Goal: Task Accomplishment & Management: Use online tool/utility

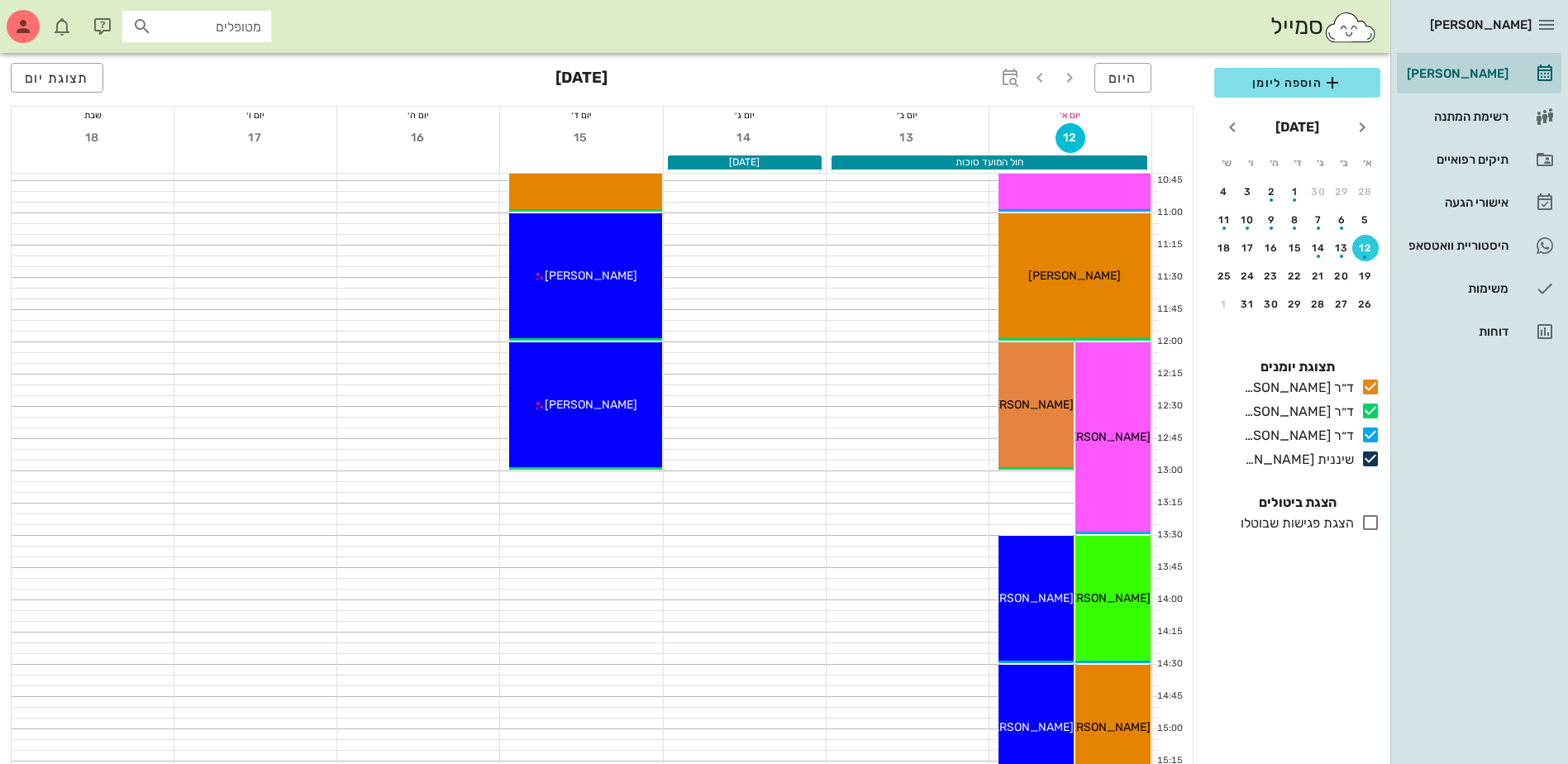
scroll to position [496, 0]
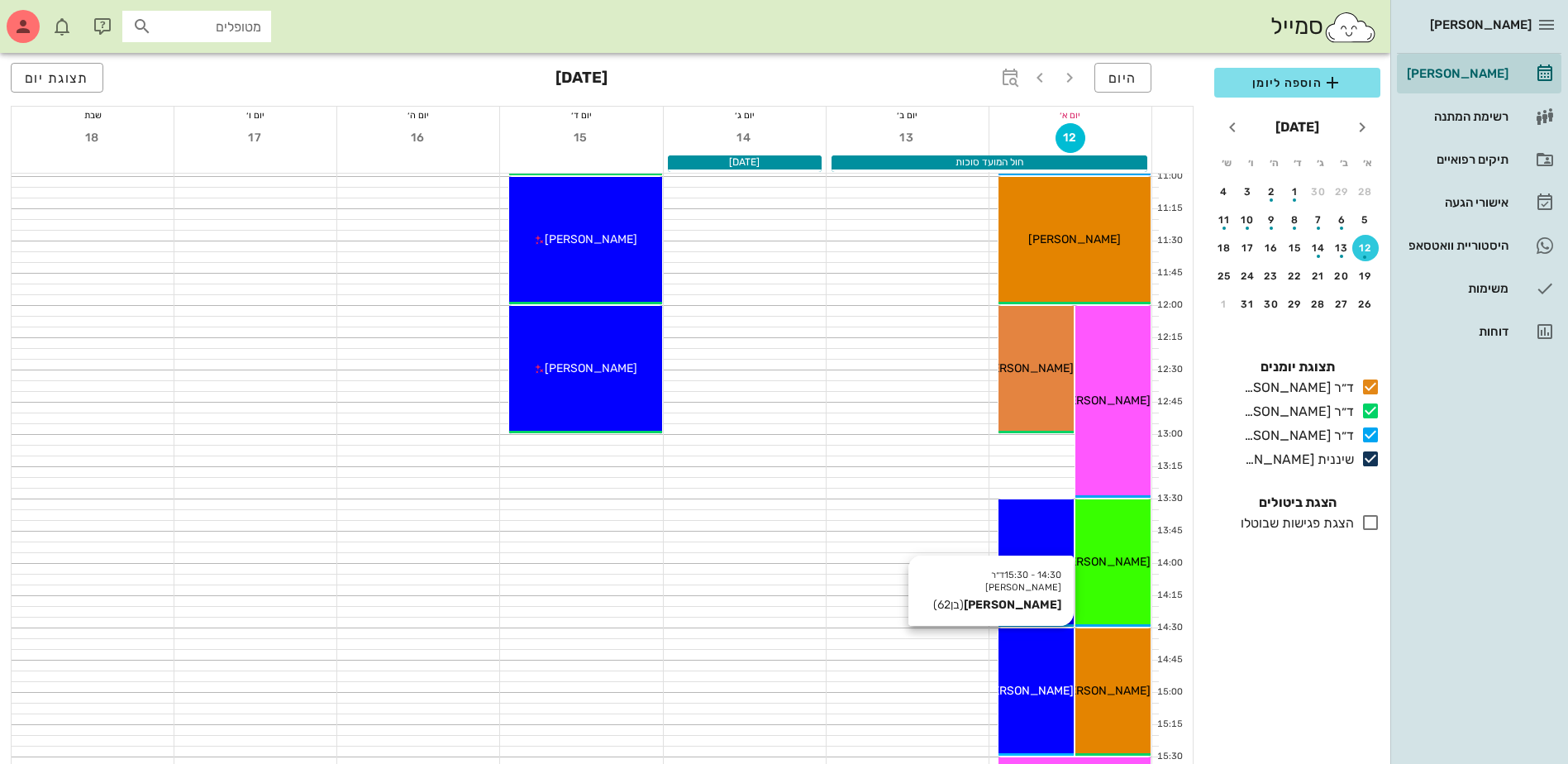
click at [1036, 678] on div "14:30 - 15:30 ד״ר [PERSON_NAME] [PERSON_NAME] (בן 62 ) [PERSON_NAME]" at bounding box center [1036, 691] width 75 height 127
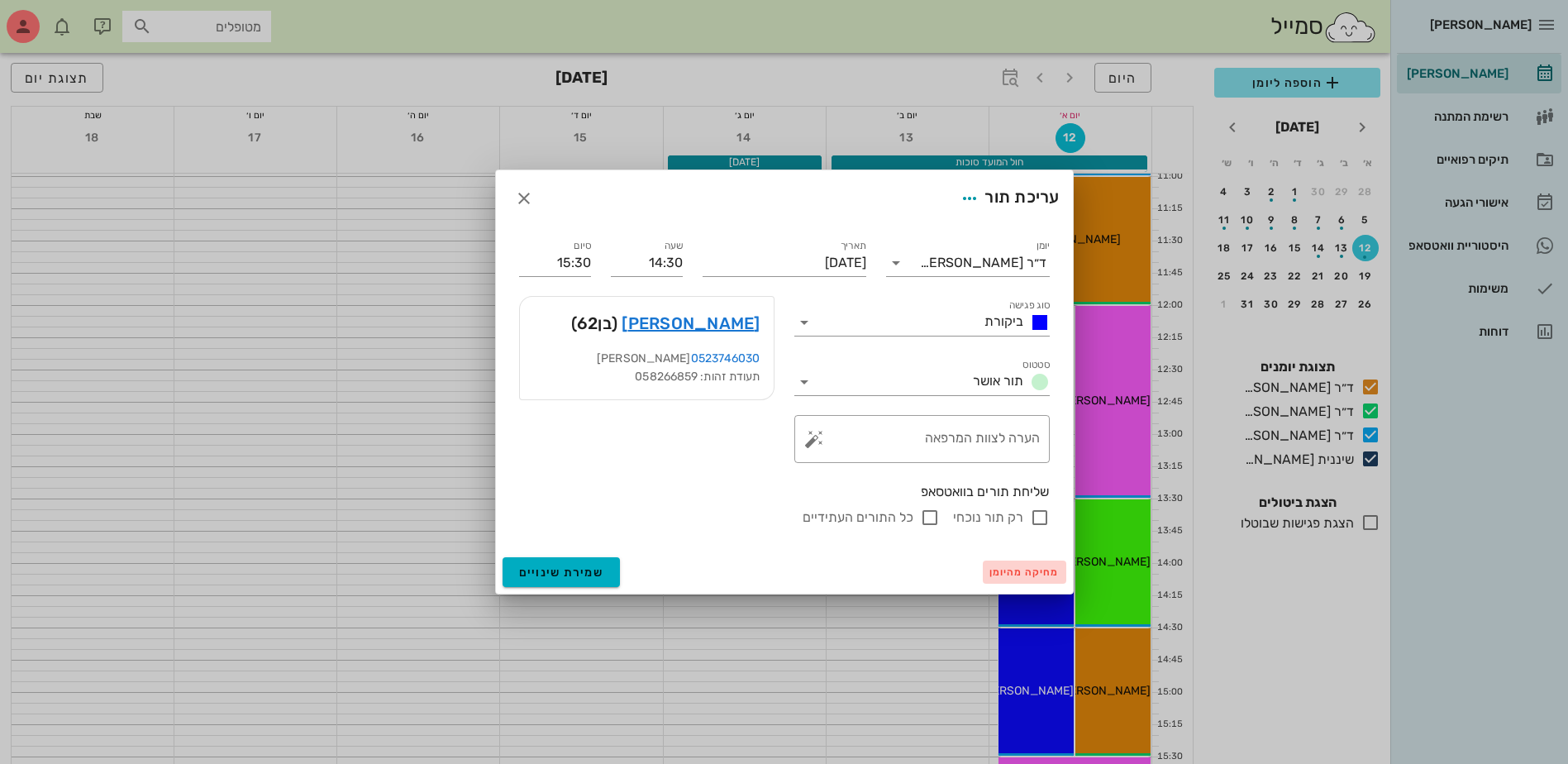
click at [1024, 573] on span "מחיקה מהיומן" at bounding box center [1024, 571] width 70 height 11
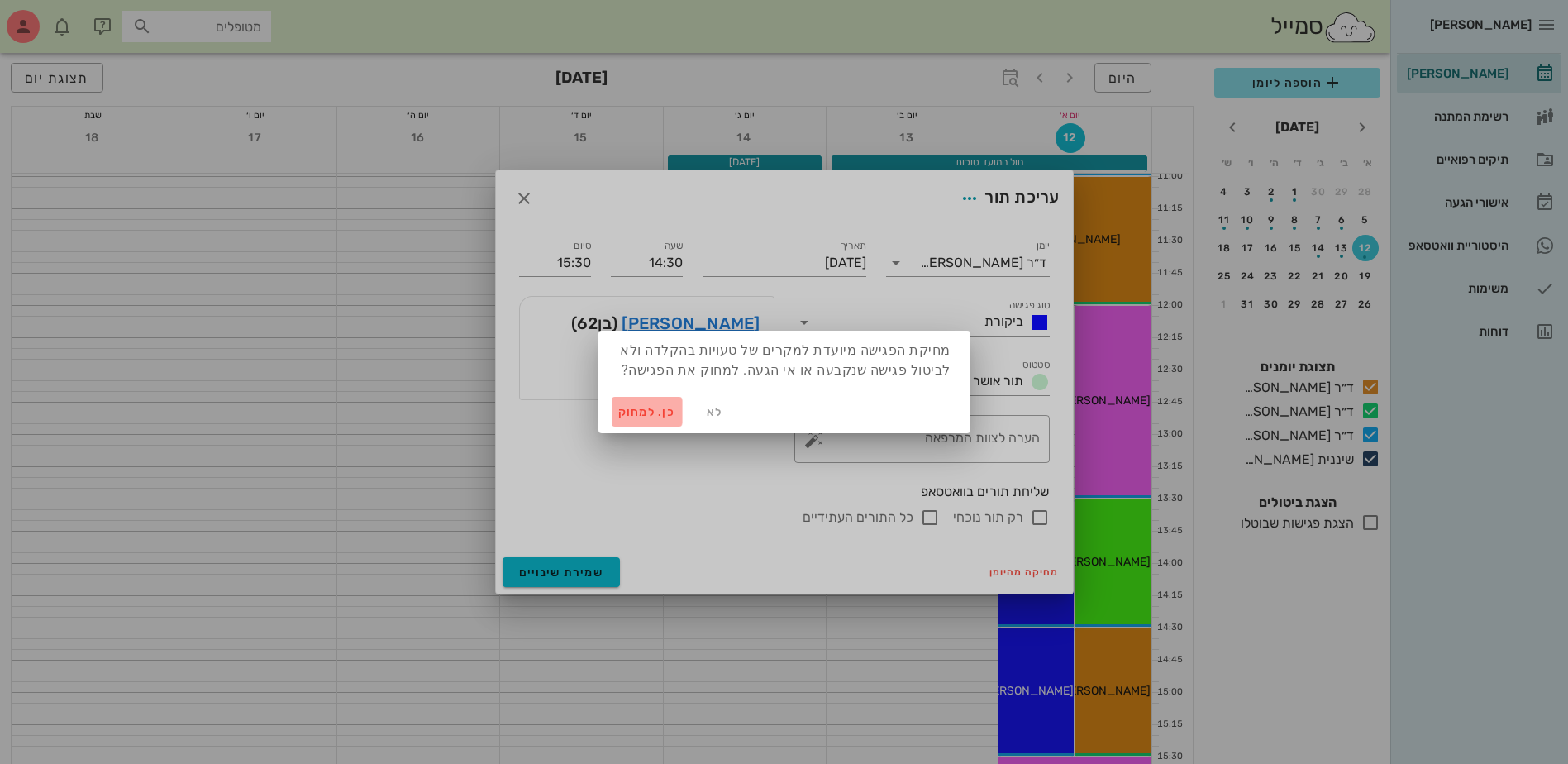
click at [633, 407] on span "כן. למחוק" at bounding box center [646, 412] width 57 height 14
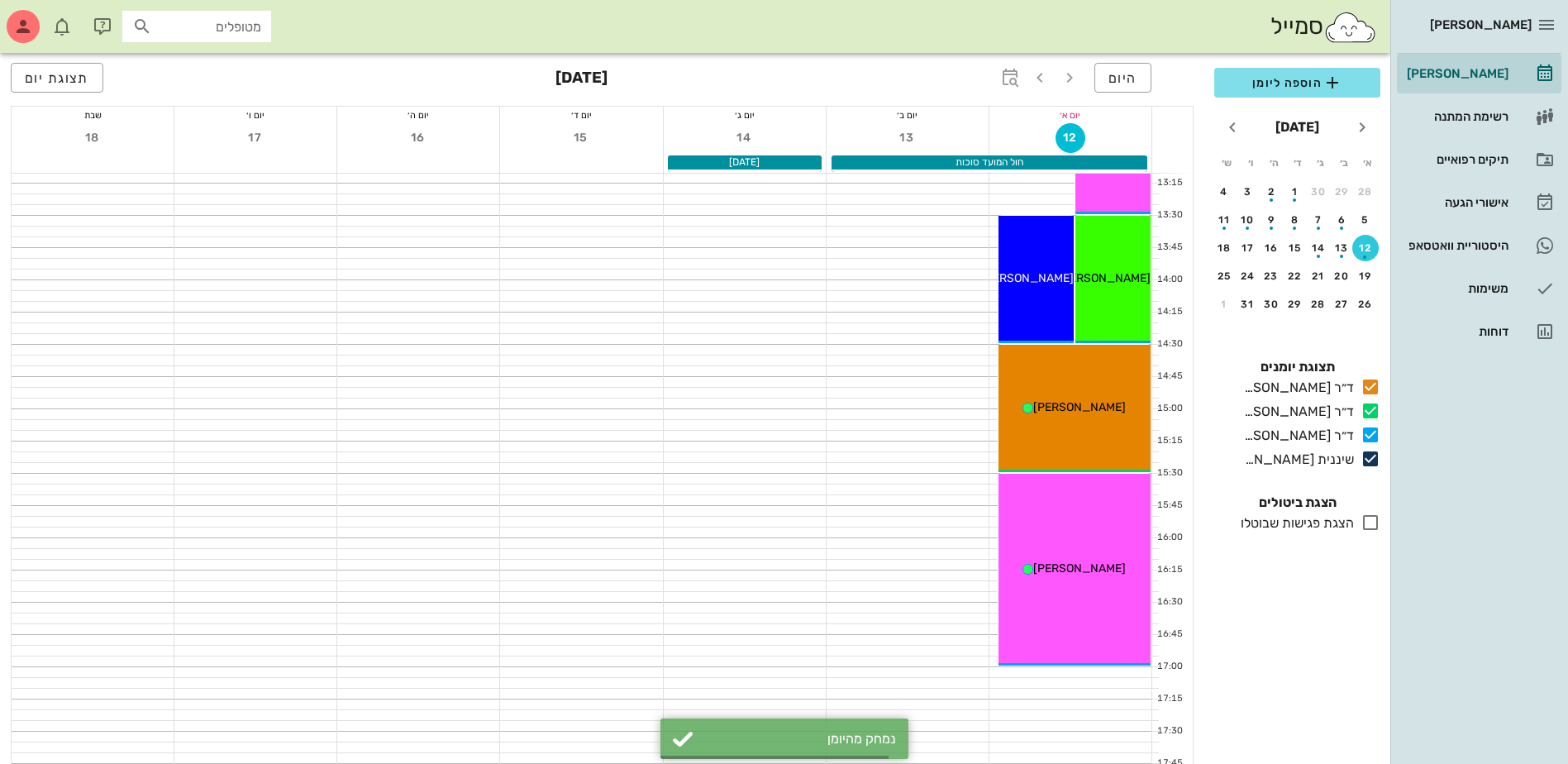
scroll to position [909, 0]
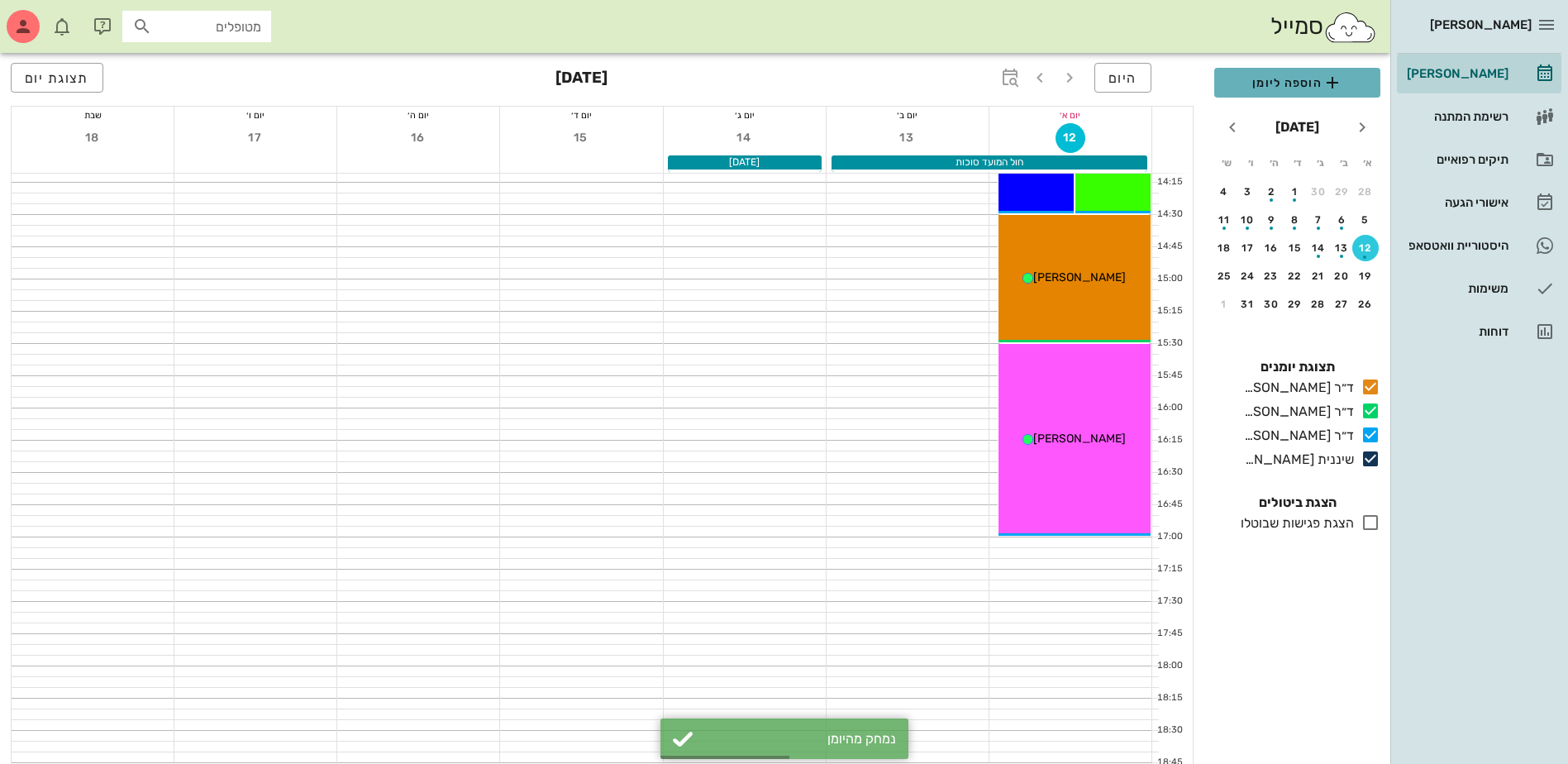
click at [1291, 88] on span "הוספה ליומן" at bounding box center [1297, 82] width 140 height 19
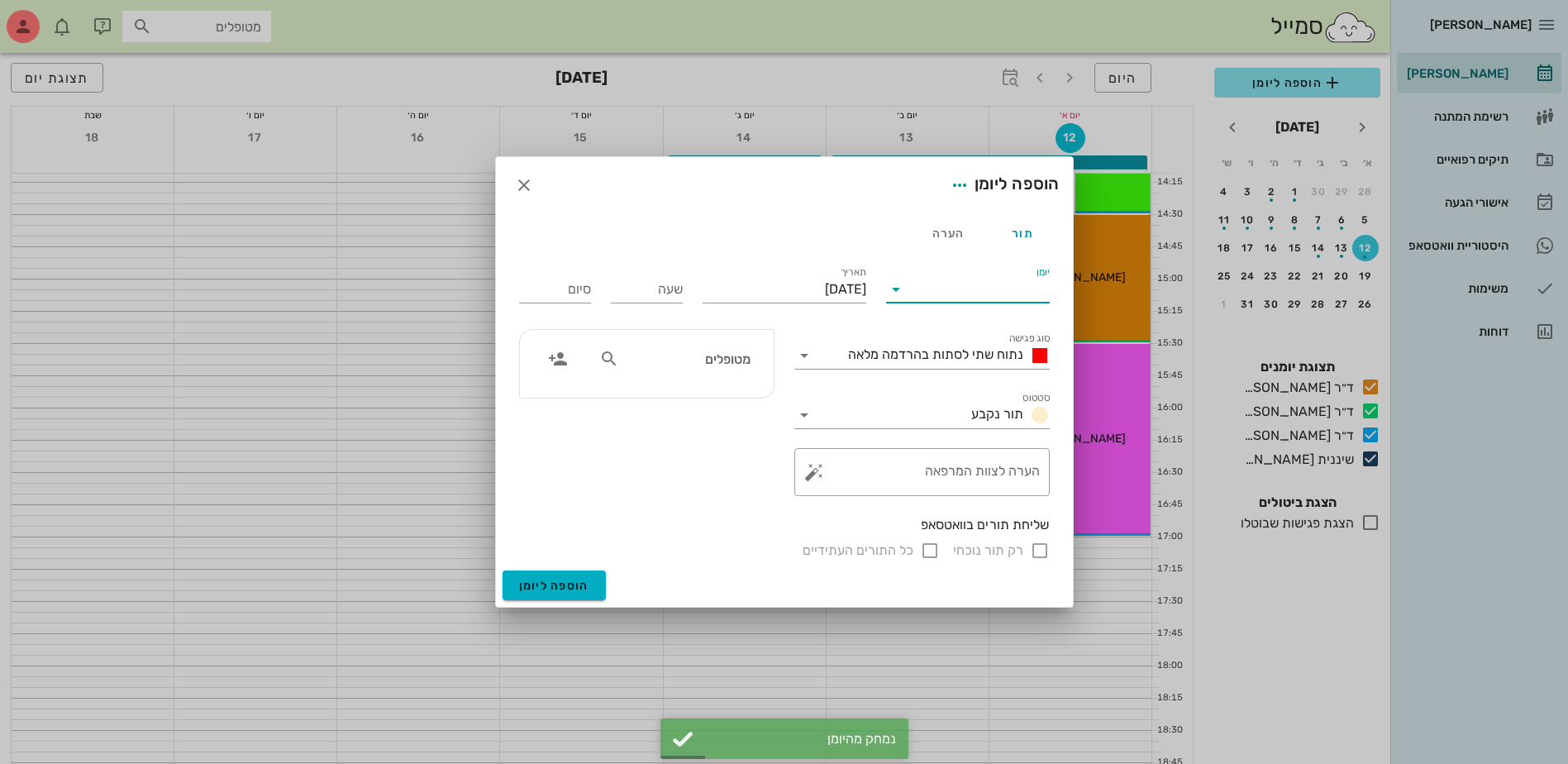
click at [982, 292] on input "יומן" at bounding box center [979, 289] width 141 height 27
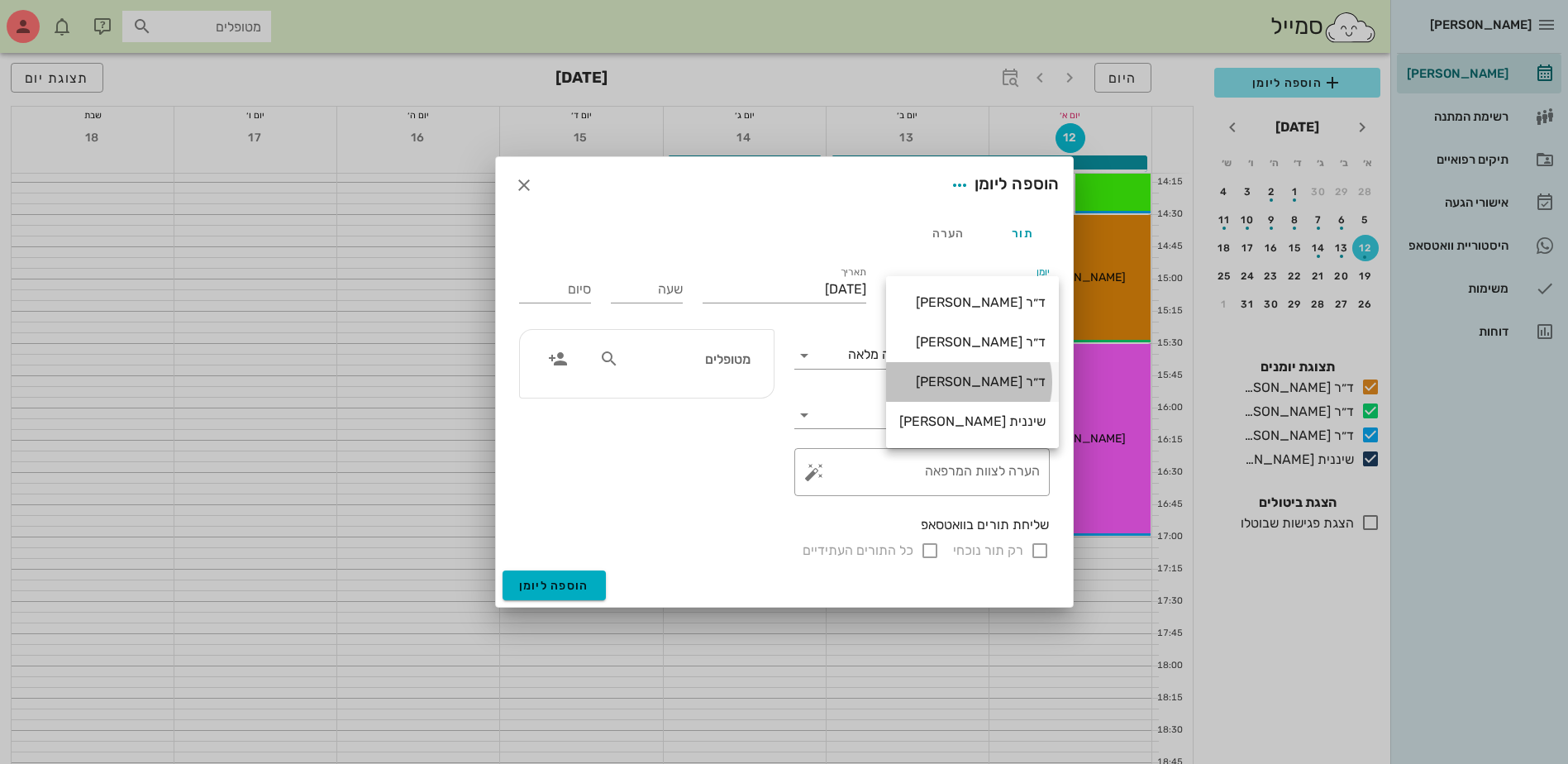
click at [953, 381] on div "ד״ר [PERSON_NAME]" at bounding box center [972, 381] width 146 height 16
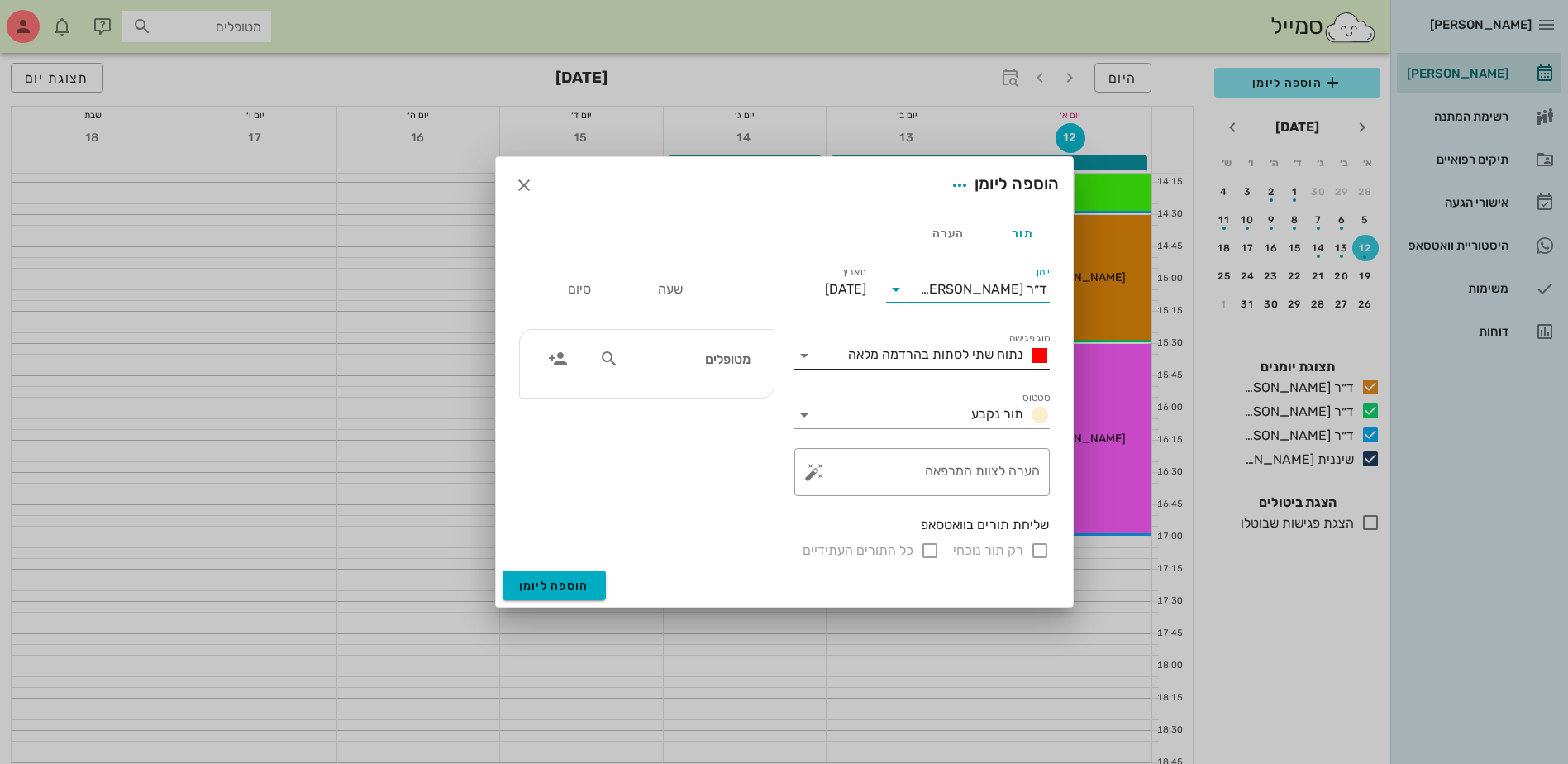
click at [937, 352] on span "נתוח שתי לסתות בהרדמה מלאה" at bounding box center [936, 355] width 175 height 16
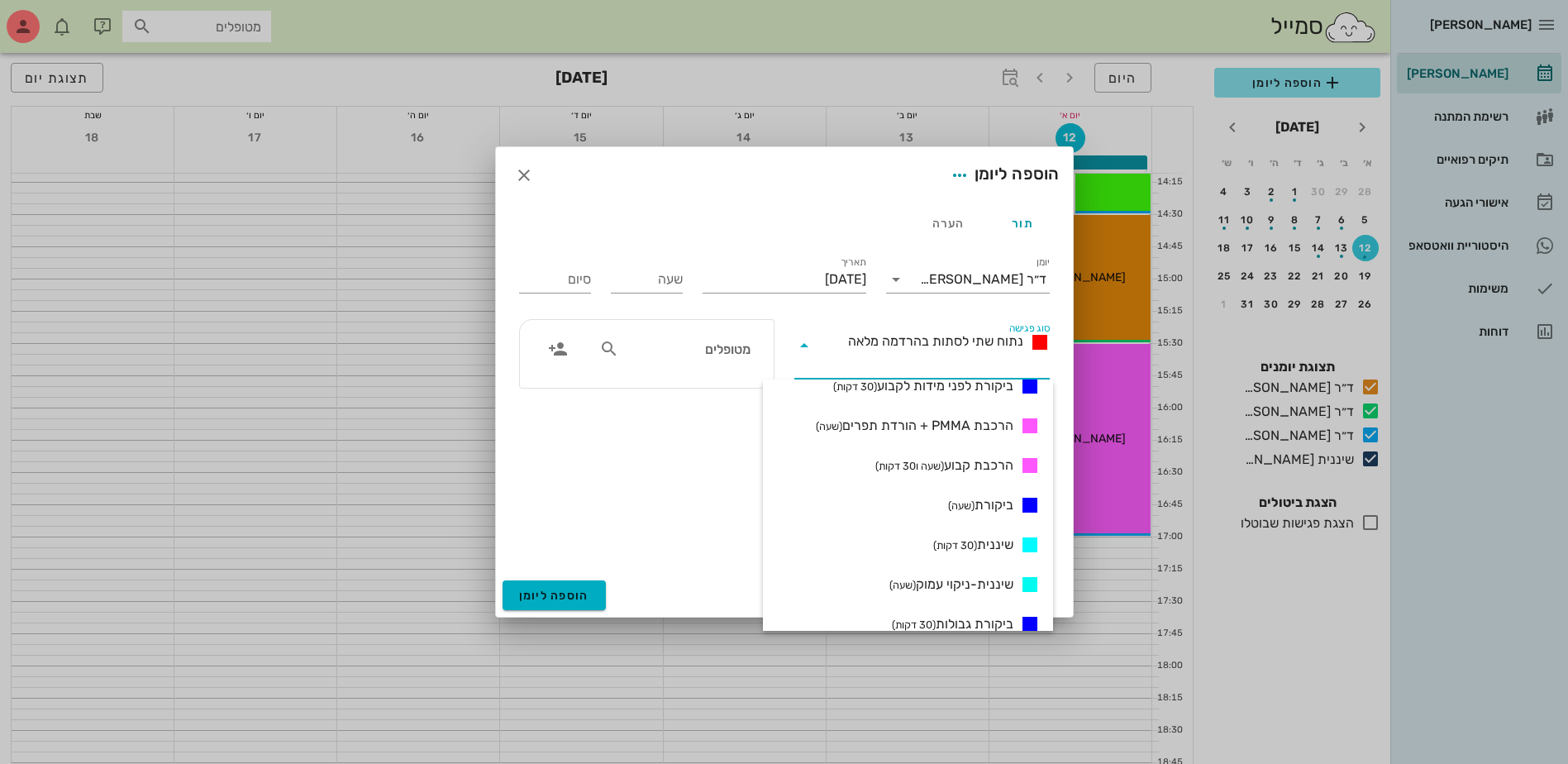
scroll to position [744, 0]
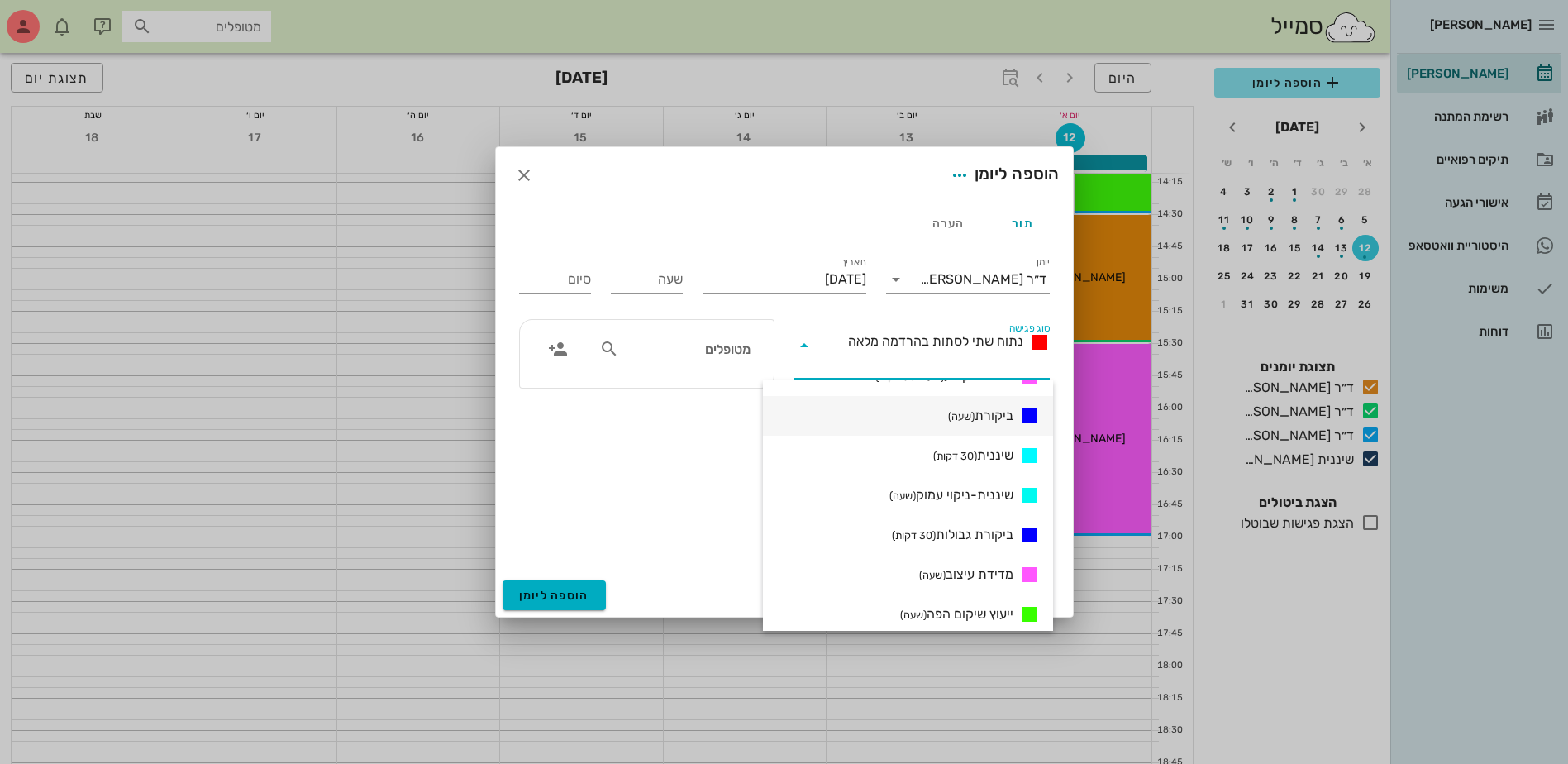
click at [982, 411] on span "ביקורת (שעה)" at bounding box center [981, 416] width 65 height 19
type input "01:00"
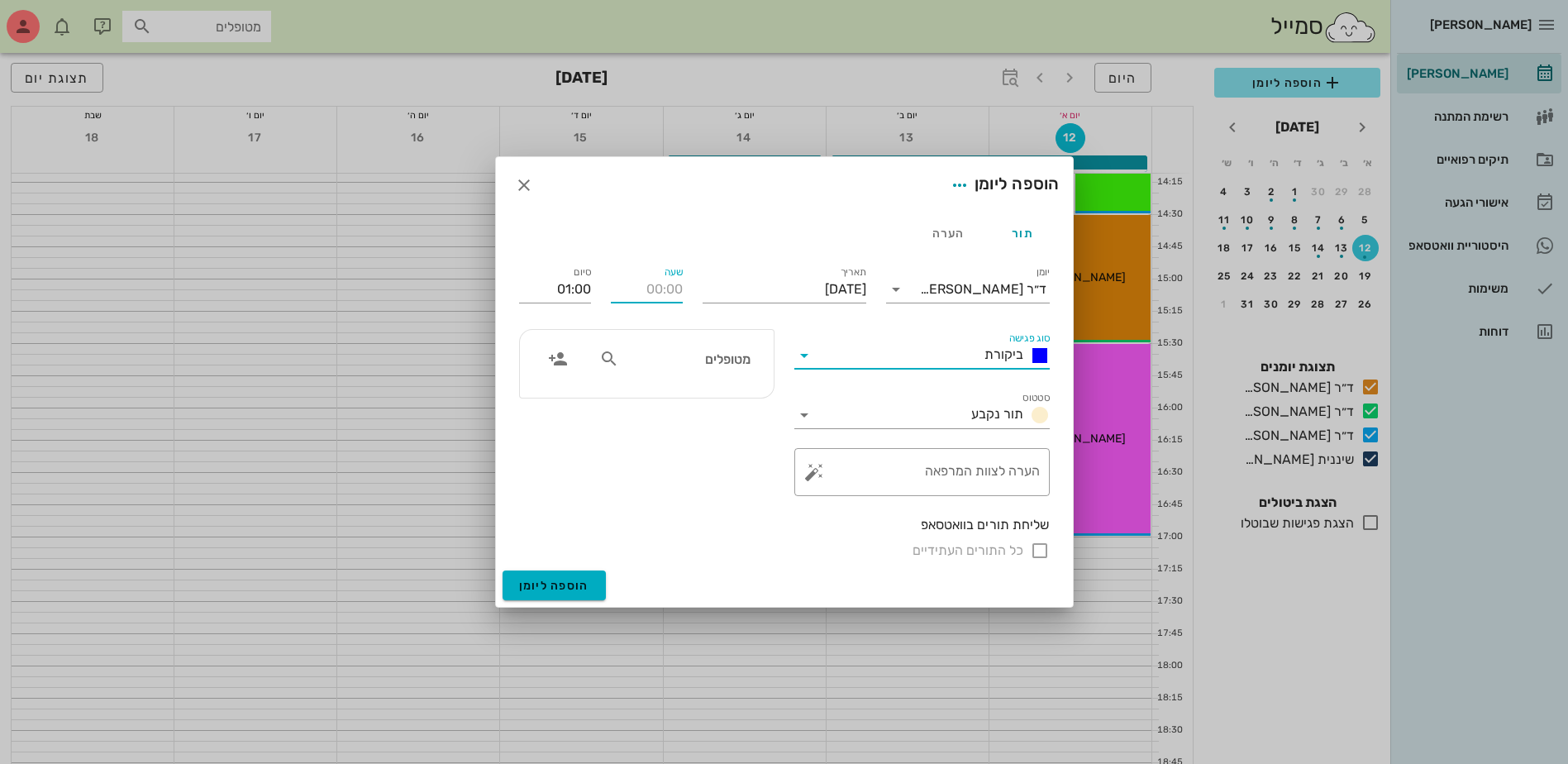
click at [645, 281] on input "שעה" at bounding box center [646, 289] width 72 height 27
type input "14:30"
type input "15:30"
click at [593, 285] on div "סיום 15:30" at bounding box center [555, 286] width 92 height 66
click at [733, 360] on input "מטופלים" at bounding box center [686, 358] width 127 height 21
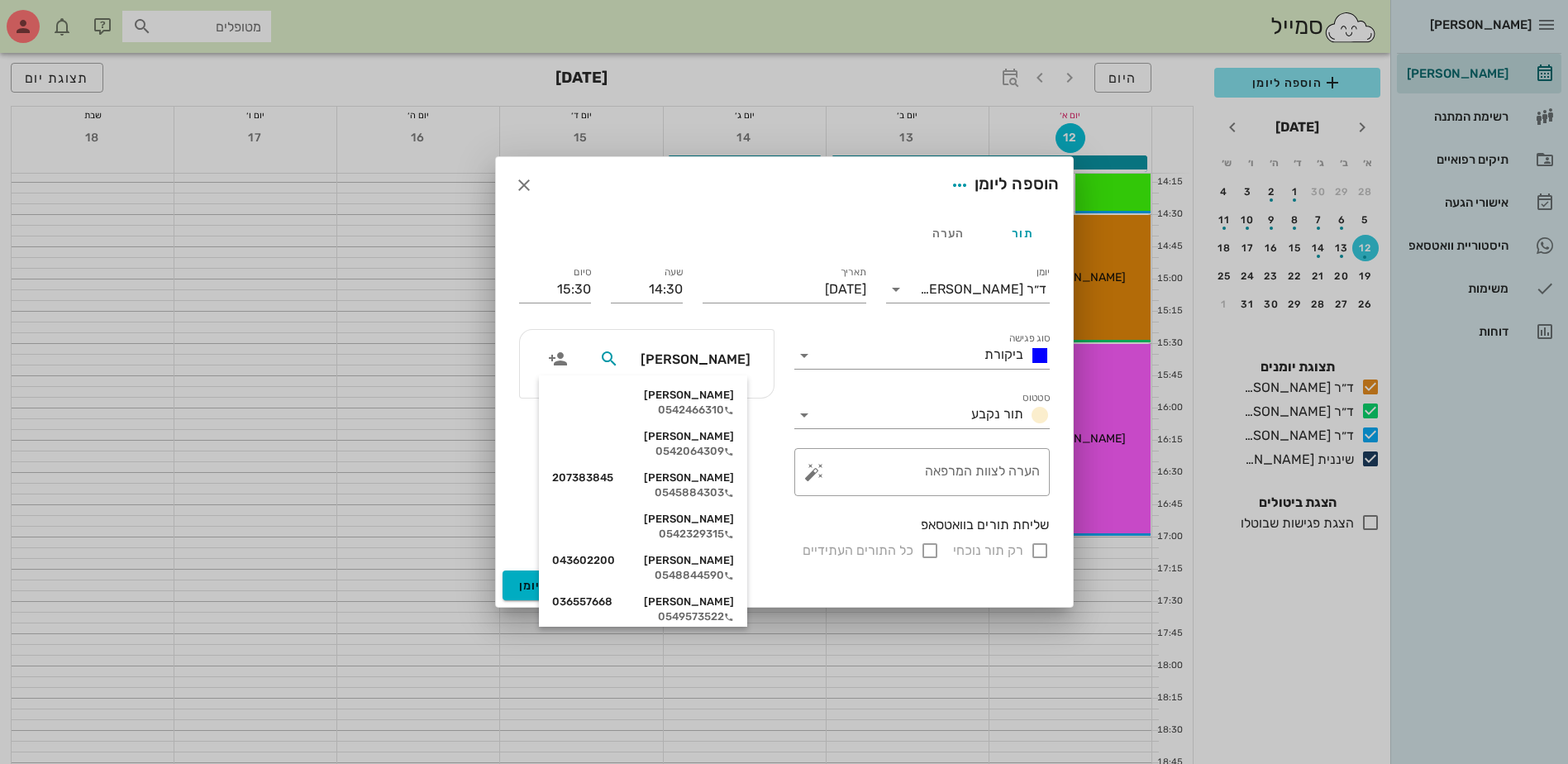
type input "אליה"
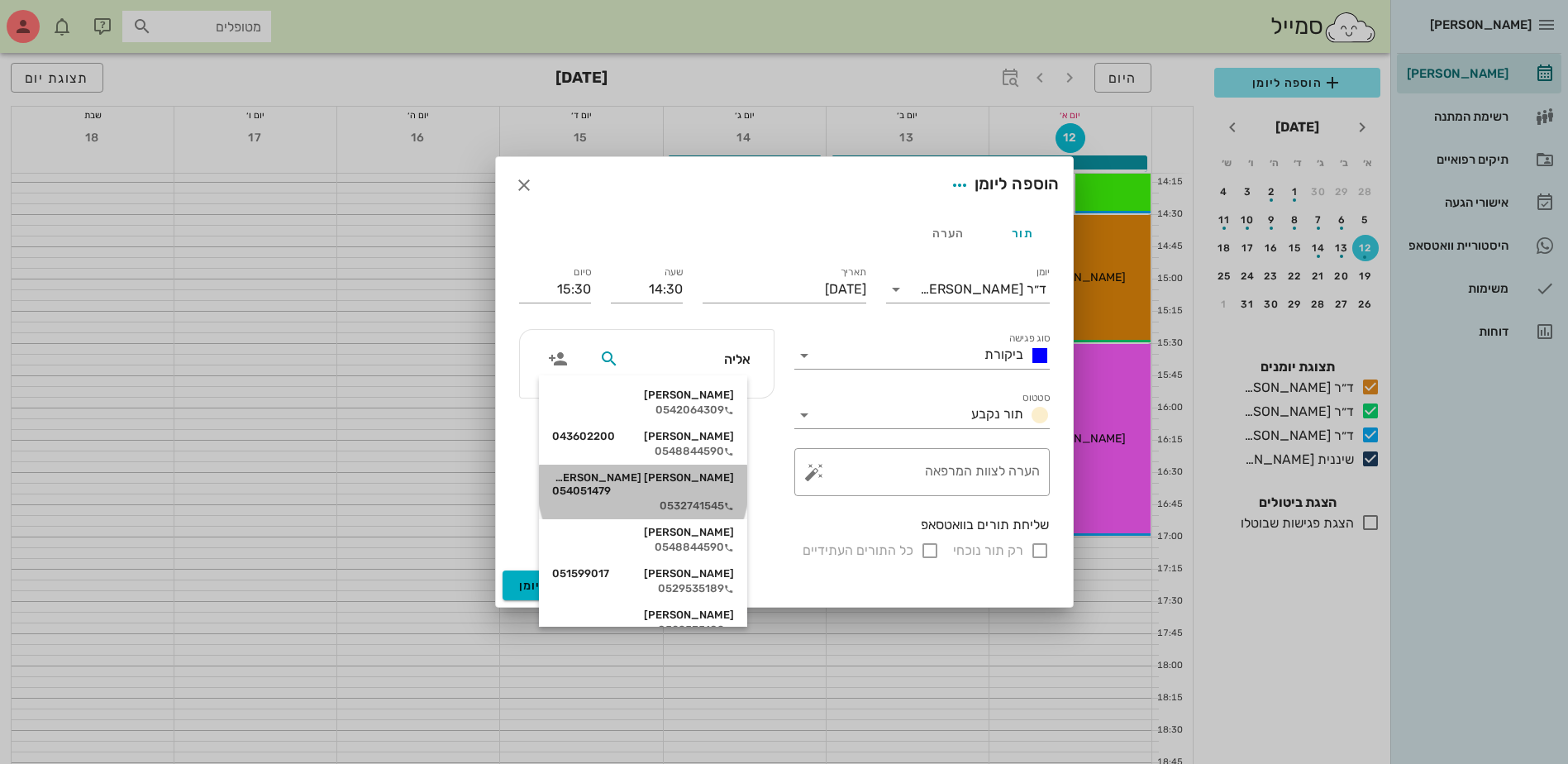
click at [687, 482] on div "[PERSON_NAME] [PERSON_NAME] 054051479" at bounding box center [643, 485] width 182 height 27
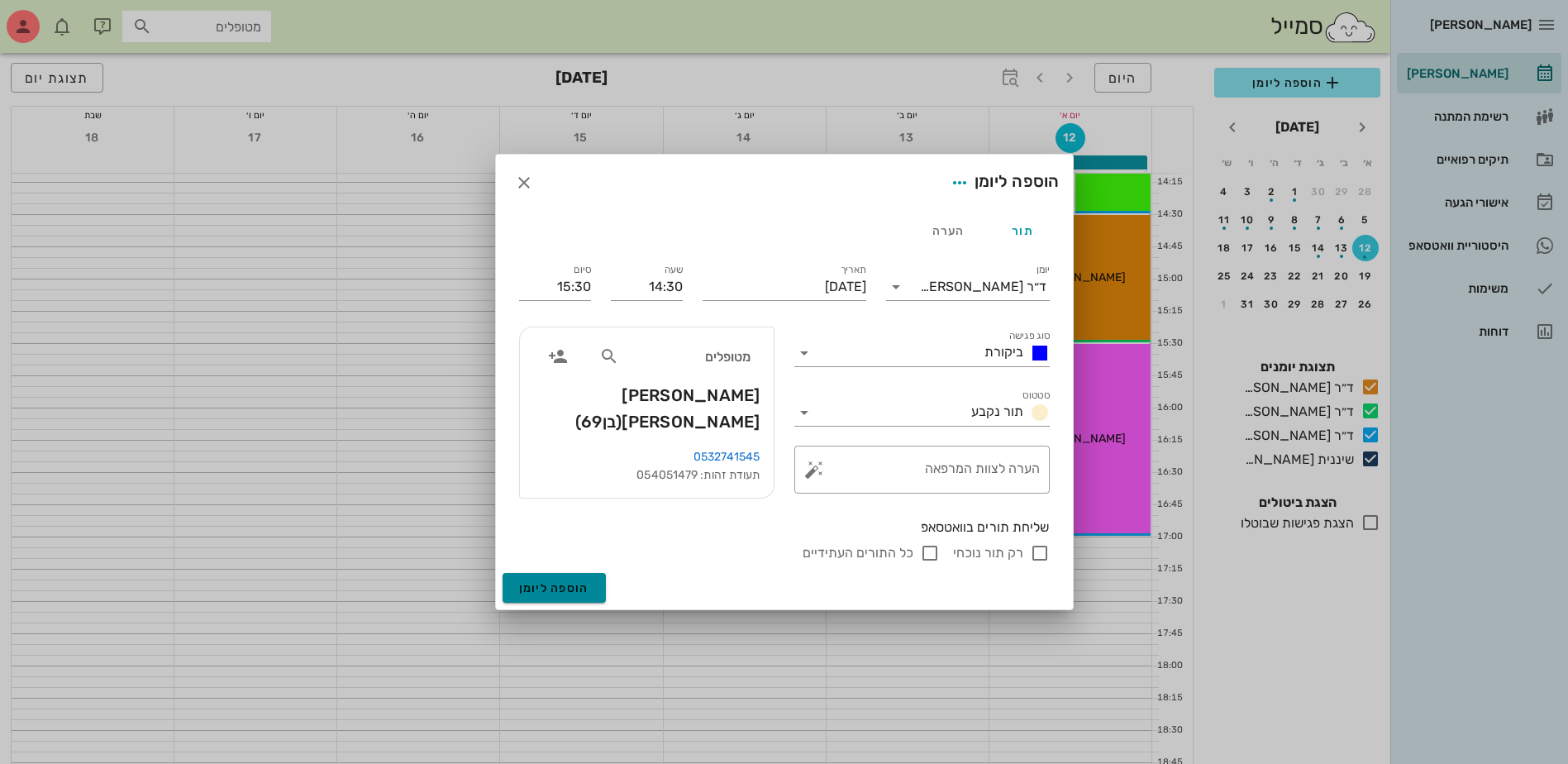
click at [540, 592] on button "הוספה ליומן" at bounding box center [554, 588] width 103 height 30
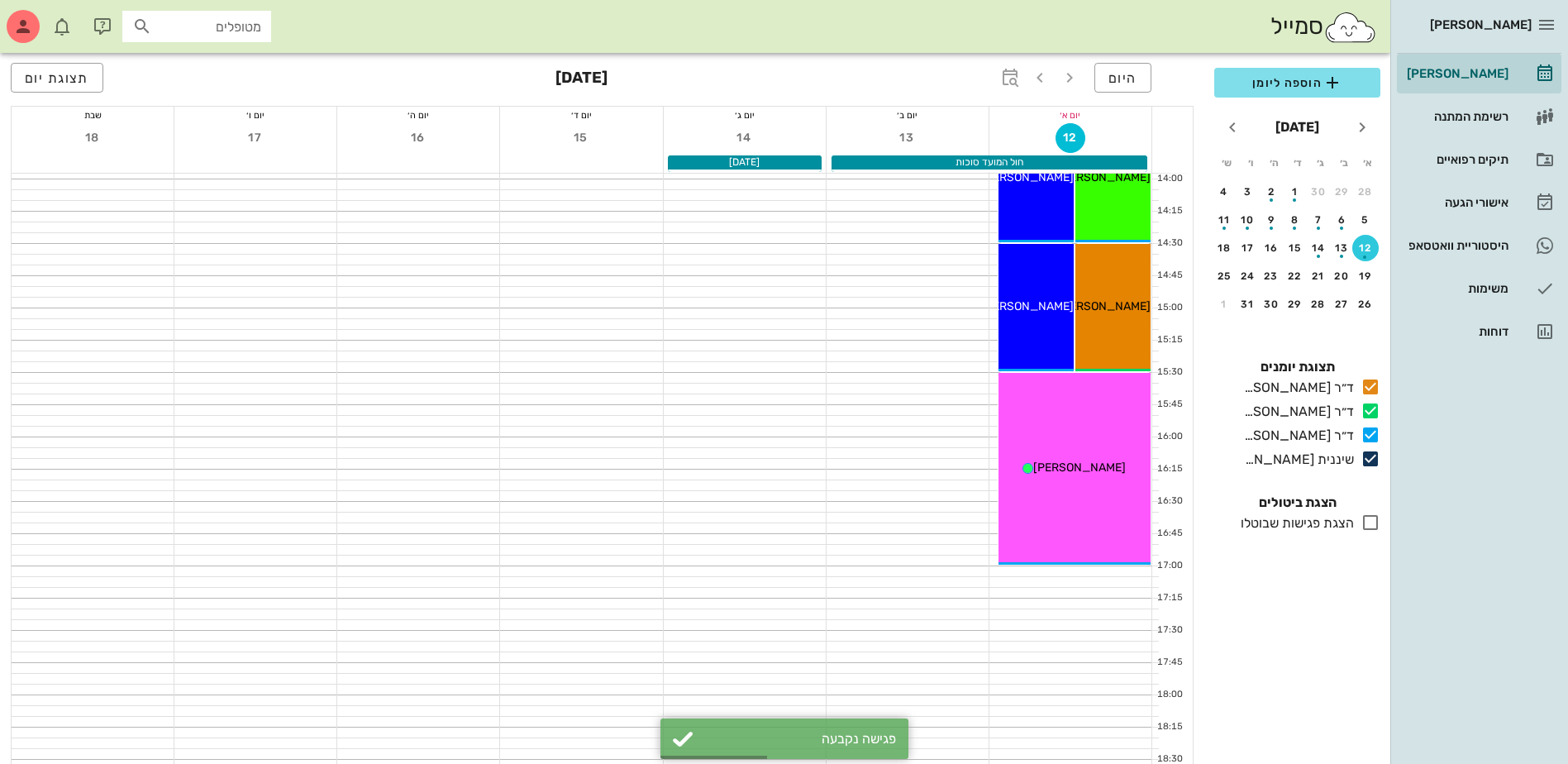
scroll to position [909, 0]
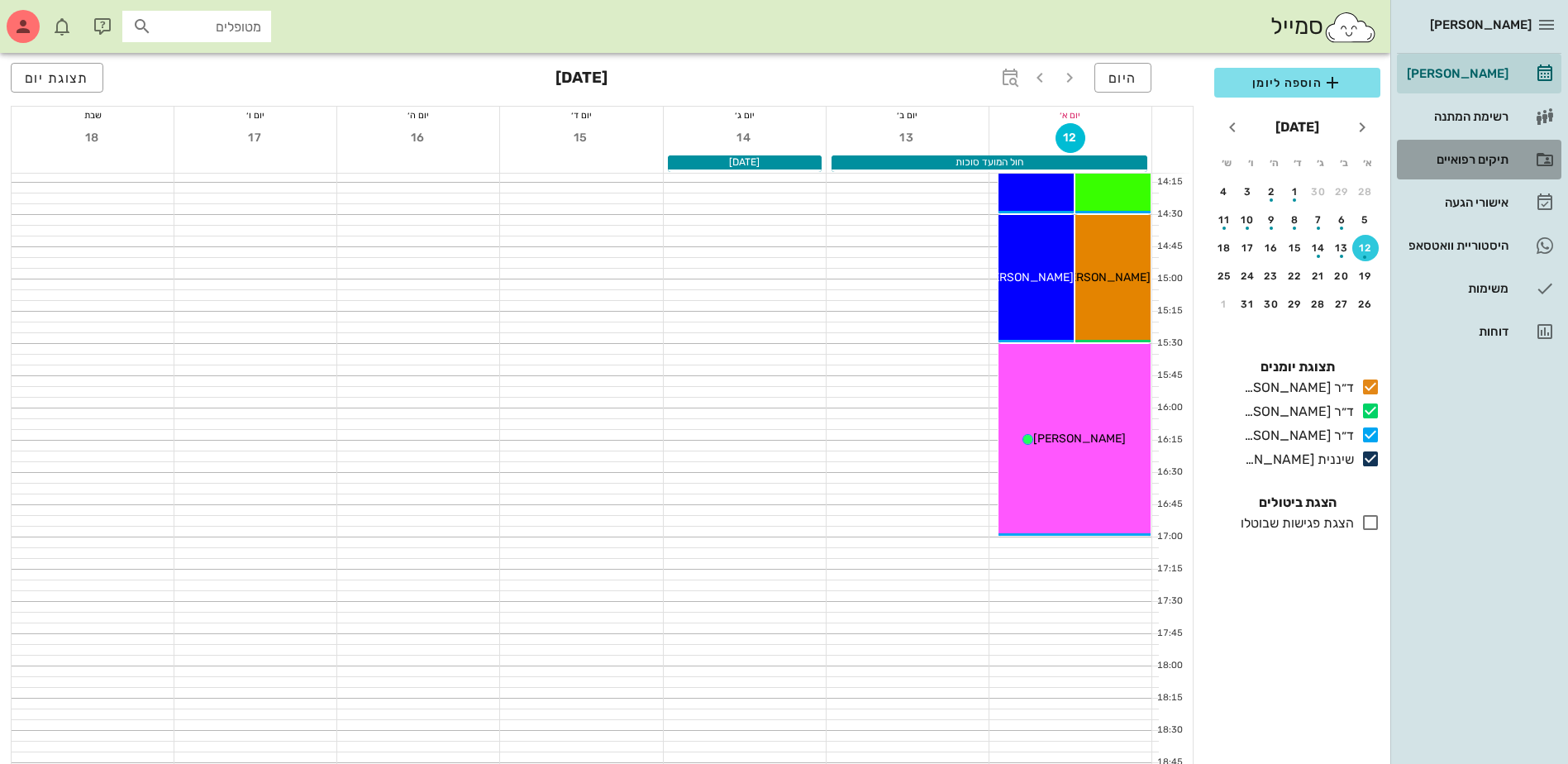
click at [1465, 148] on div "תיקים רפואיים" at bounding box center [1456, 159] width 105 height 27
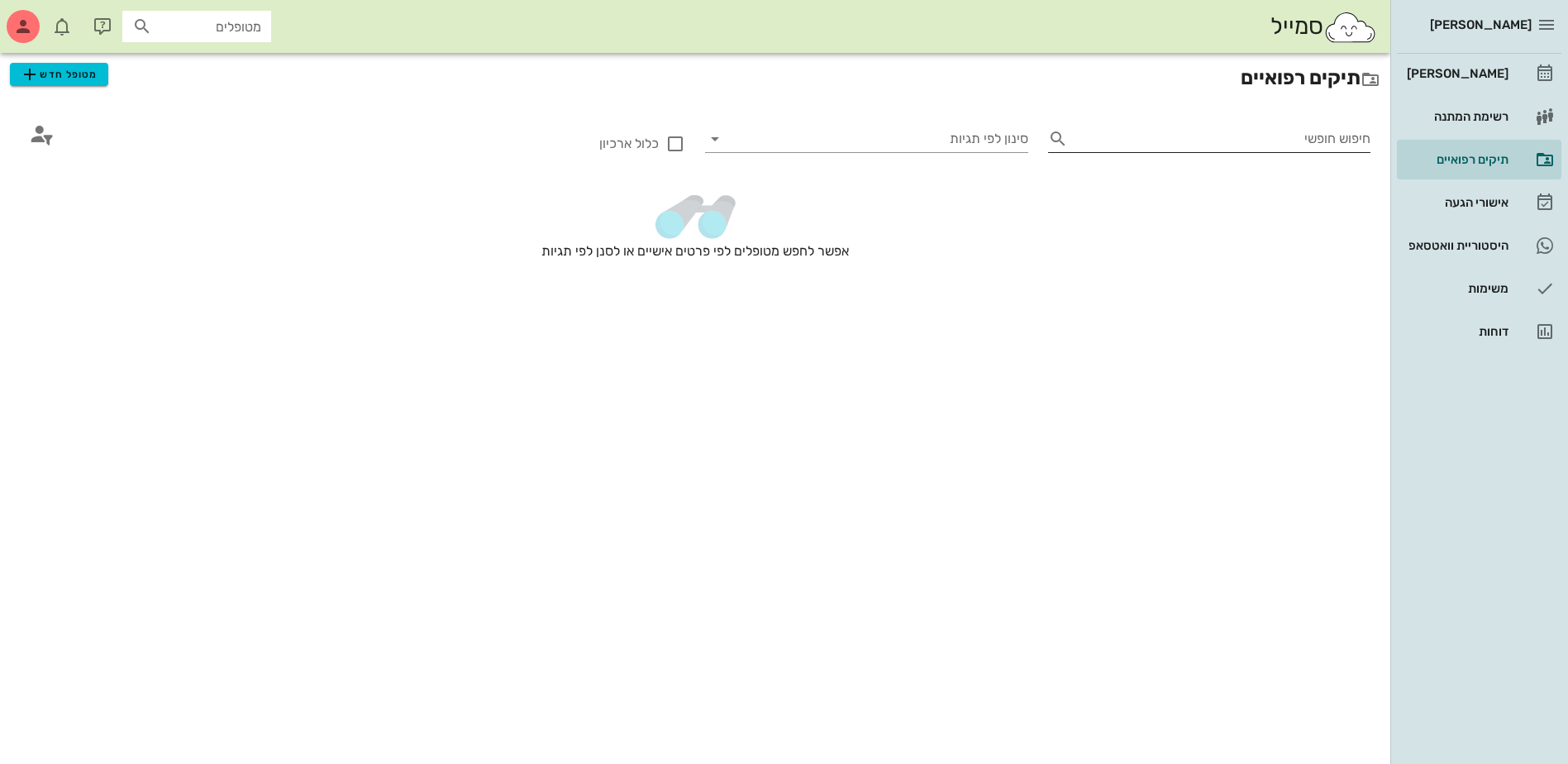
click at [1295, 148] on input "חיפוש חופשי" at bounding box center [1223, 139] width 297 height 27
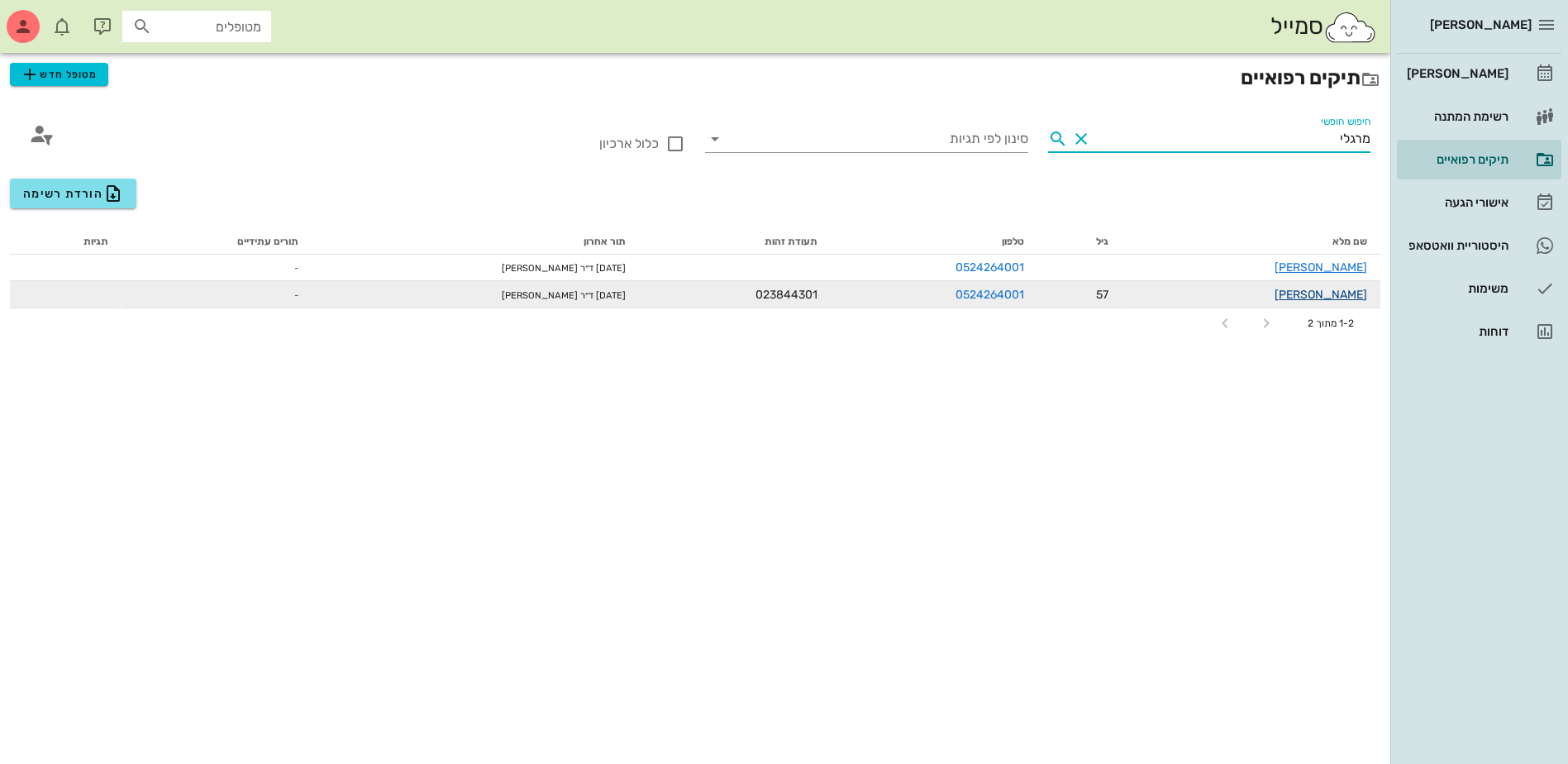
type input "מרגלי"
click at [1328, 296] on link "[PERSON_NAME]" at bounding box center [1320, 294] width 93 height 14
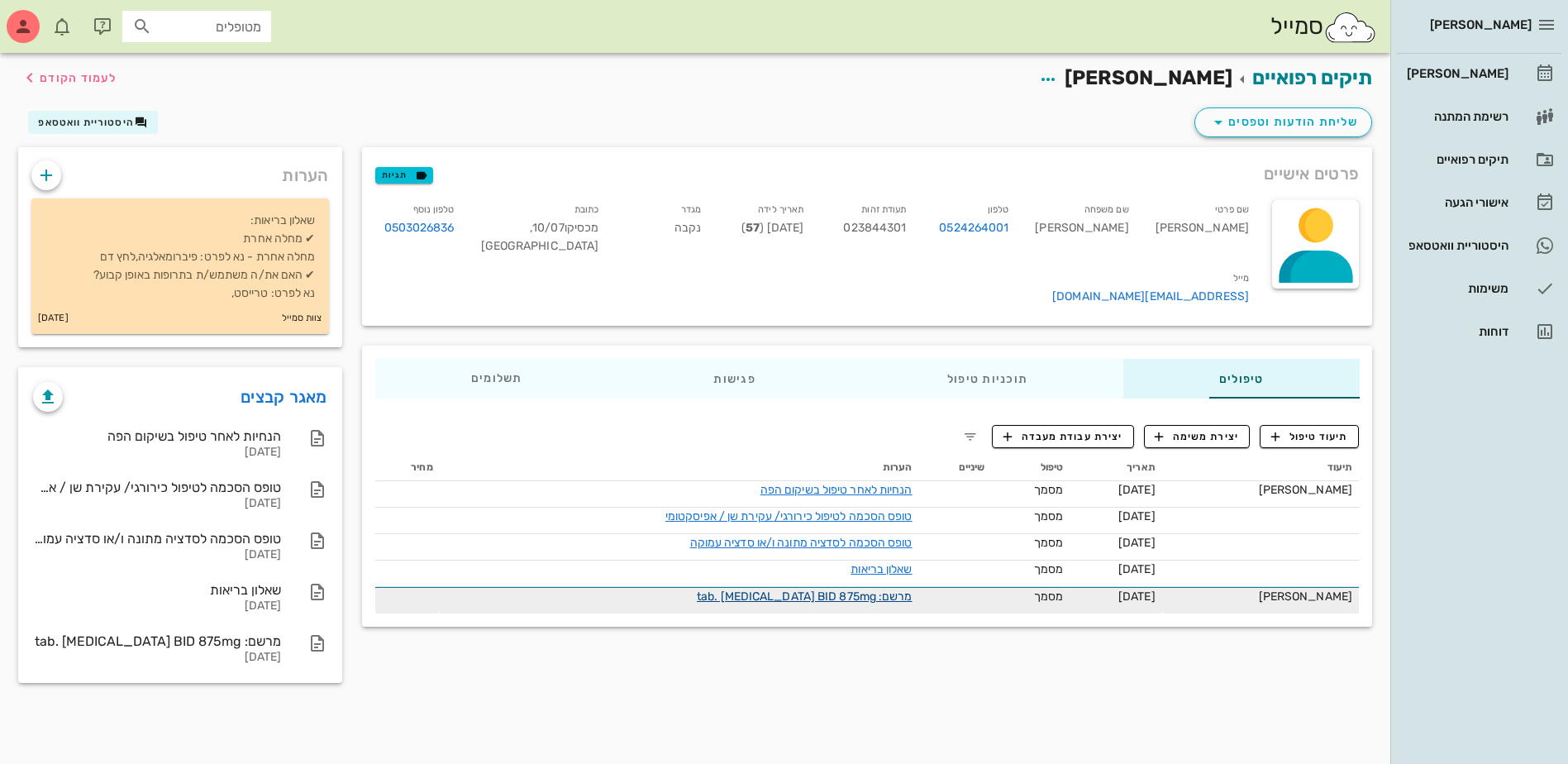
click at [832, 589] on link "מרשם: tab. [MEDICAL_DATA] BID 875mg" at bounding box center [805, 596] width 216 height 14
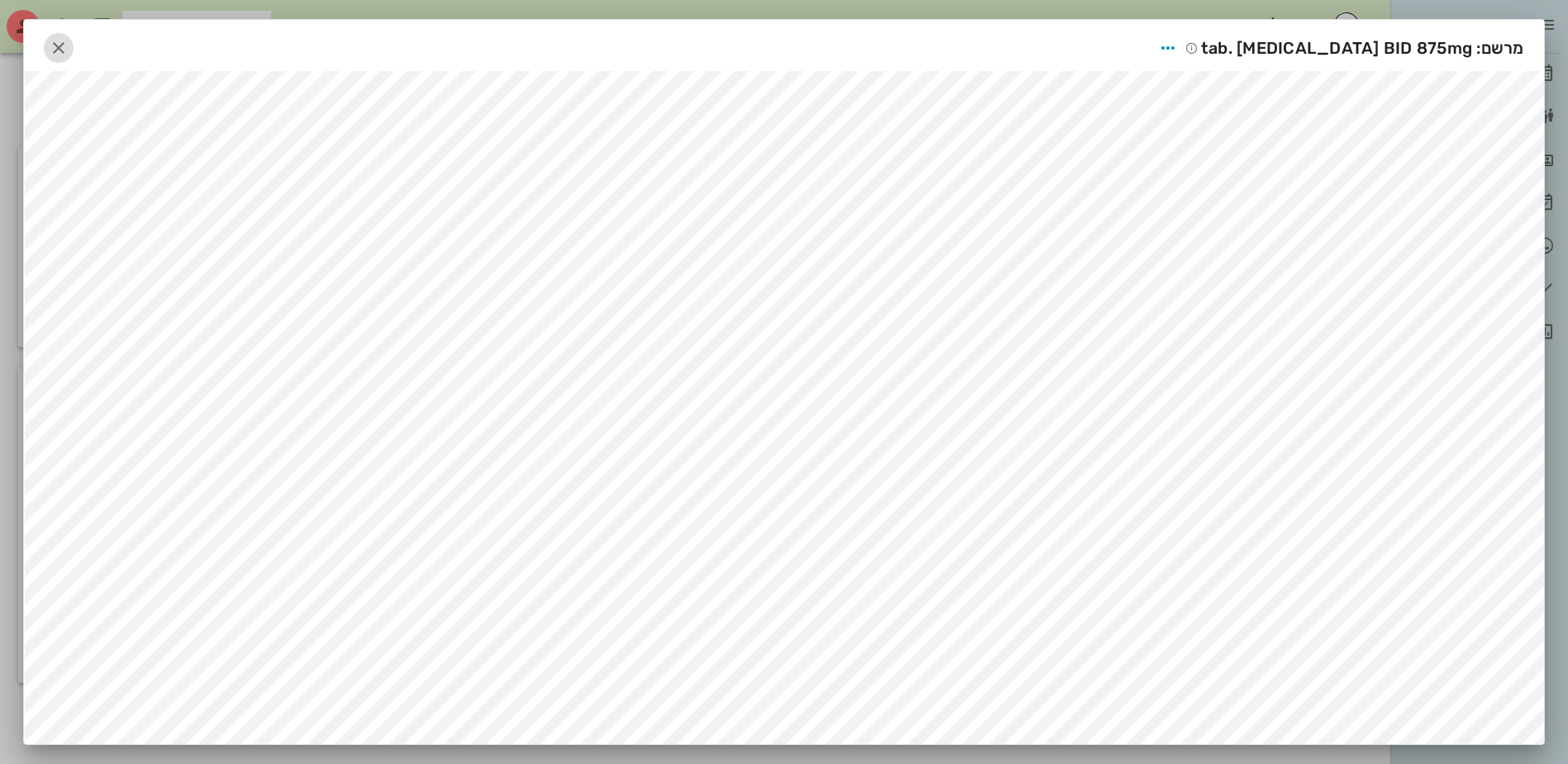
click at [69, 47] on icon "button" at bounding box center [58, 48] width 19 height 19
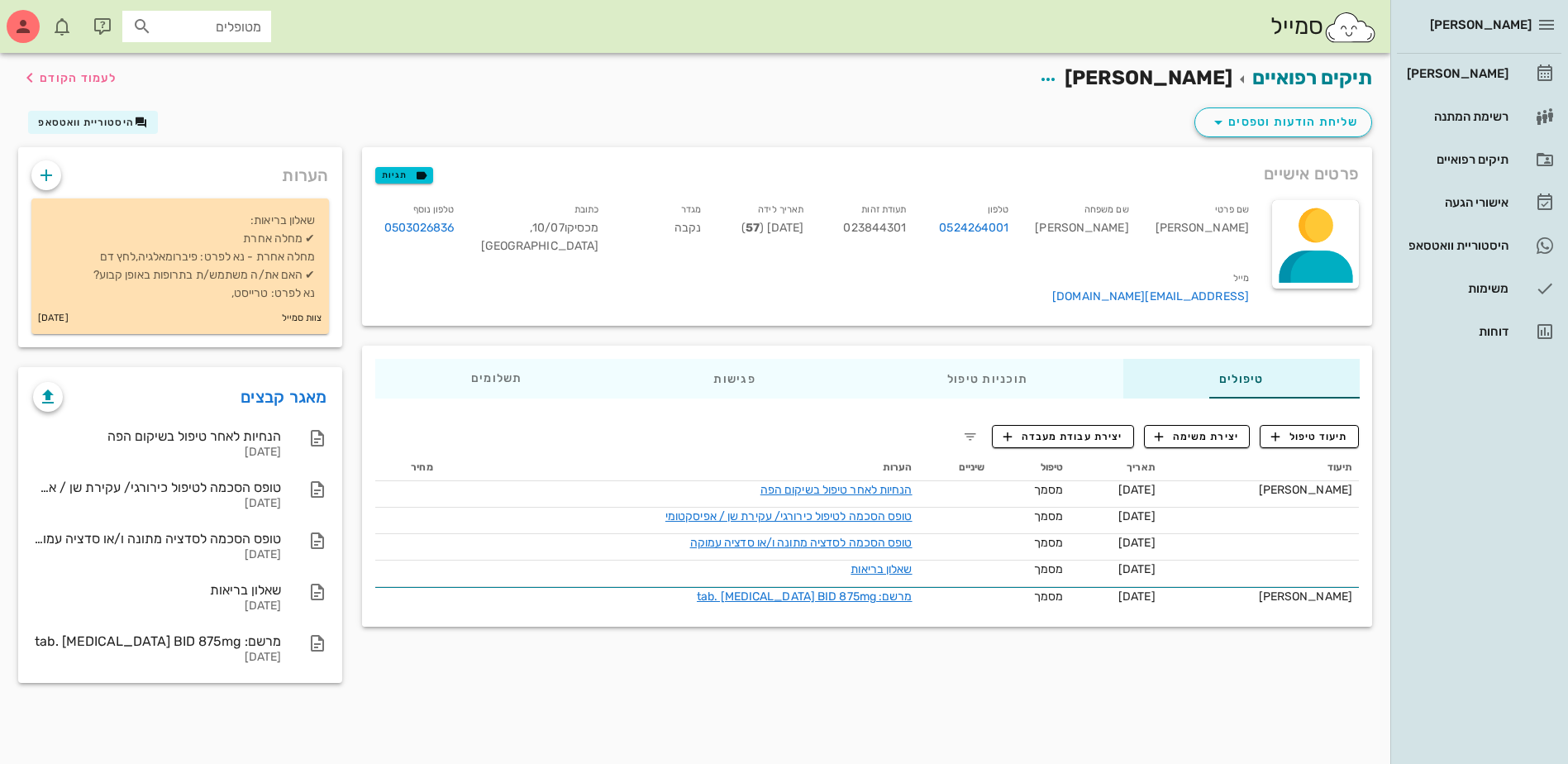
drag, startPoint x: 720, startPoint y: 61, endPoint x: 733, endPoint y: 75, distance: 19.1
click at [720, 62] on div "תיקים רפואיים [PERSON_NAME] לעמוד הקודם" at bounding box center [694, 79] width 1373 height 51
click at [830, 146] on div "פרטים אישיים תגיות שם פרטי [PERSON_NAME] שם משפחה [PERSON_NAME] טלפון 052426400…" at bounding box center [868, 236] width 1031 height 198
click at [866, 89] on div "תיקים רפואיים [PERSON_NAME] לעמוד הקודם" at bounding box center [694, 79] width 1373 height 51
click at [631, 133] on div "שליחת הודעות וטפסים היסטוריית וואטסאפ" at bounding box center [694, 126] width 1373 height 43
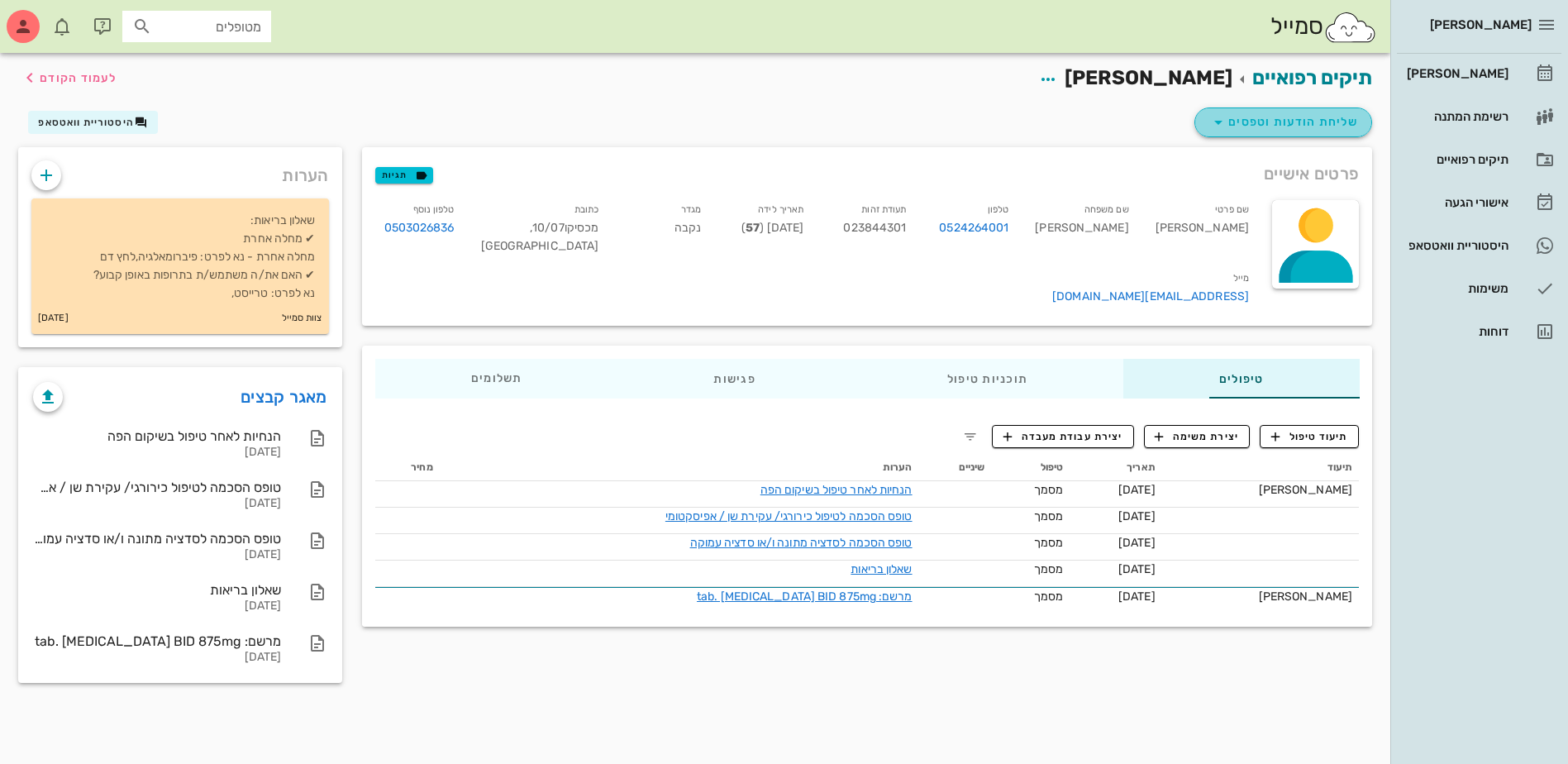
click at [1296, 133] on button "שליחת הודעות וטפסים" at bounding box center [1283, 123] width 178 height 30
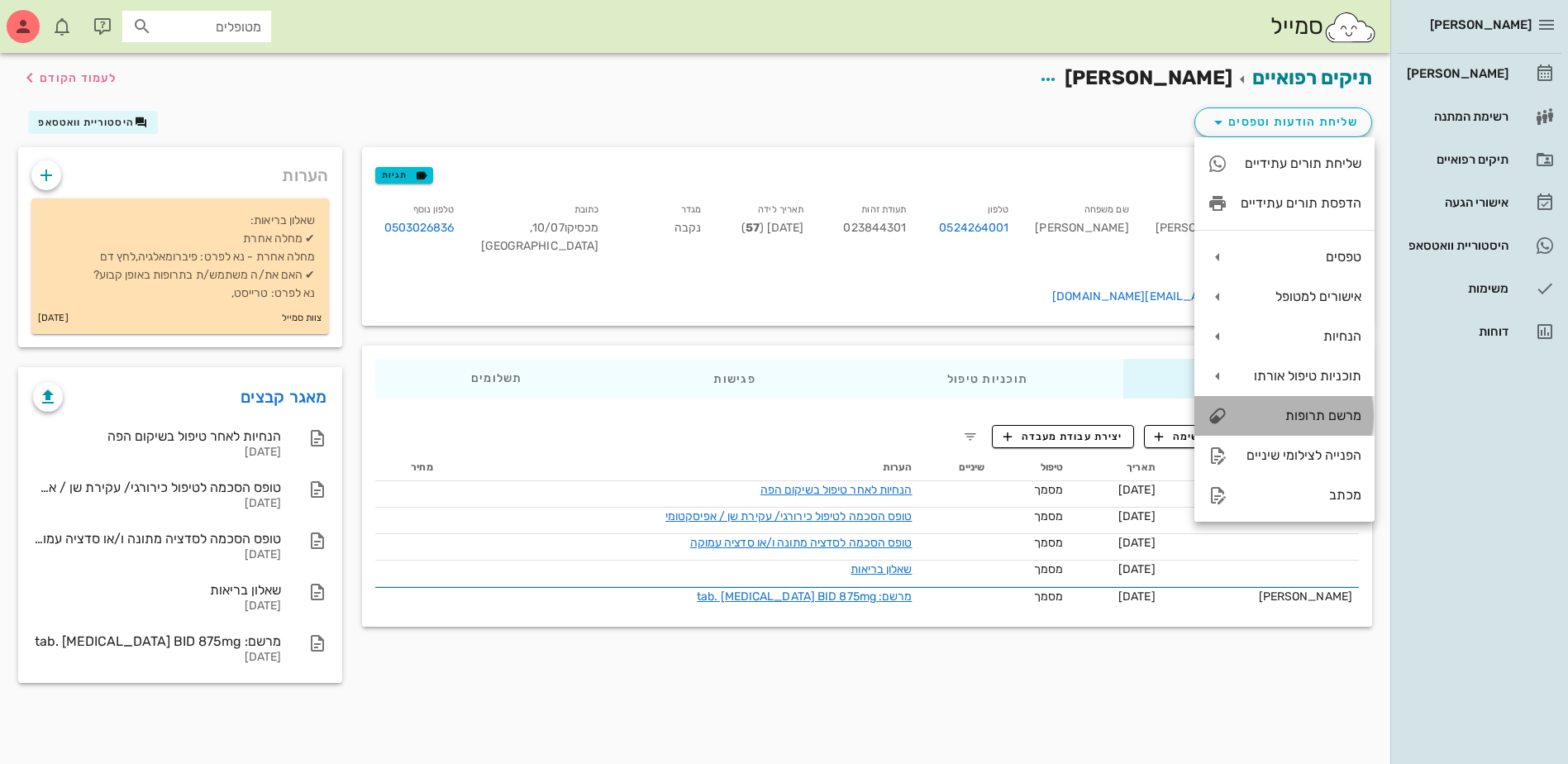
click at [1297, 412] on div "מרשם תרופות" at bounding box center [1301, 416] width 120 height 16
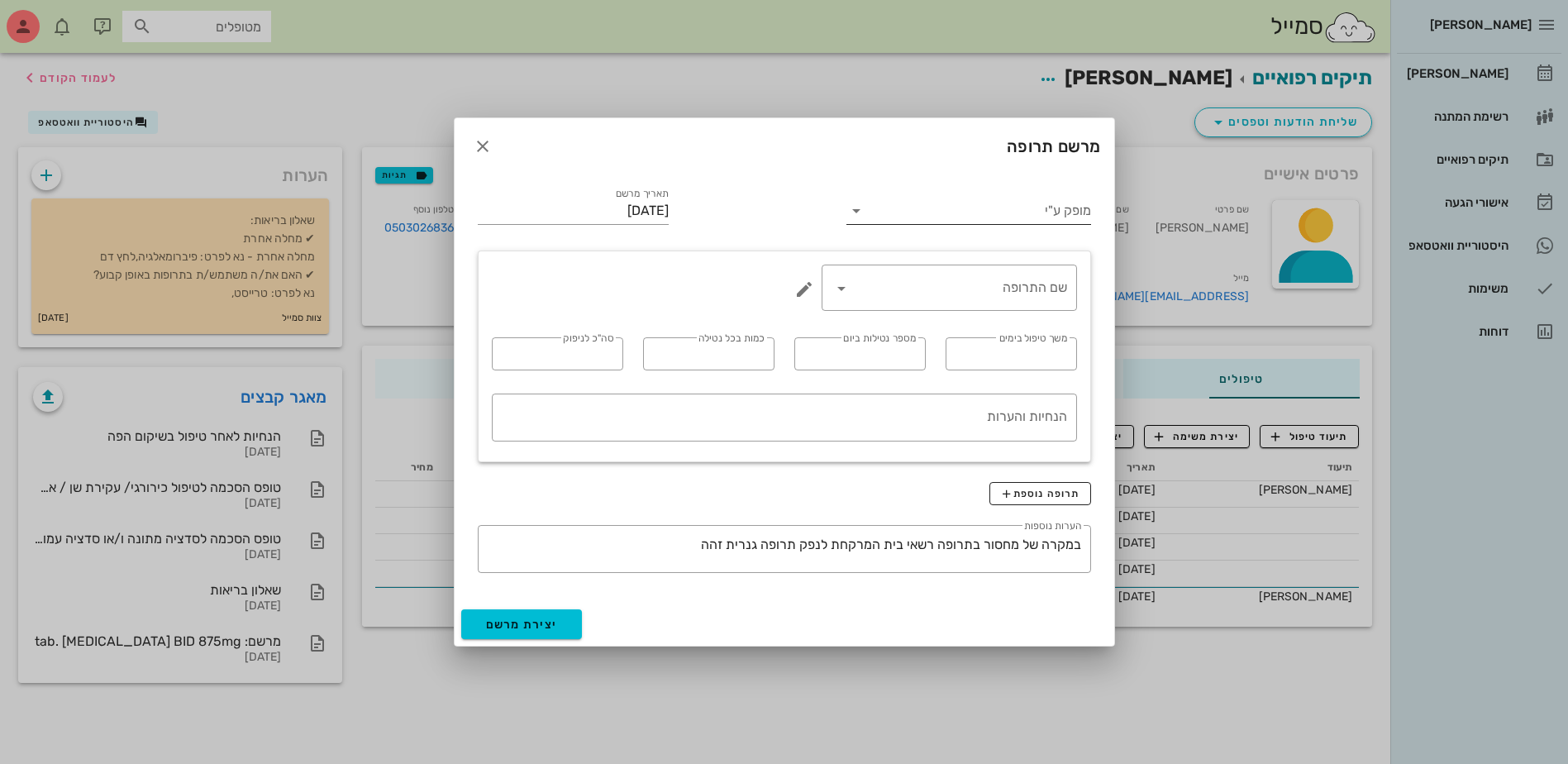
click at [950, 222] on input "מופק ע"י" at bounding box center [980, 210] width 221 height 27
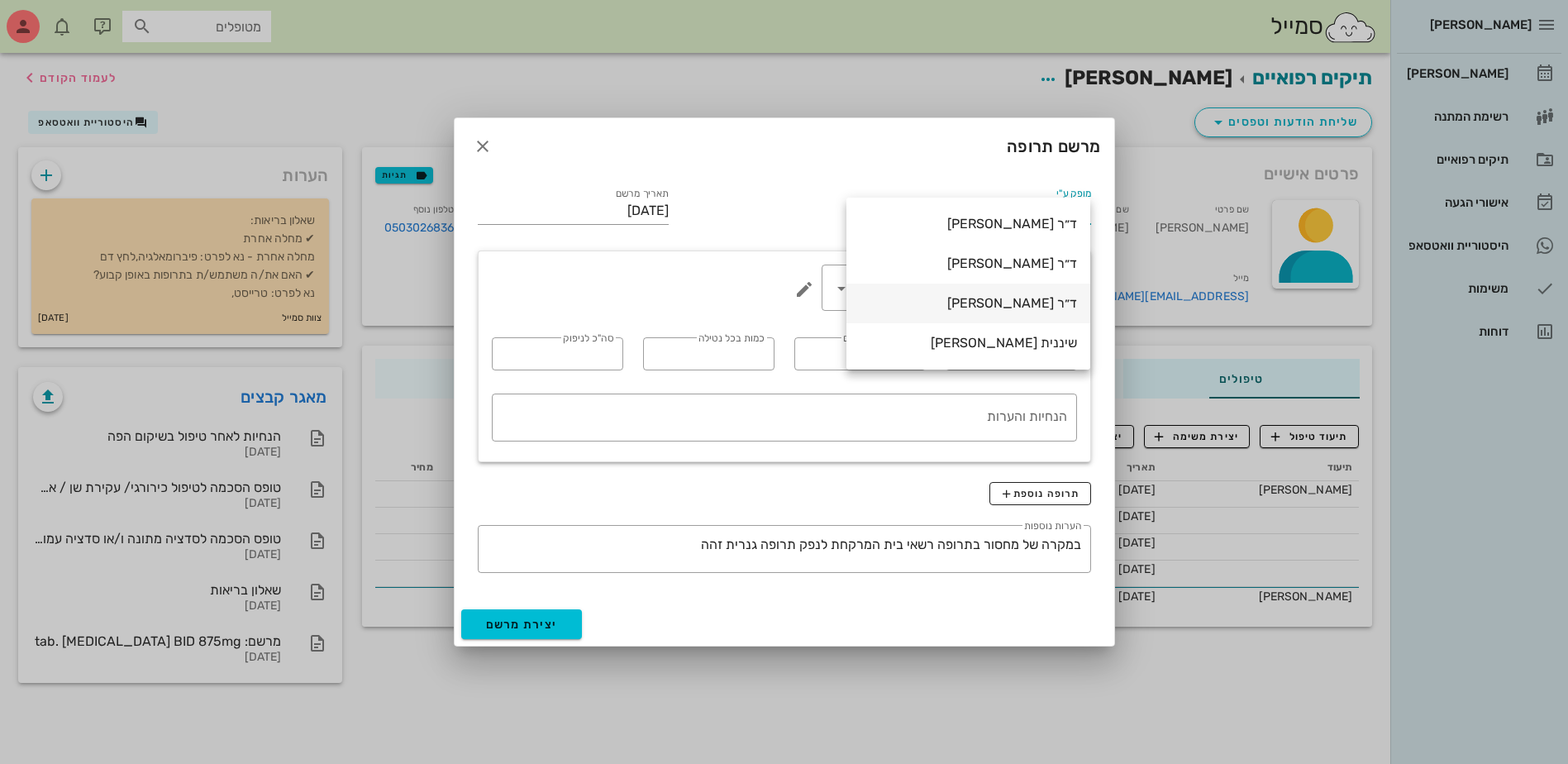
click at [990, 305] on div "ד״ר [PERSON_NAME]" at bounding box center [968, 303] width 218 height 16
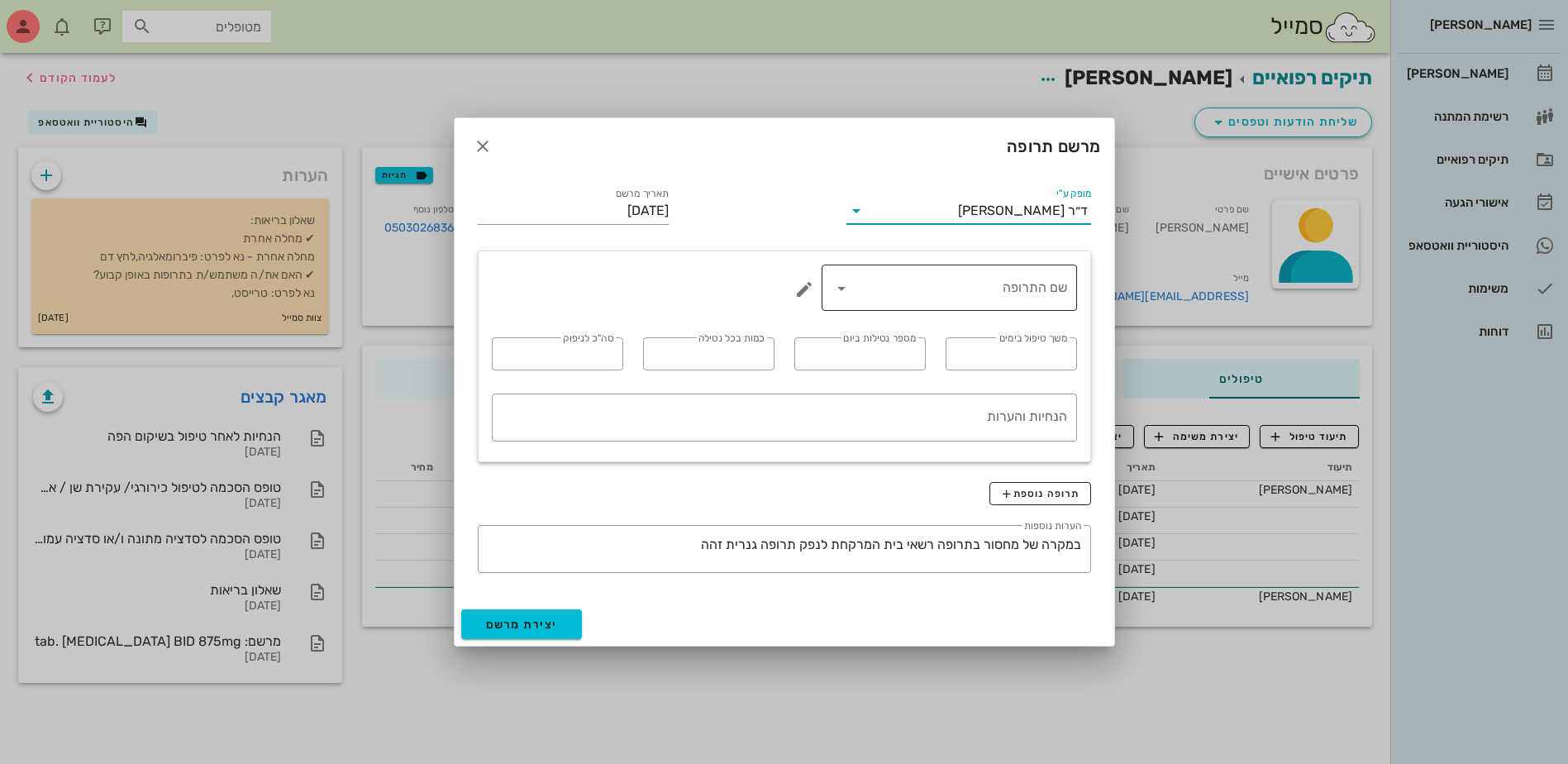
click at [1000, 289] on input "שם התרופה" at bounding box center [960, 287] width 212 height 27
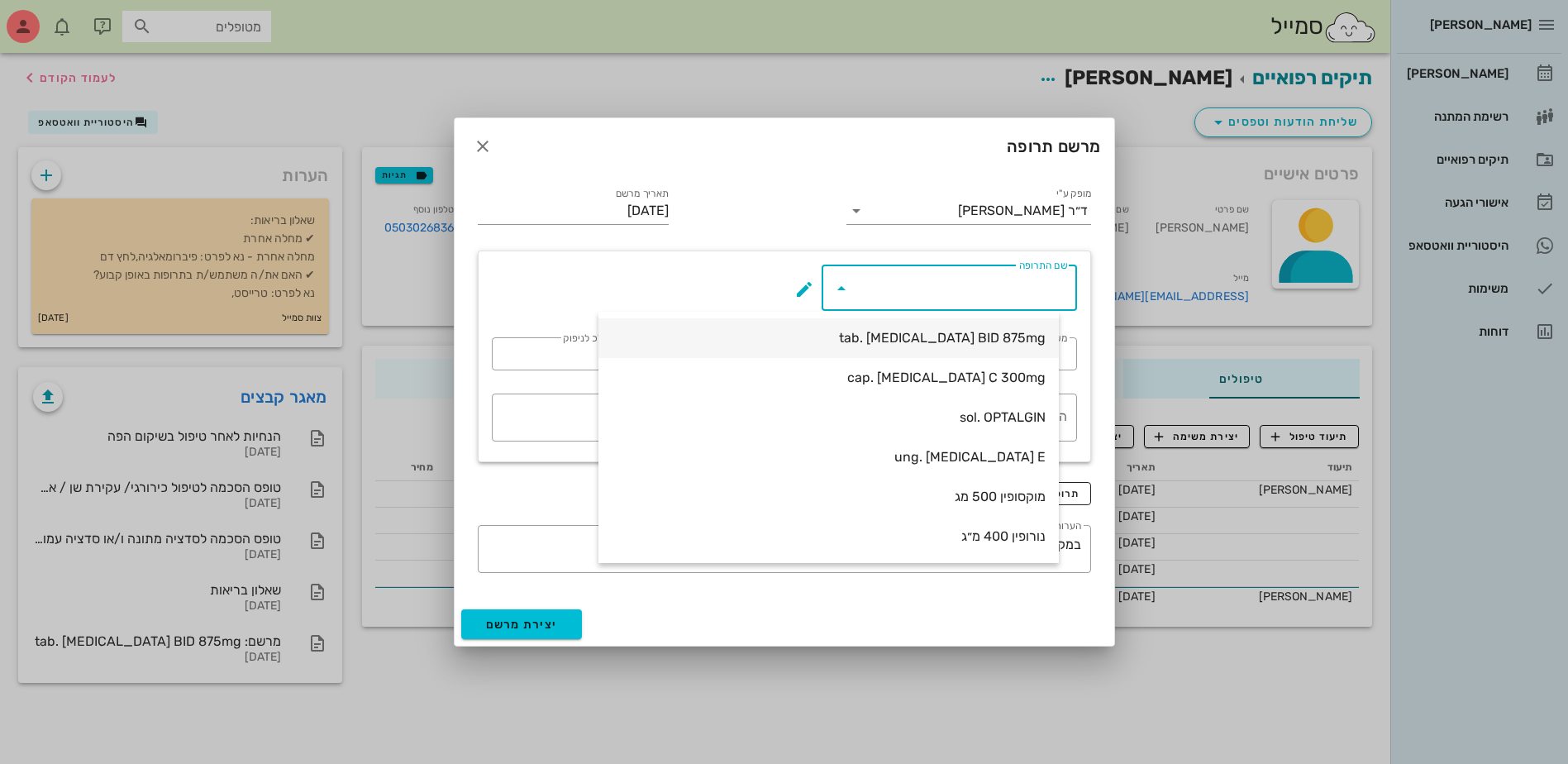
click at [992, 333] on div "tab. [MEDICAL_DATA] BID 875mg" at bounding box center [829, 338] width 434 height 16
type input "tab. [MEDICAL_DATA] BID 875mg"
type input "7"
type input "2"
type input "1"
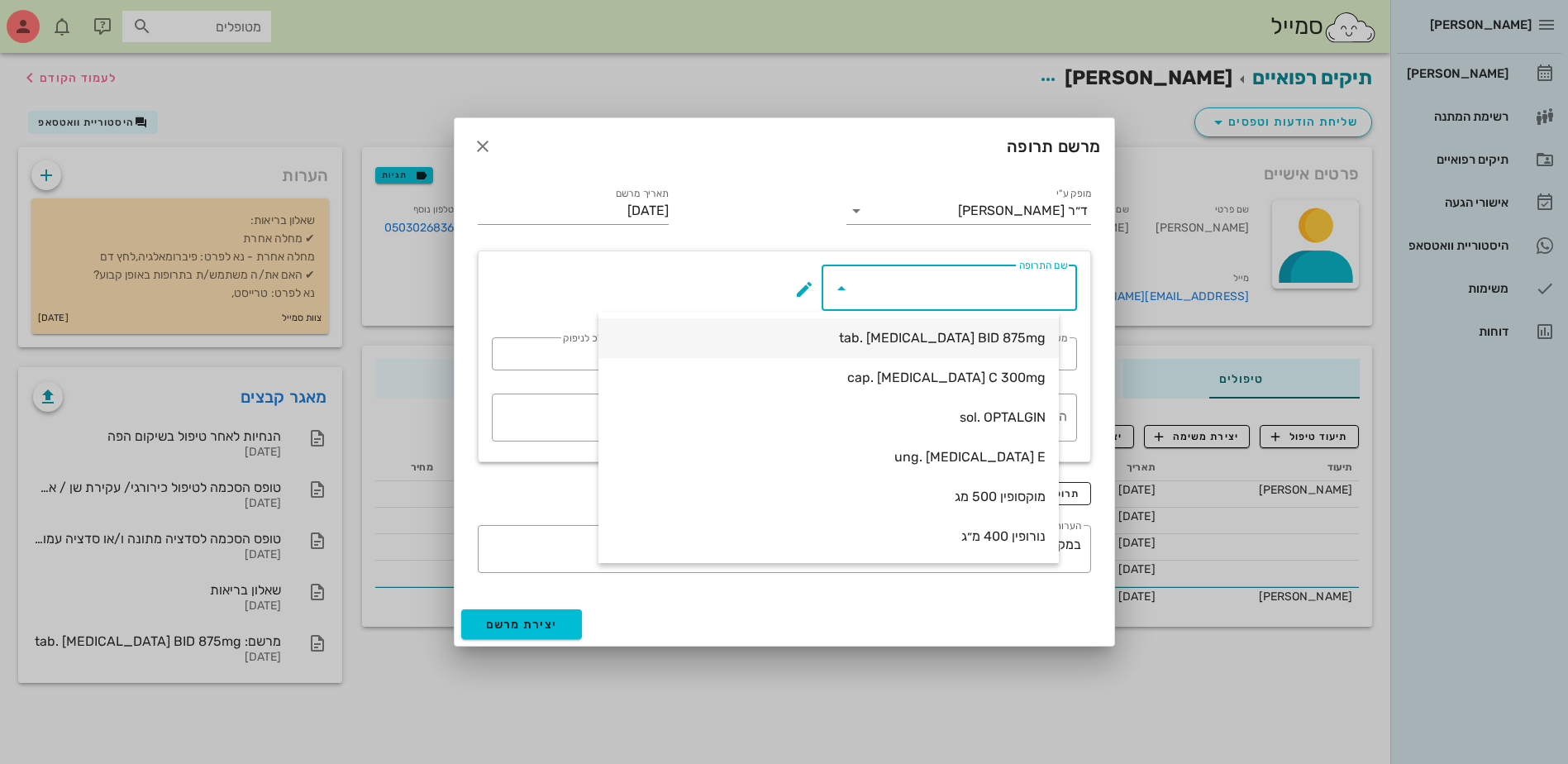
type input "14"
type textarea "טבליה אחת כל 12 שעות במשך 7 ימים"
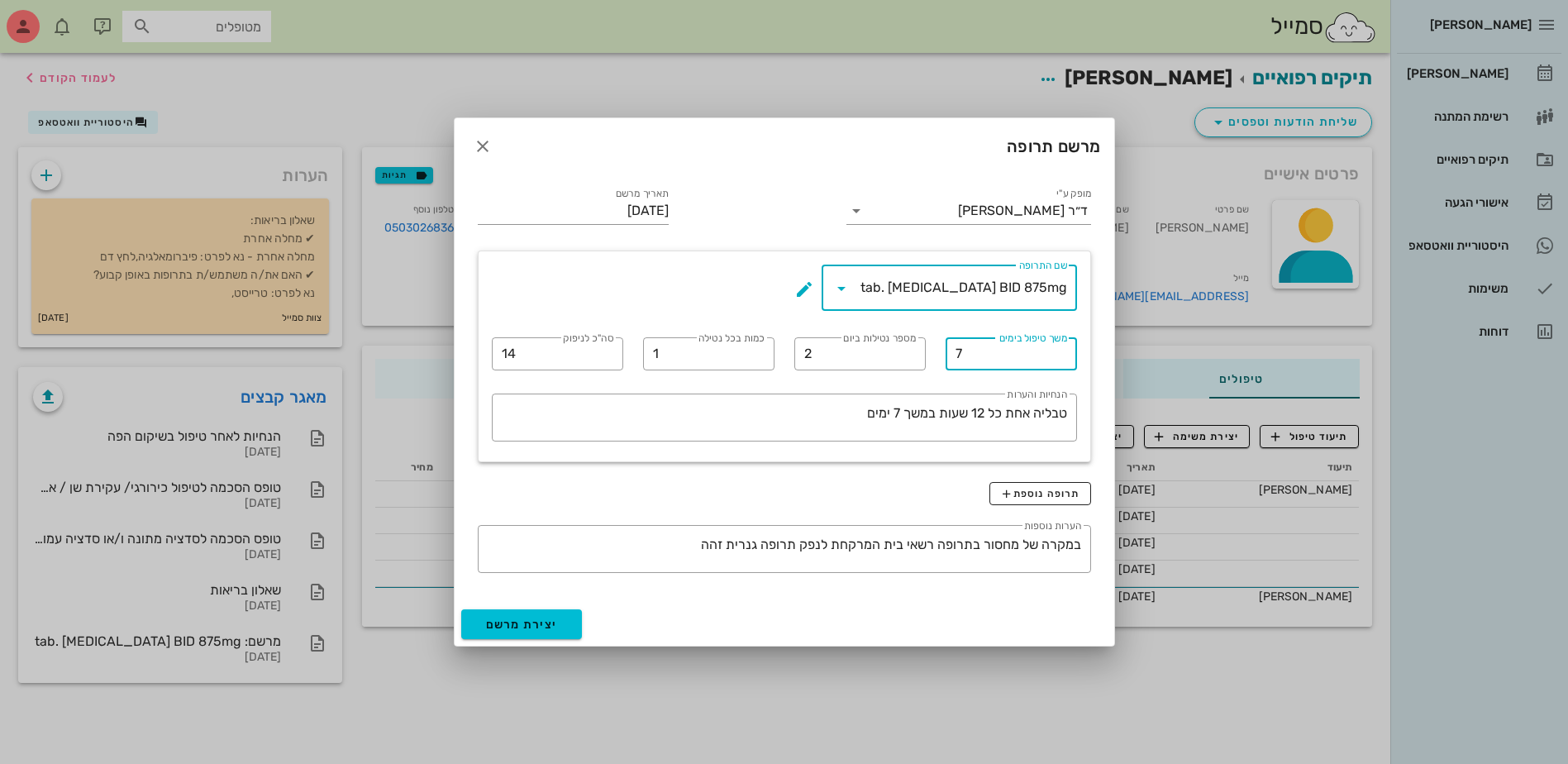
drag, startPoint x: 981, startPoint y: 350, endPoint x: 564, endPoint y: 103, distance: 484.7
click at [778, 350] on div "​ שם התרופה tab. [MEDICAL_DATA] BID 875mg ​ משך טיפול בימים 7 ​ מספר נטילות ביו…" at bounding box center [784, 356] width 605 height 203
drag, startPoint x: 963, startPoint y: 350, endPoint x: 797, endPoint y: 370, distance: 167.2
click at [797, 370] on div "​ שם התרופה tab. [MEDICAL_DATA] BID 875mg ​ משך טיפול בימים 7 ​ מספר נטילות ביו…" at bounding box center [784, 356] width 605 height 203
type input "10"
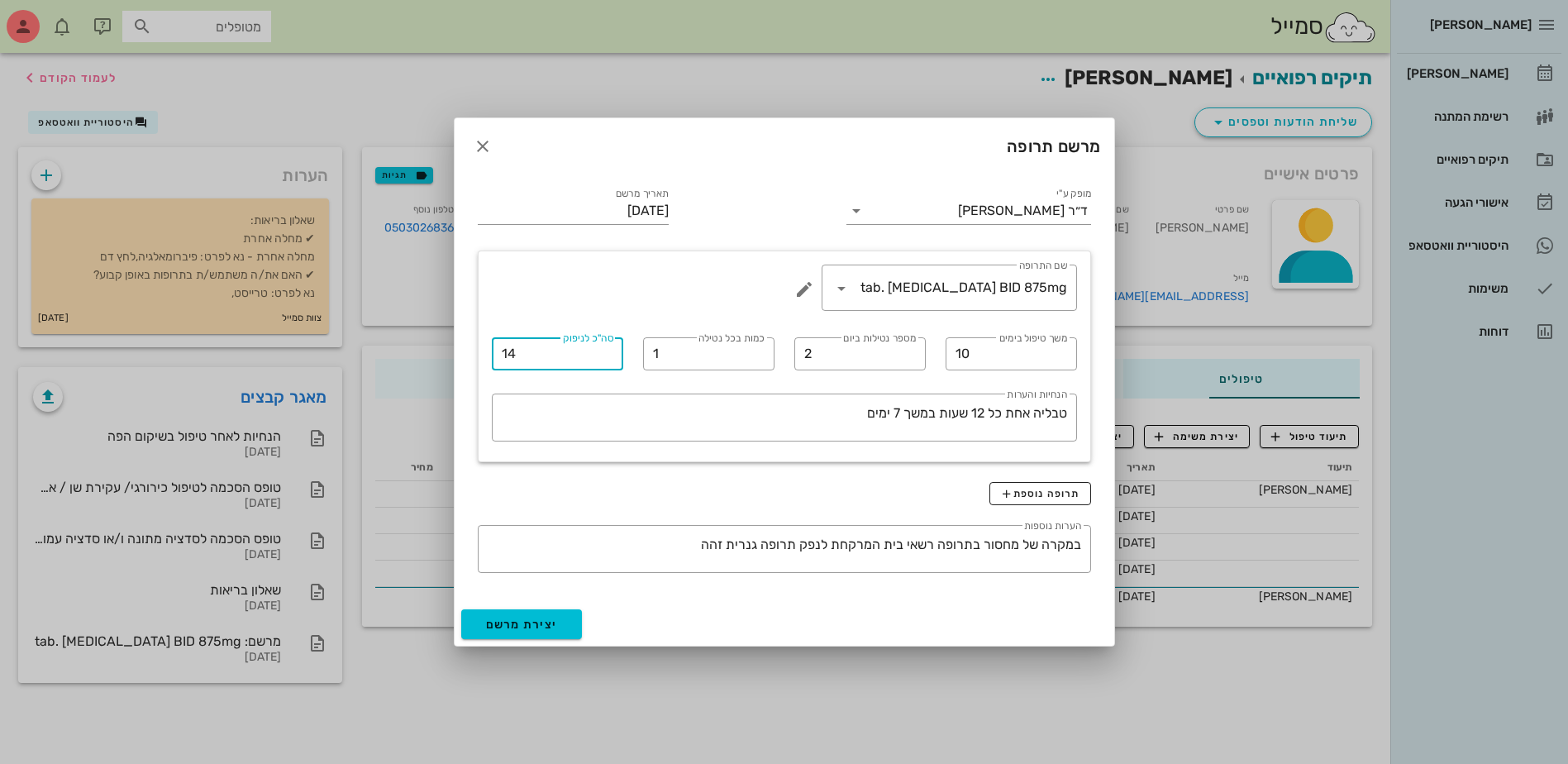
drag, startPoint x: 550, startPoint y: 361, endPoint x: 421, endPoint y: 361, distance: 129.0
click at [380, 356] on div "[PERSON_NAME] רשימת המתנה תיקים רפואיים אישורי הגעה היסטוריית וואטסאפ משימות דו…" at bounding box center [784, 382] width 1568 height 764
type input "20"
click at [519, 630] on span "יצירת מרשם" at bounding box center [522, 624] width 72 height 14
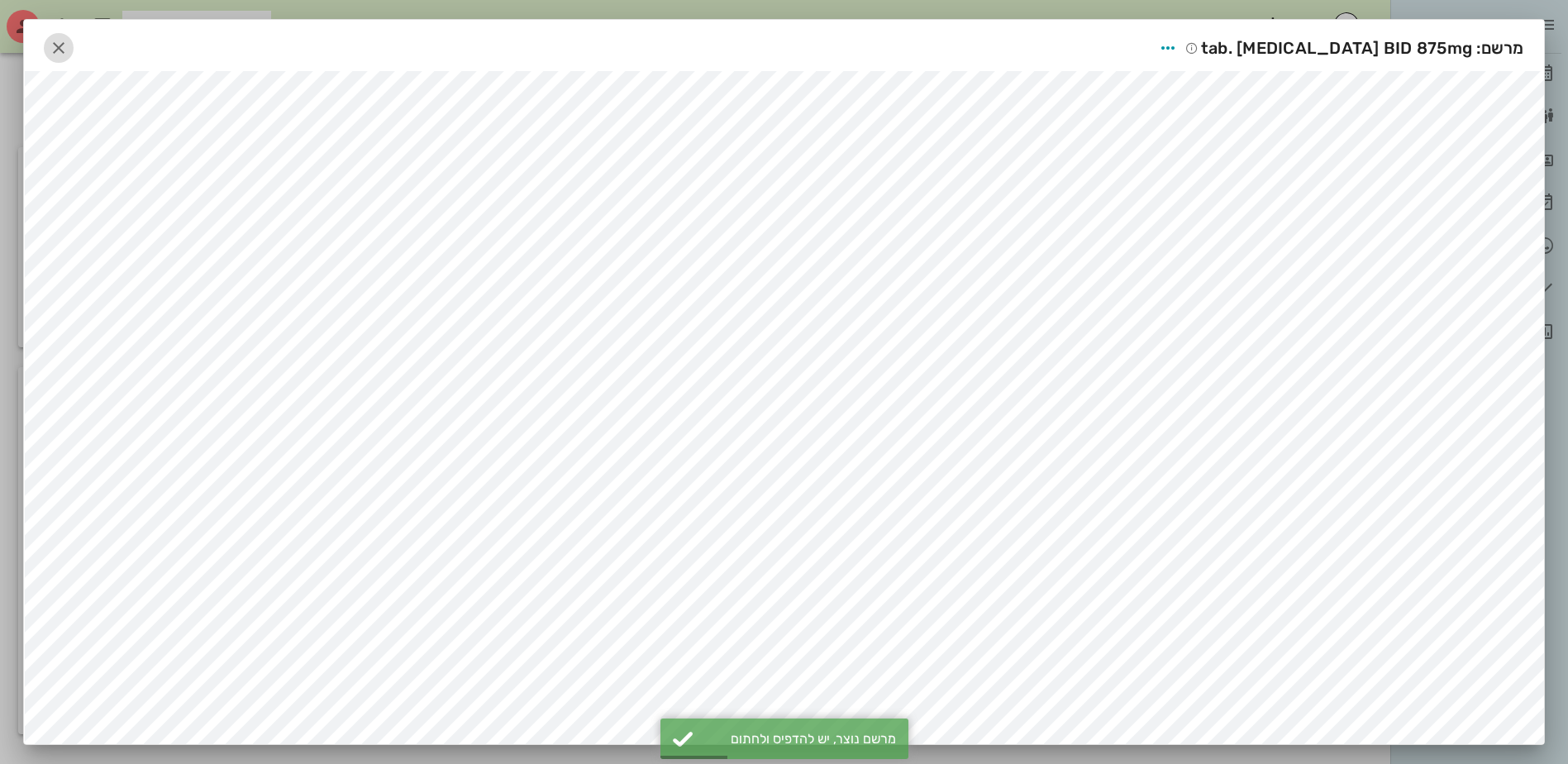
click at [69, 55] on icon "button" at bounding box center [58, 48] width 19 height 19
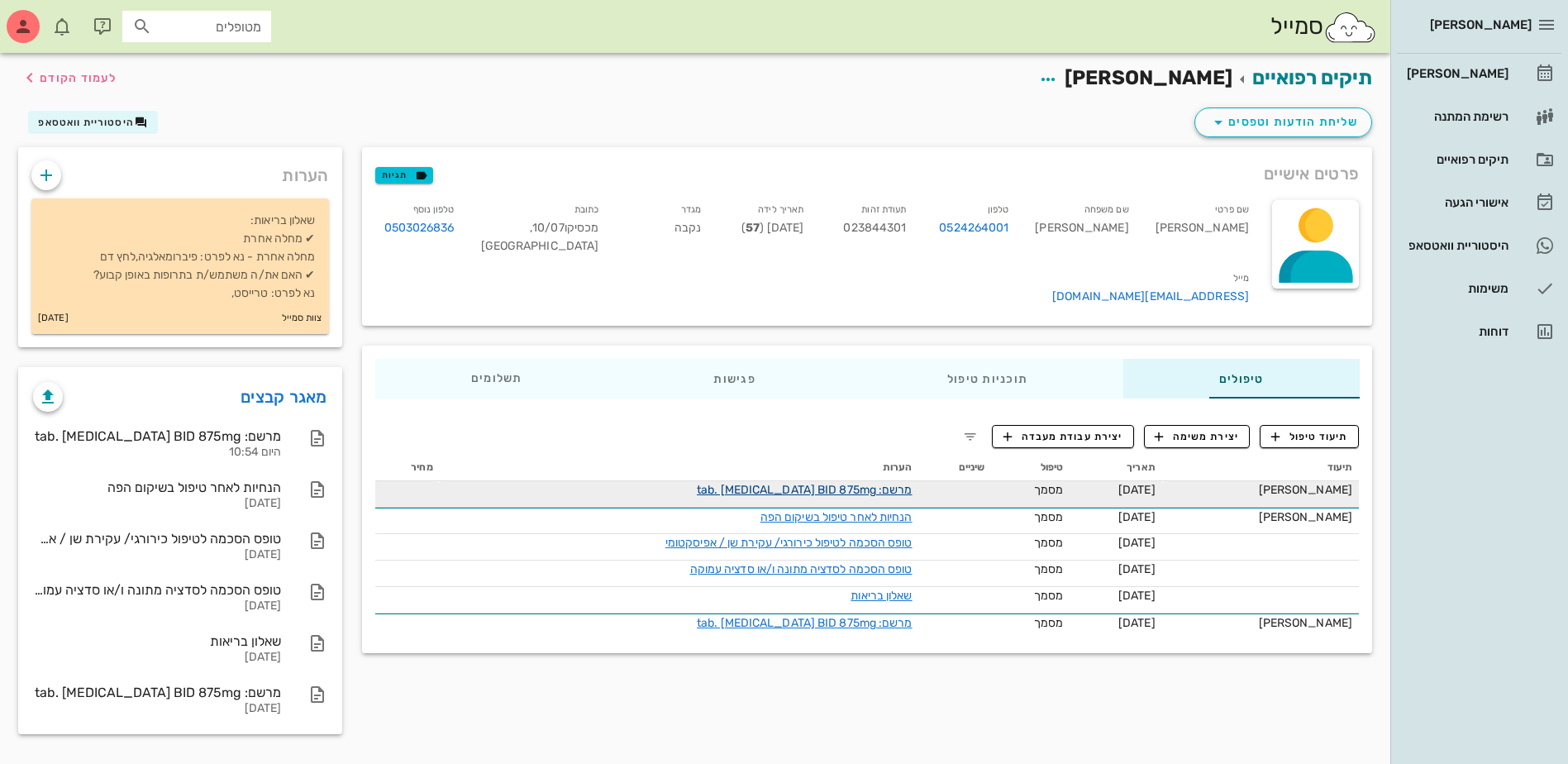
click at [792, 483] on link "מרשם: tab. [MEDICAL_DATA] BID 875mg" at bounding box center [805, 490] width 216 height 14
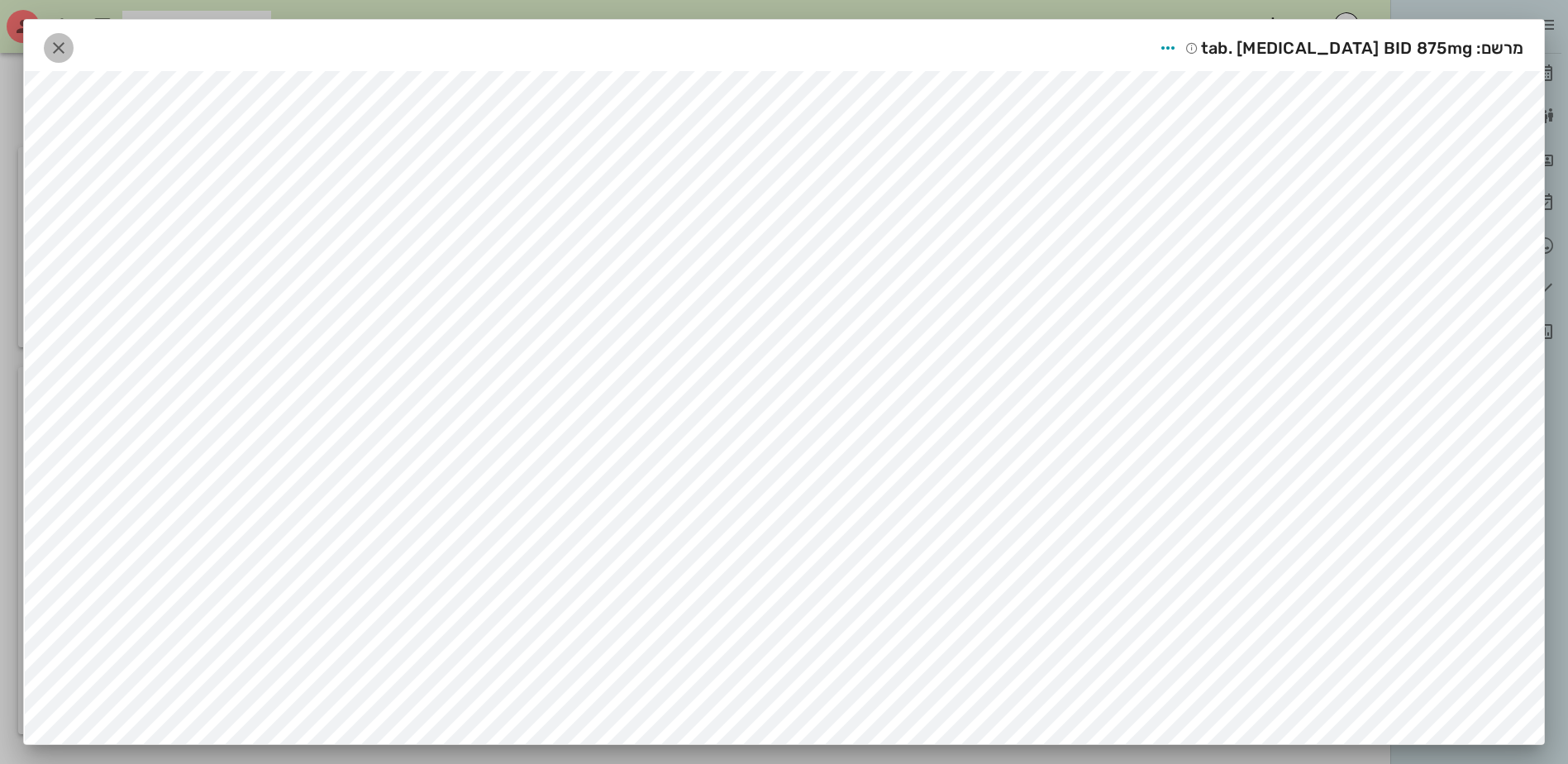
click at [65, 47] on icon "button" at bounding box center [58, 48] width 19 height 19
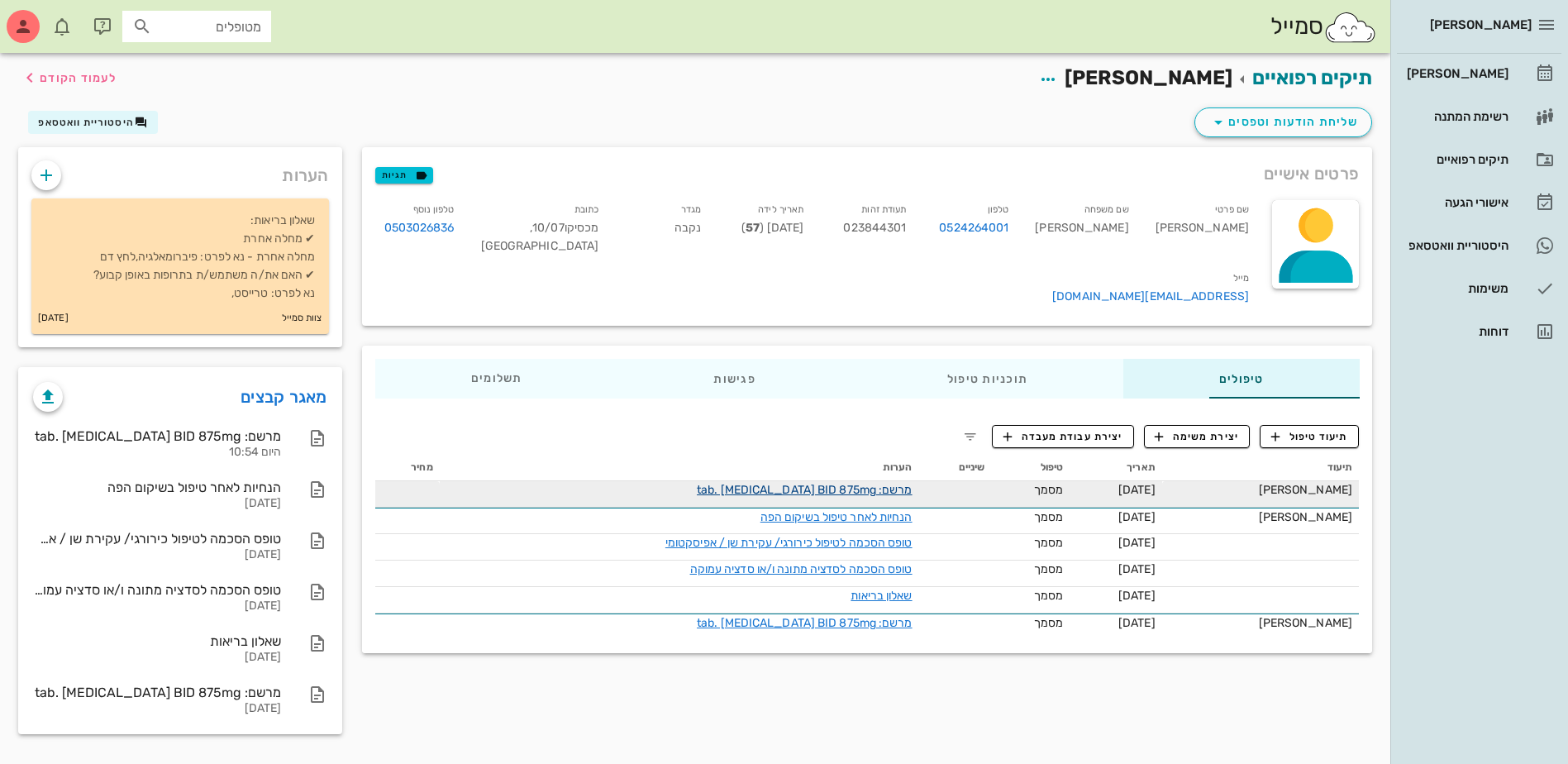
click at [829, 483] on link "מרשם: tab. [MEDICAL_DATA] BID 875mg" at bounding box center [805, 490] width 216 height 14
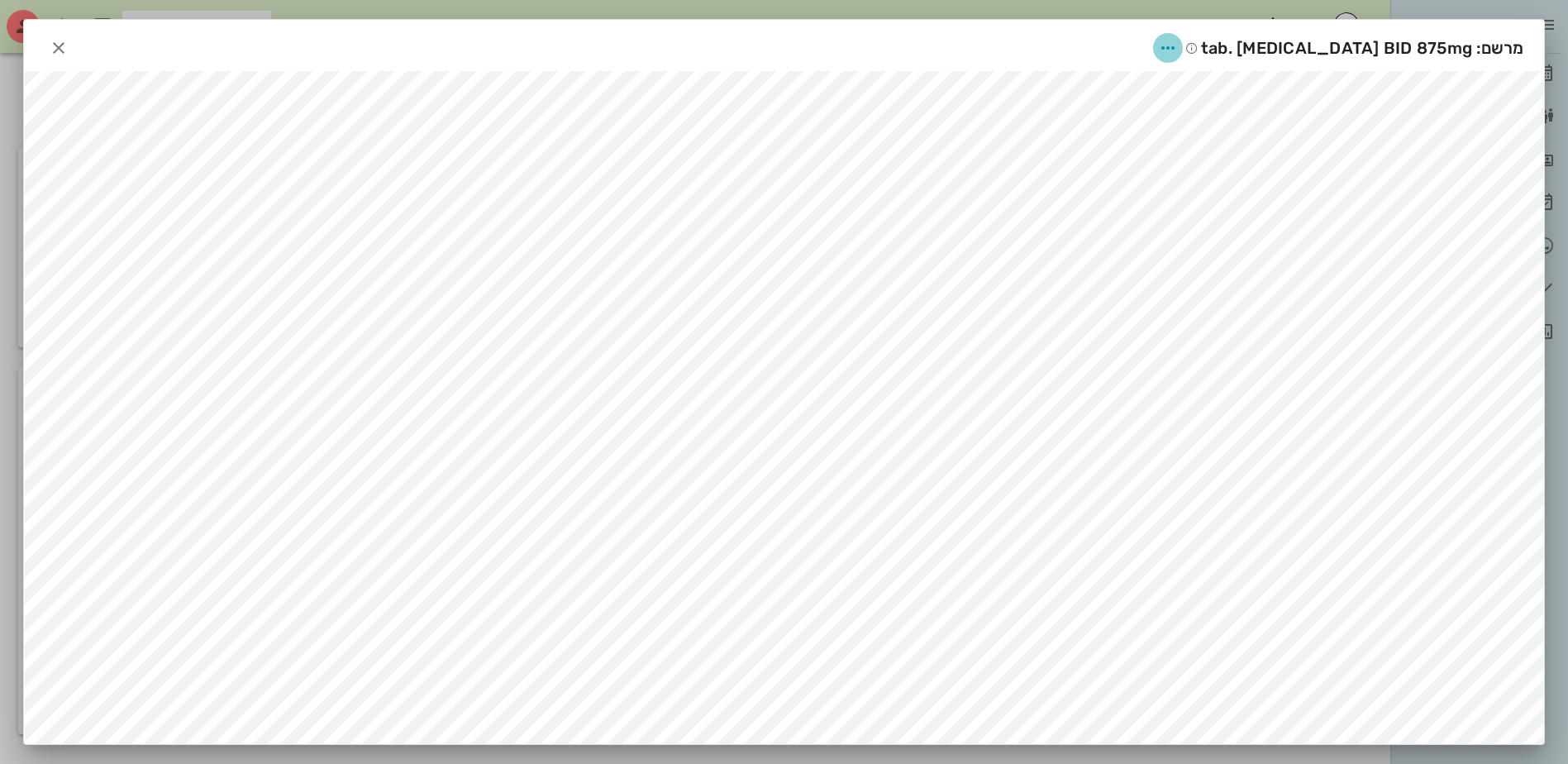
click at [1178, 49] on icon "button" at bounding box center [1167, 48] width 19 height 19
click at [1191, 90] on div "שינוי שם" at bounding box center [1197, 89] width 45 height 16
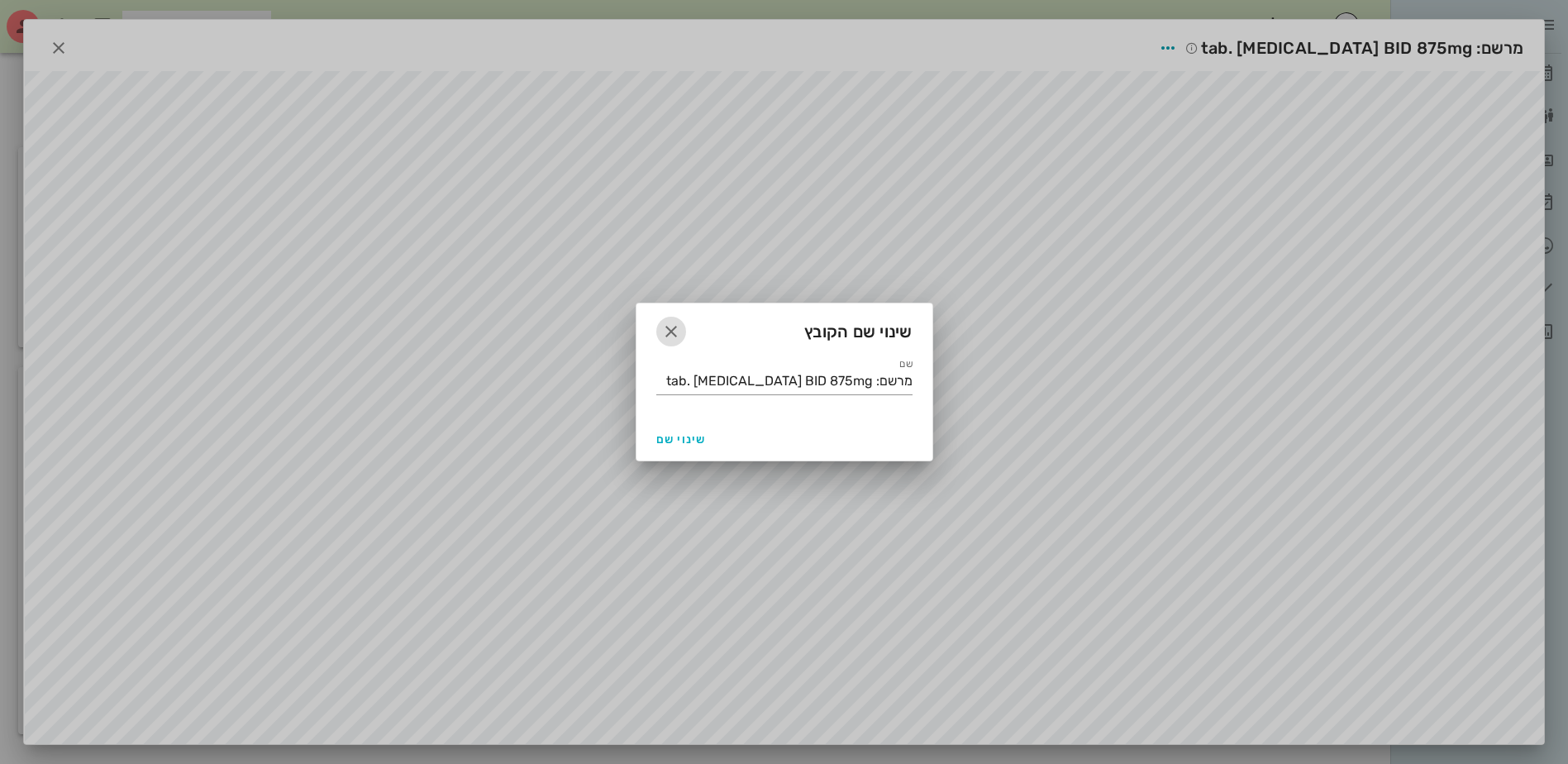
click at [676, 330] on icon "button" at bounding box center [671, 332] width 19 height 19
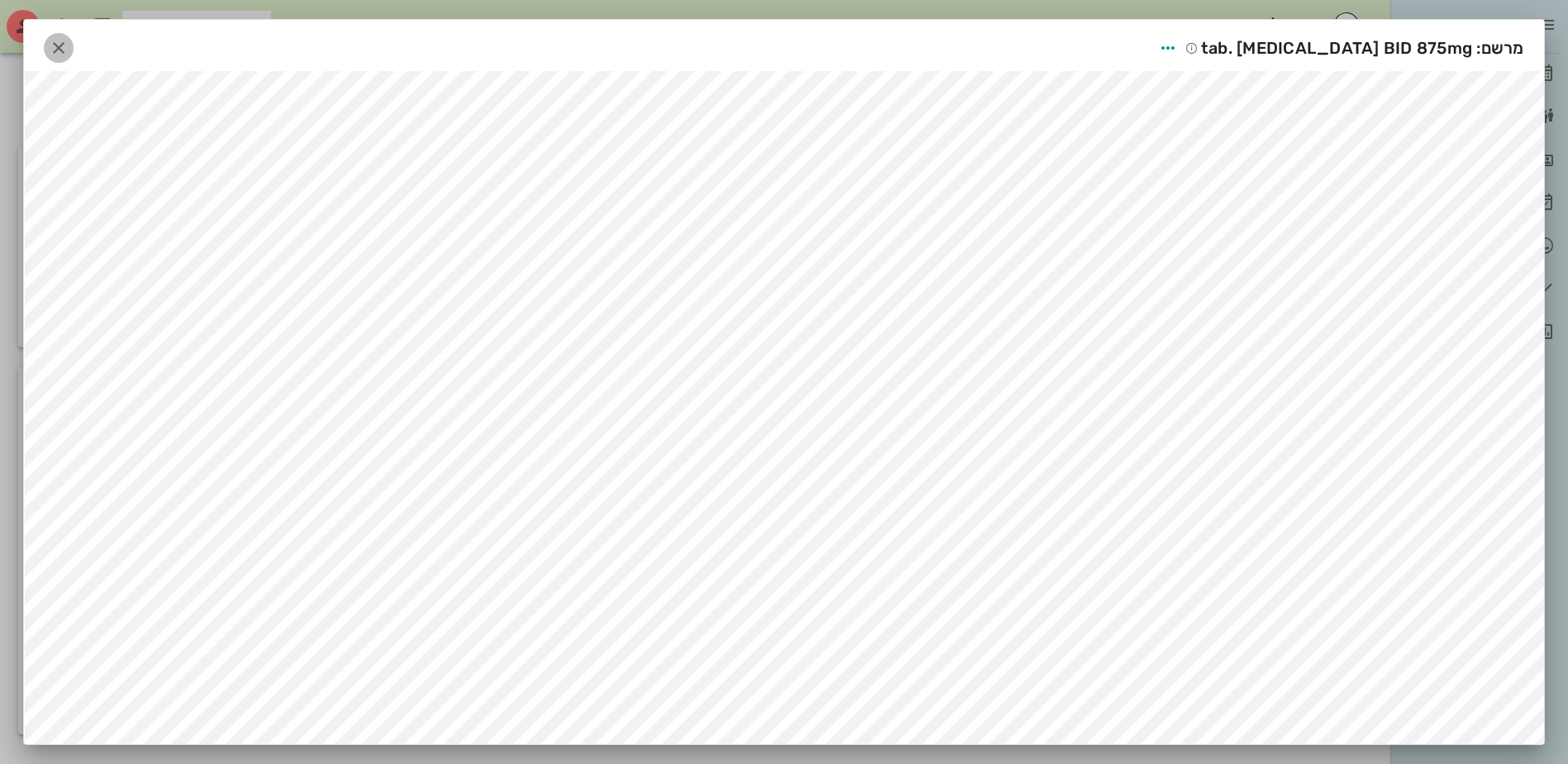
click at [62, 48] on icon "button" at bounding box center [58, 48] width 19 height 19
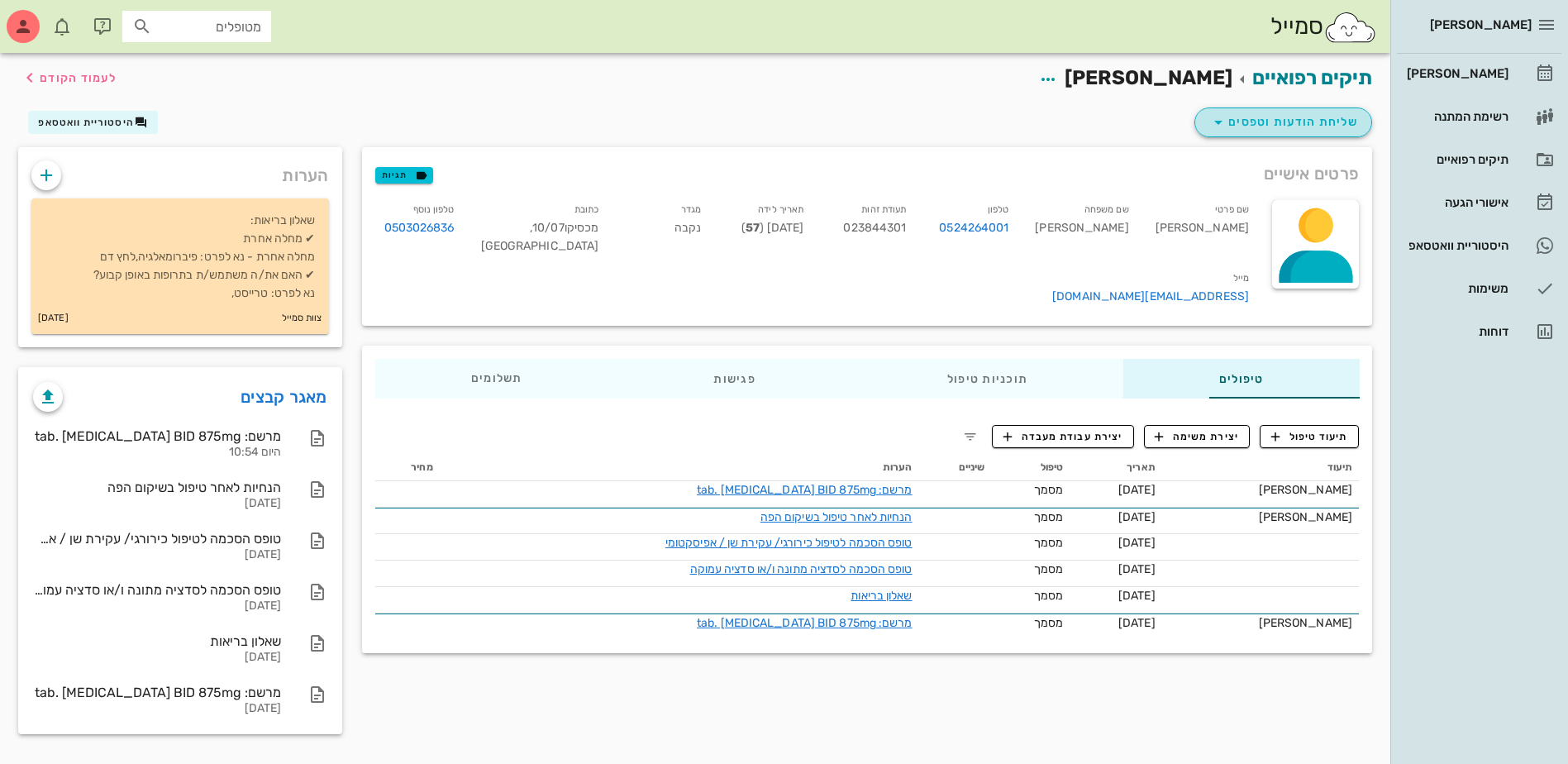
click at [1296, 129] on span "שליחת הודעות וטפסים" at bounding box center [1282, 122] width 149 height 19
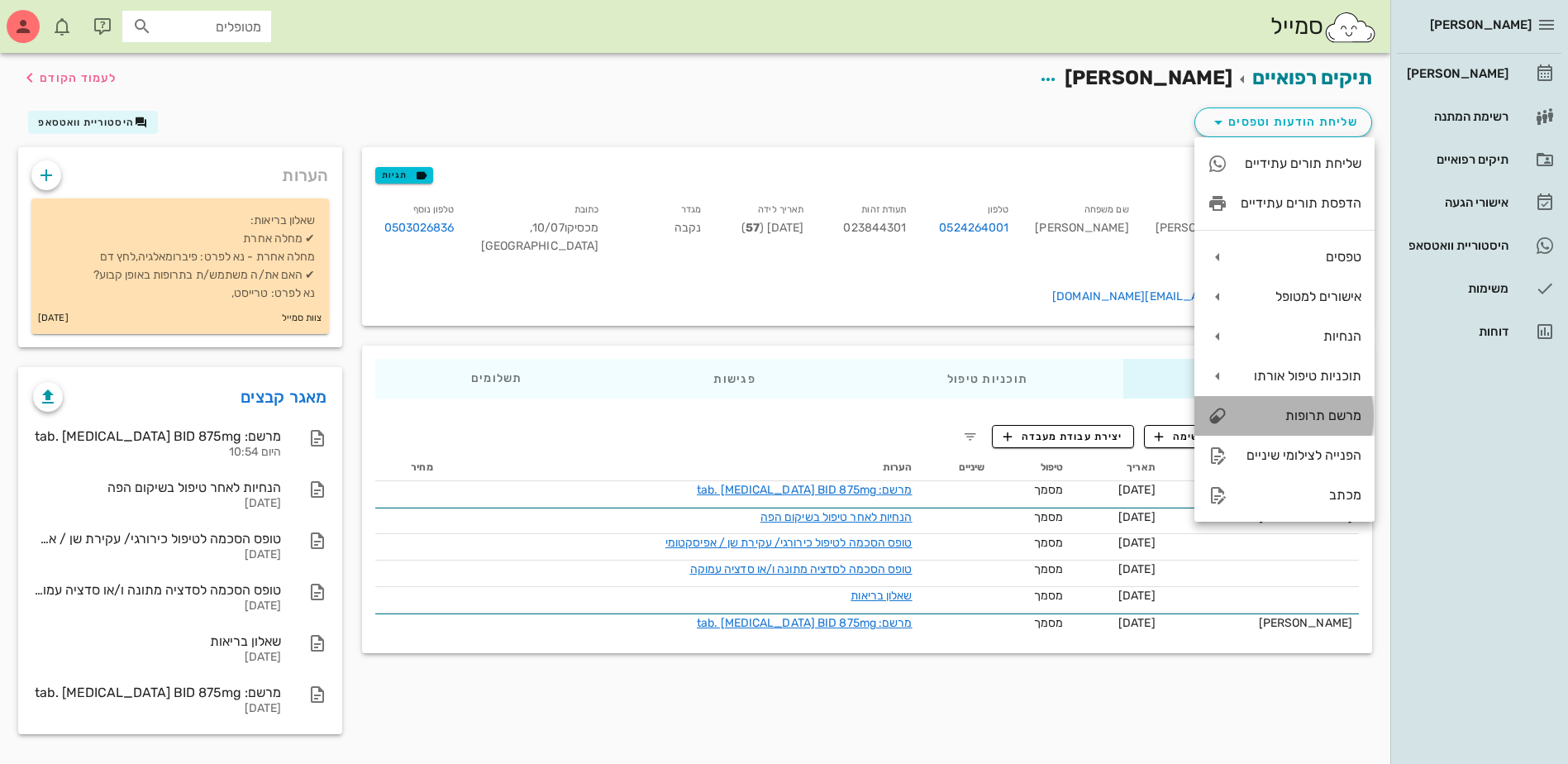
click at [1322, 415] on div "מרשם תרופות" at bounding box center [1301, 416] width 120 height 16
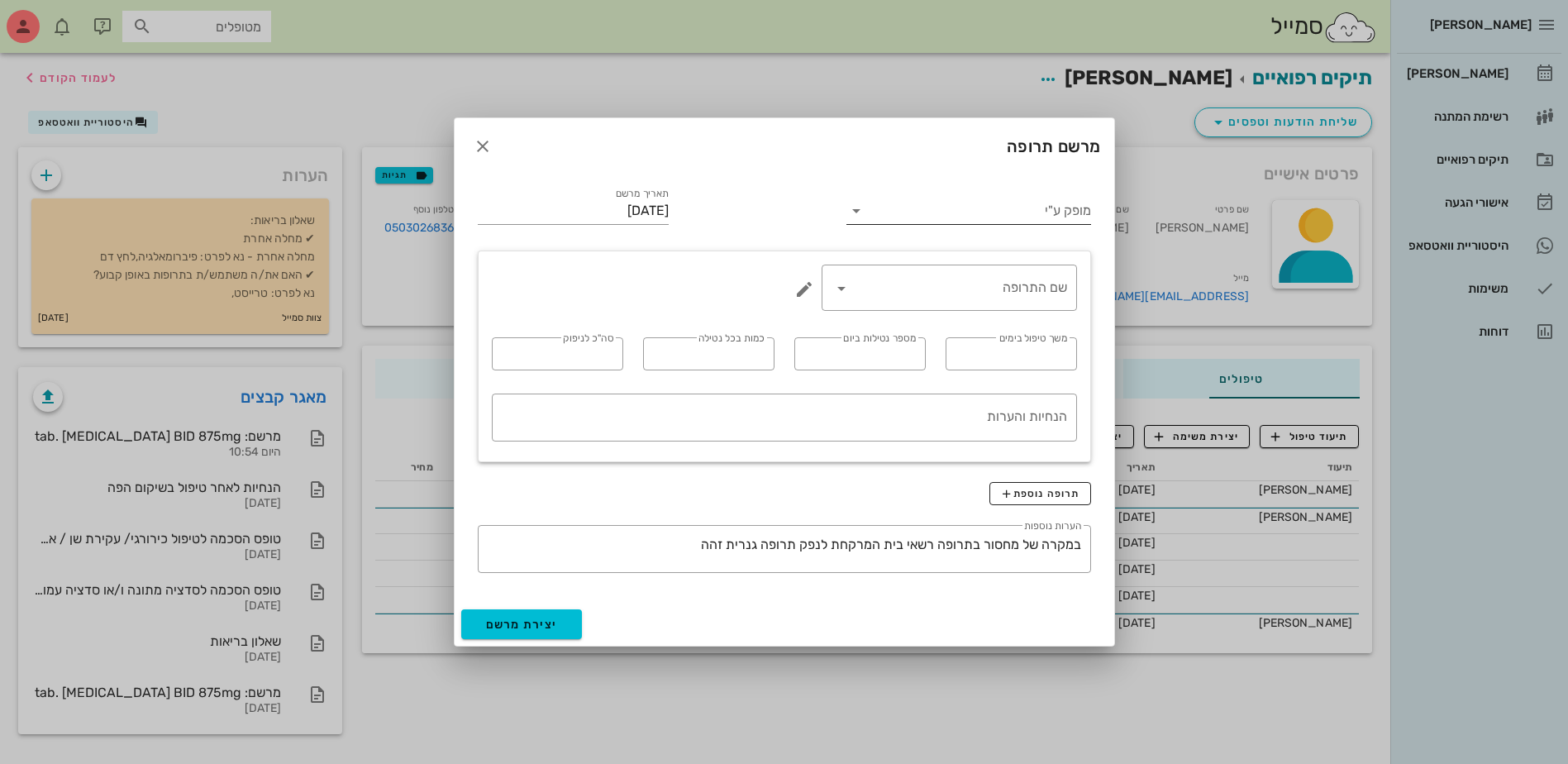
click at [950, 210] on input "מופק ע"י" at bounding box center [980, 210] width 221 height 27
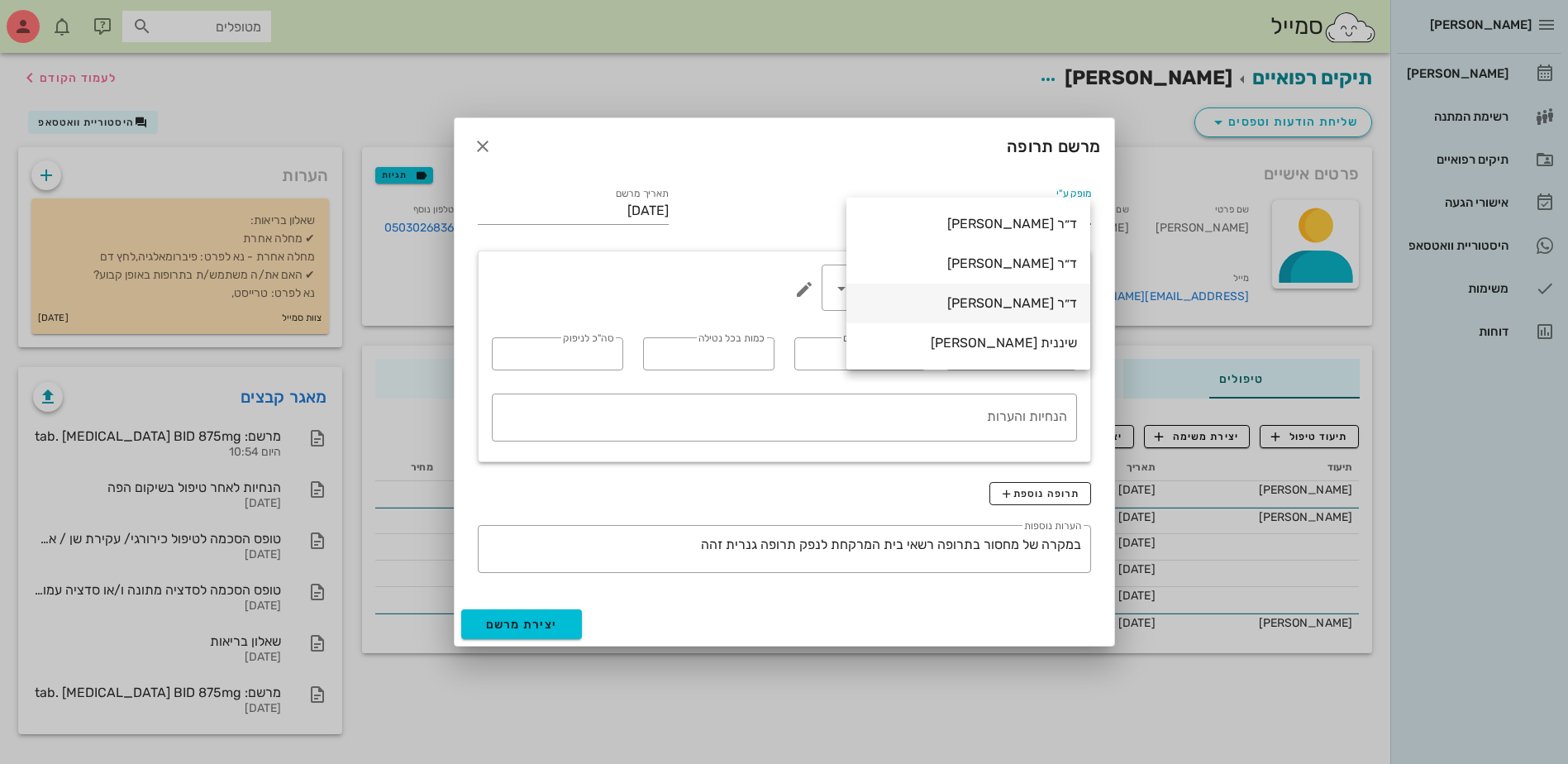
click at [943, 299] on div "ד״ר [PERSON_NAME]" at bounding box center [968, 303] width 218 height 16
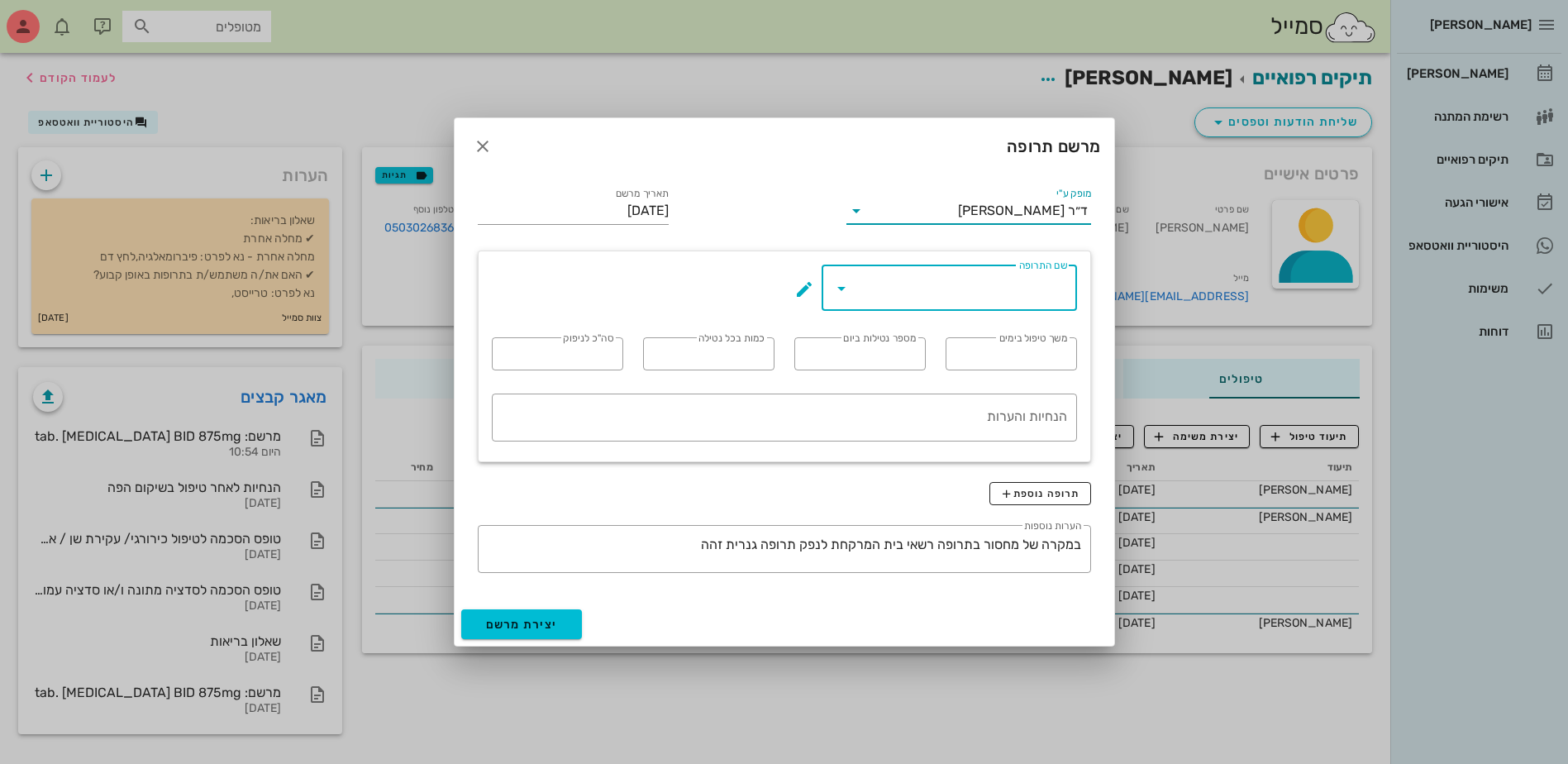
click at [948, 292] on input "שם התרופה" at bounding box center [960, 287] width 212 height 27
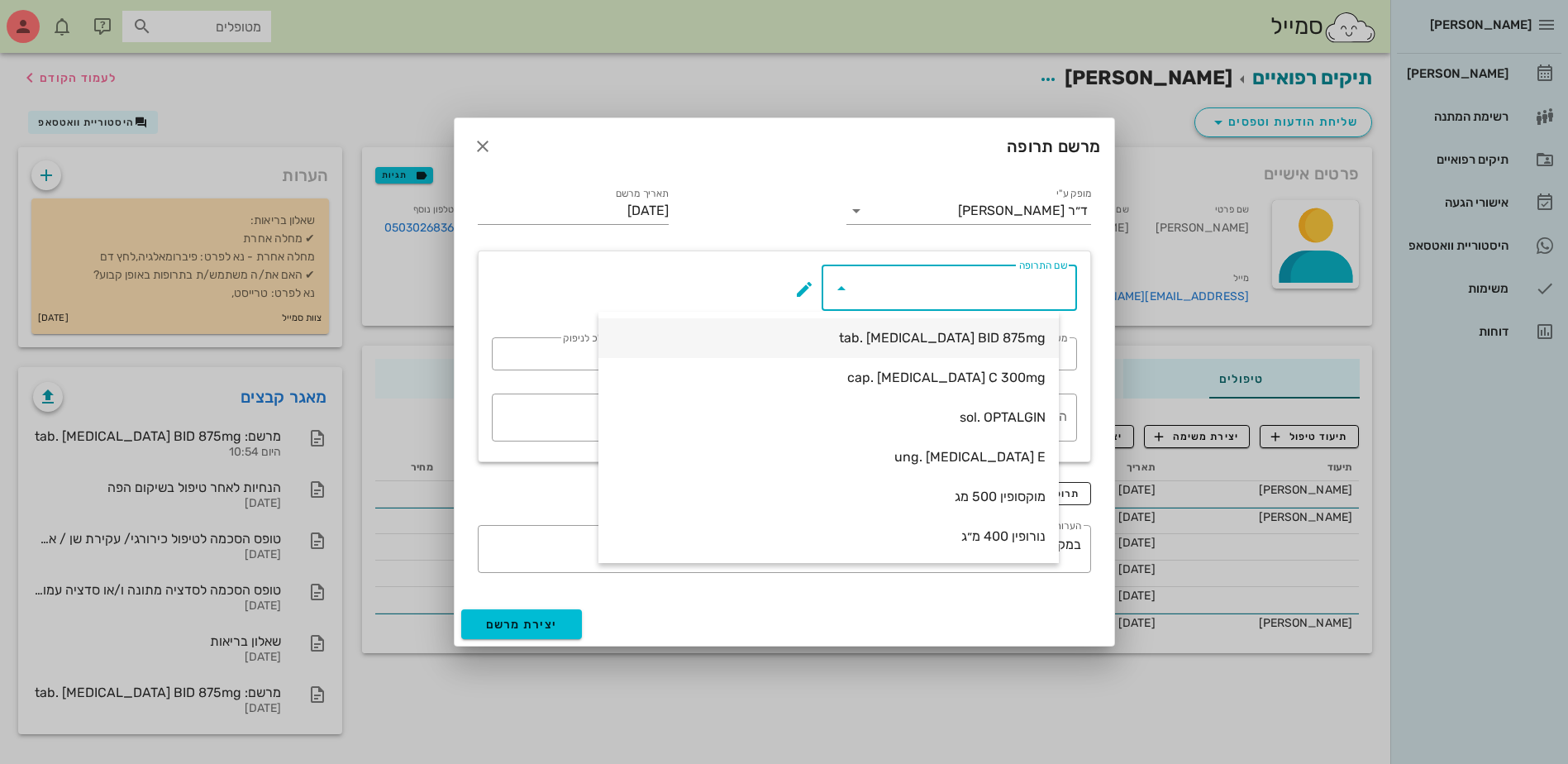
click at [940, 335] on div "tab. [MEDICAL_DATA] BID 875mg" at bounding box center [829, 338] width 434 height 16
type input "tab. [MEDICAL_DATA] BID 875mg"
type input "7"
type input "2"
type input "1"
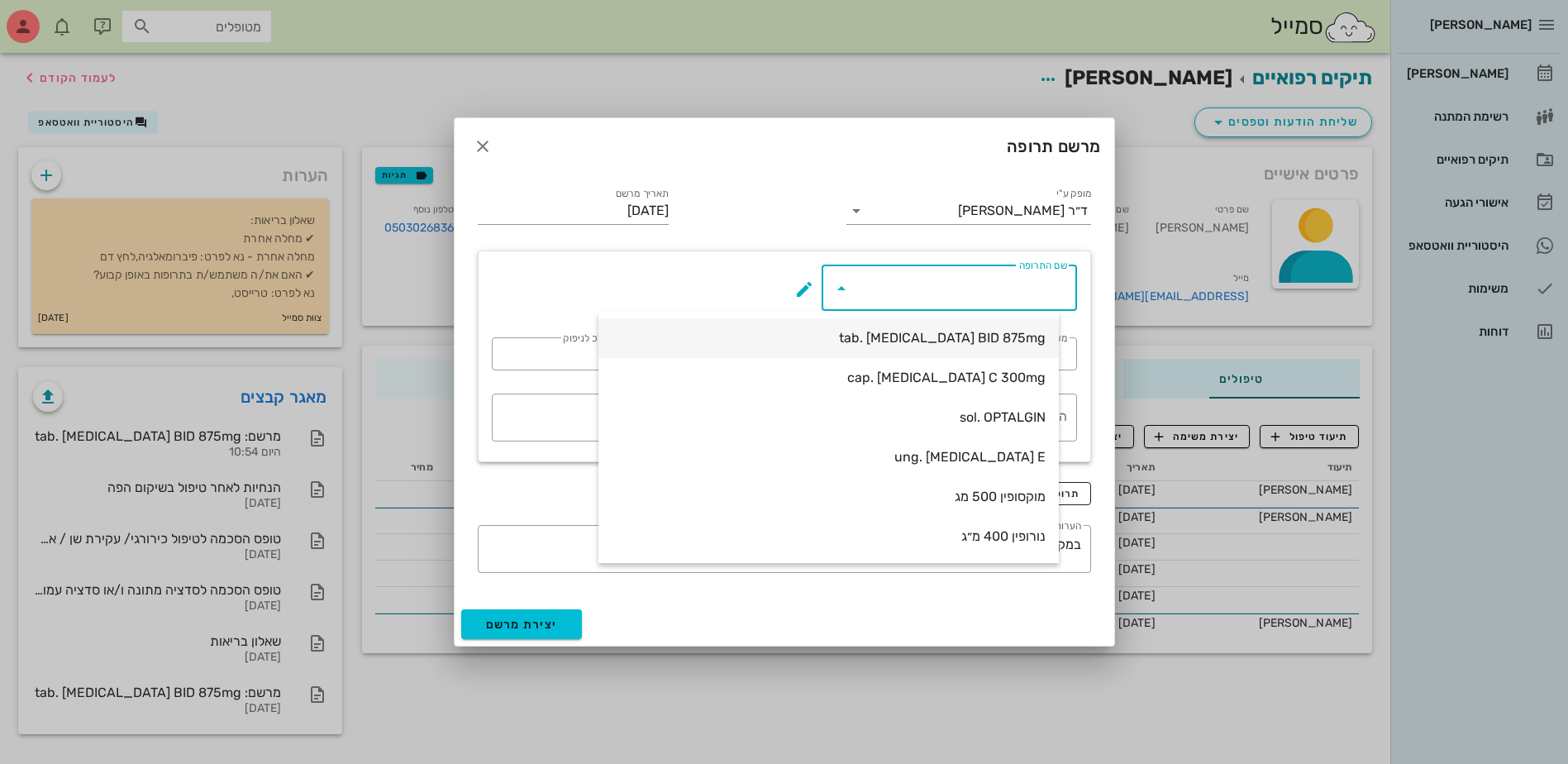
type input "14"
type textarea "טבליה אחת כל 12 שעות במשך 7 ימים"
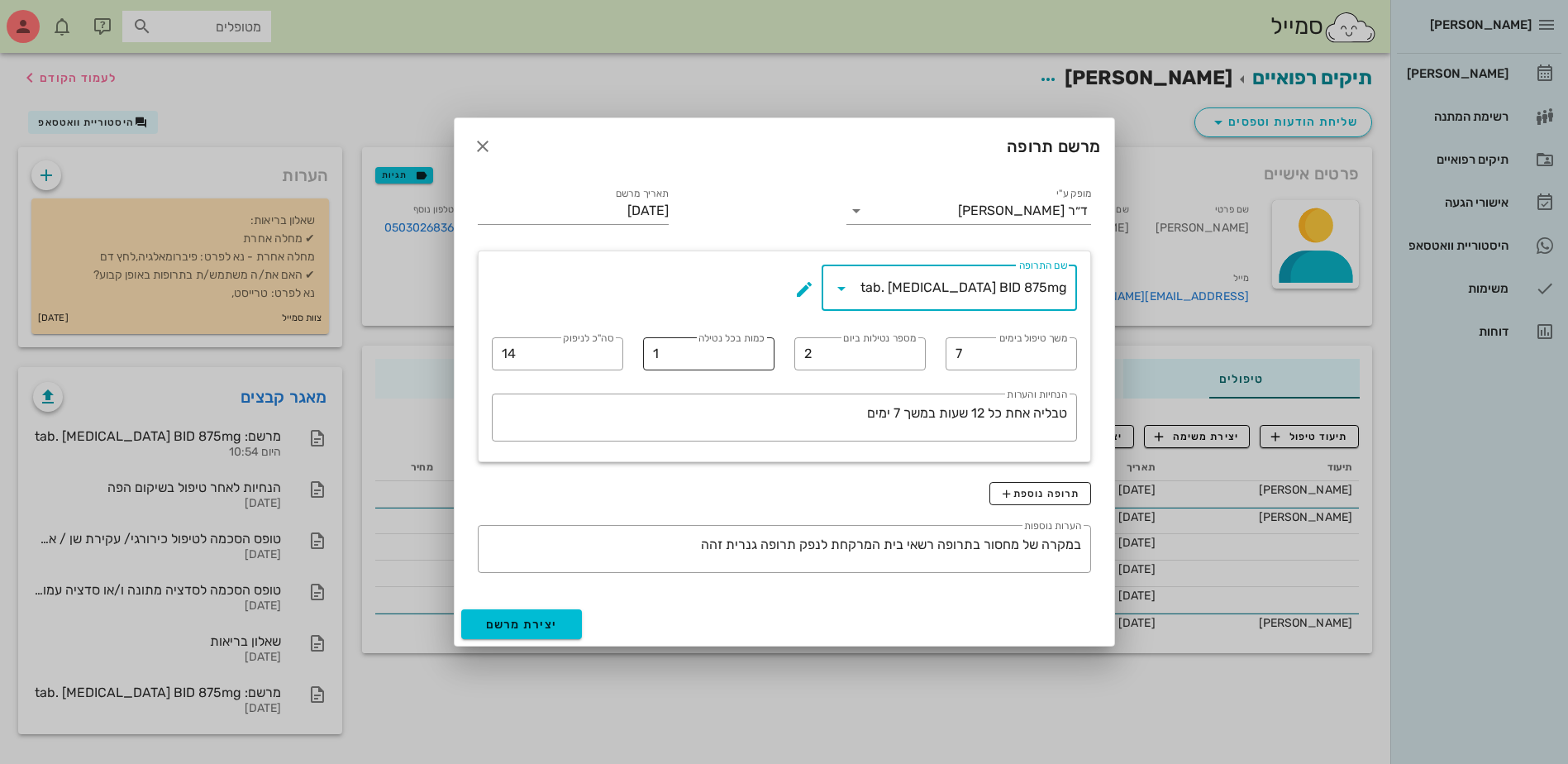
drag, startPoint x: 977, startPoint y: 355, endPoint x: 655, endPoint y: 305, distance: 325.9
click at [732, 352] on div "​ שם התרופה tab. [MEDICAL_DATA] BID 875mg ​ משך טיפול בימים 7 ​ מספר נטילות ביו…" at bounding box center [784, 356] width 605 height 203
type input "10"
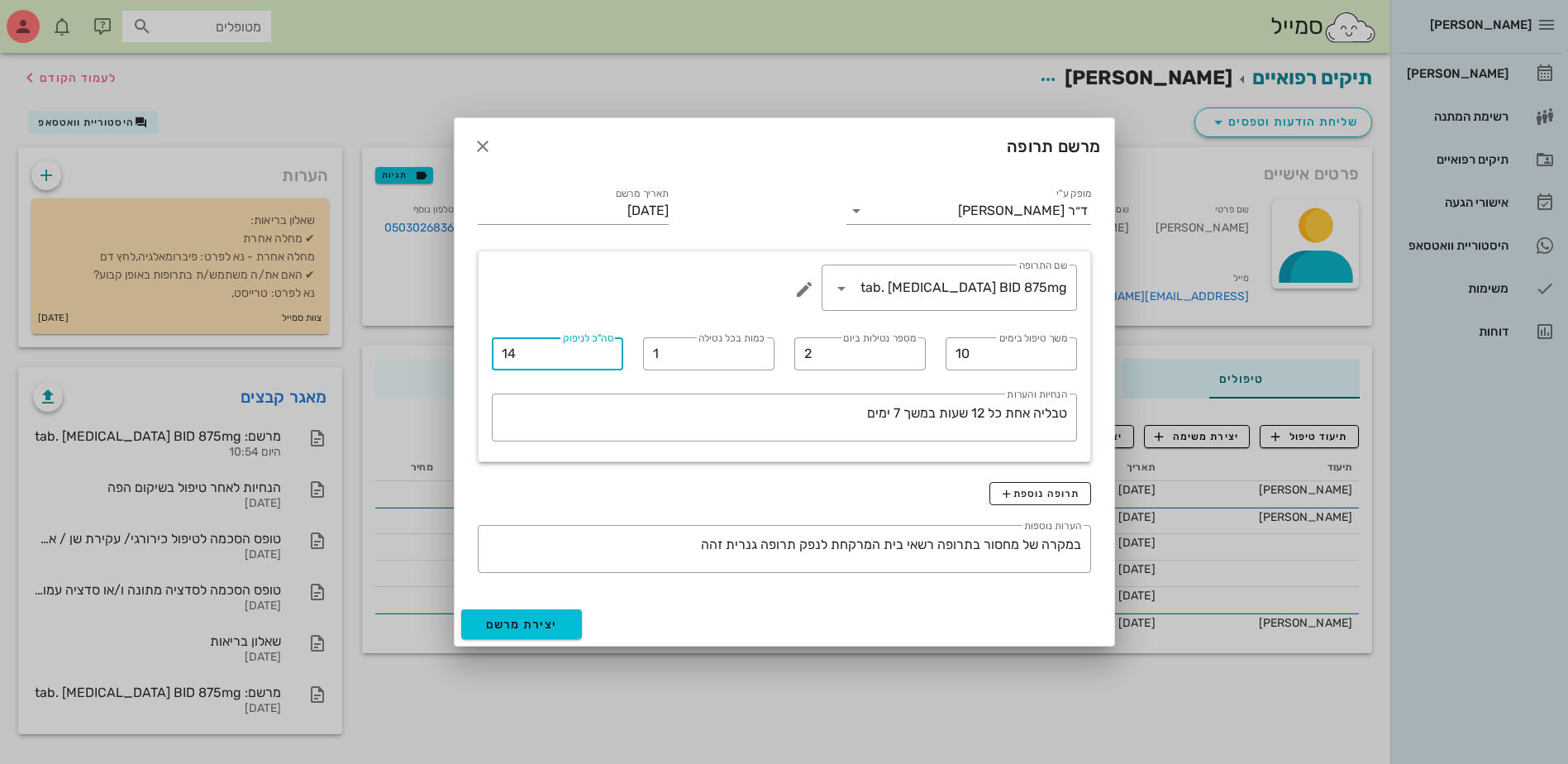
drag, startPoint x: 520, startPoint y: 348, endPoint x: 412, endPoint y: 219, distance: 168.2
click at [366, 328] on div "[PERSON_NAME] רשימת המתנה תיקים רפואיים אישורי הגעה היסטוריית וואטסאפ משימות דו…" at bounding box center [784, 382] width 1568 height 764
type input "20"
click at [897, 416] on textarea "טבליה אחת כל 12 שעות במשך 7 ימים" at bounding box center [779, 421] width 576 height 40
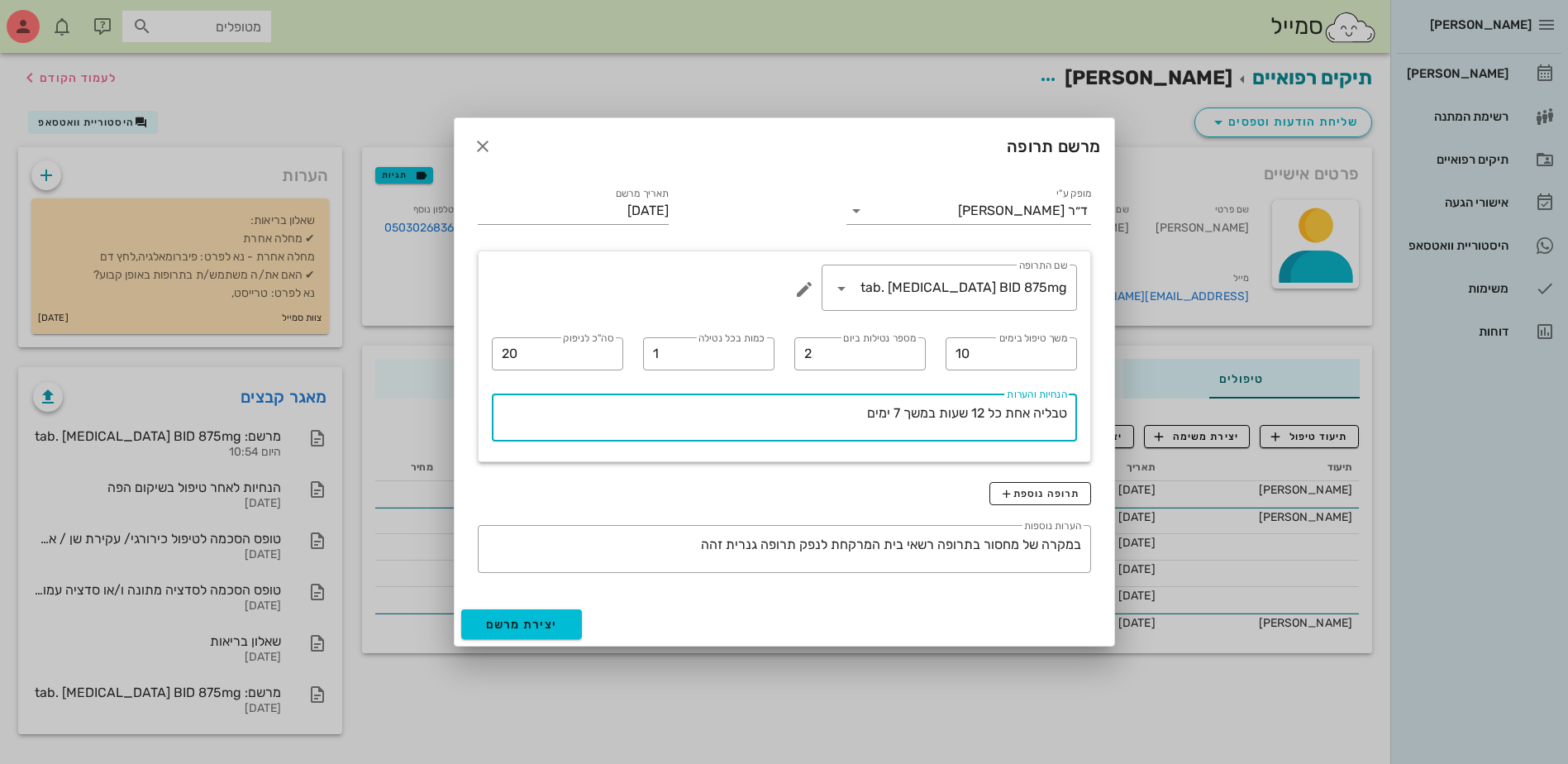
click at [897, 416] on textarea "טבליה אחת כל 12 שעות במשך 7 ימים" at bounding box center [779, 421] width 576 height 40
type textarea "טבליה אחת כל 12 שעות במשך 10 ימים"
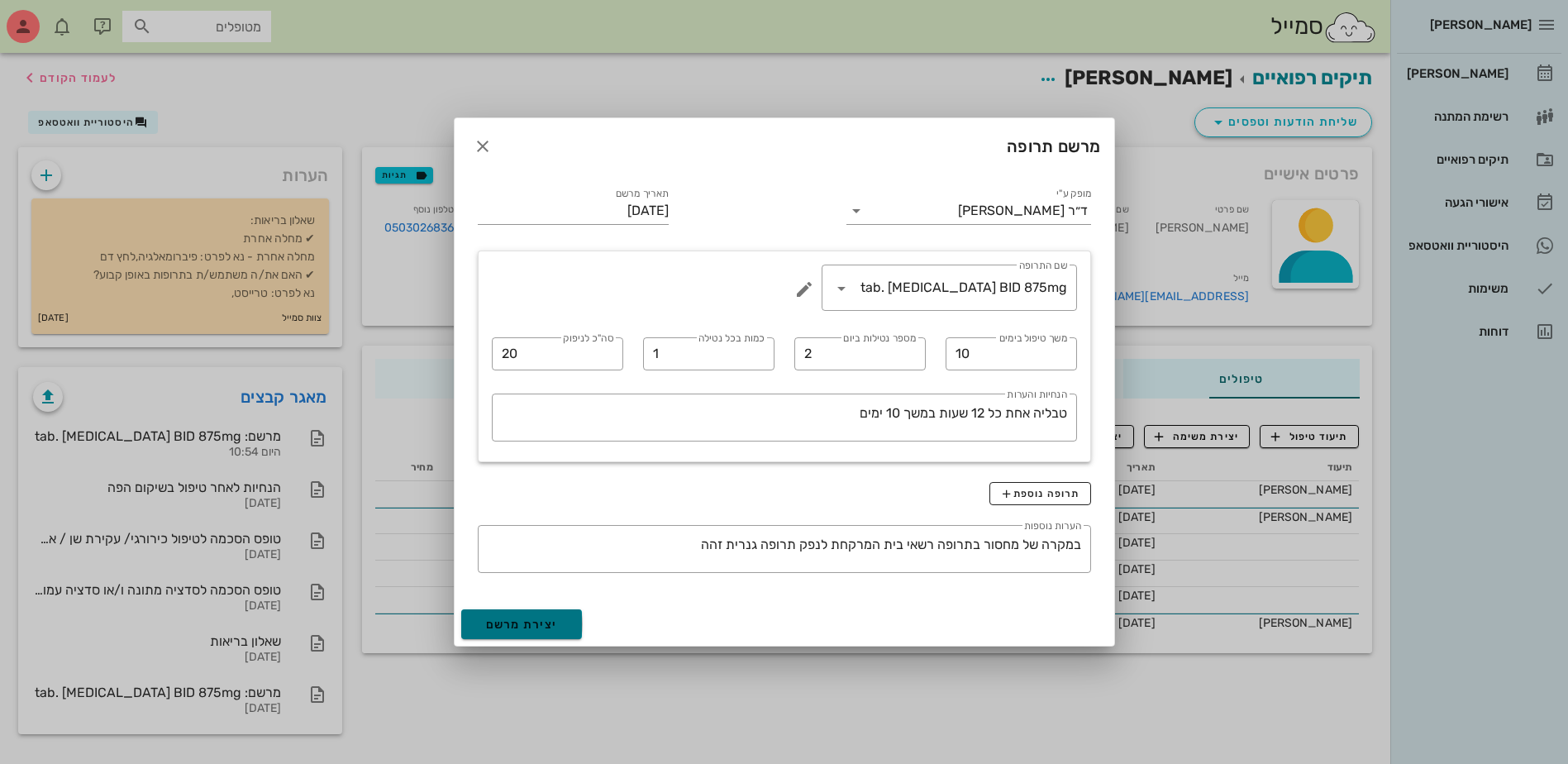
click at [533, 625] on span "יצירת מרשם" at bounding box center [522, 624] width 72 height 14
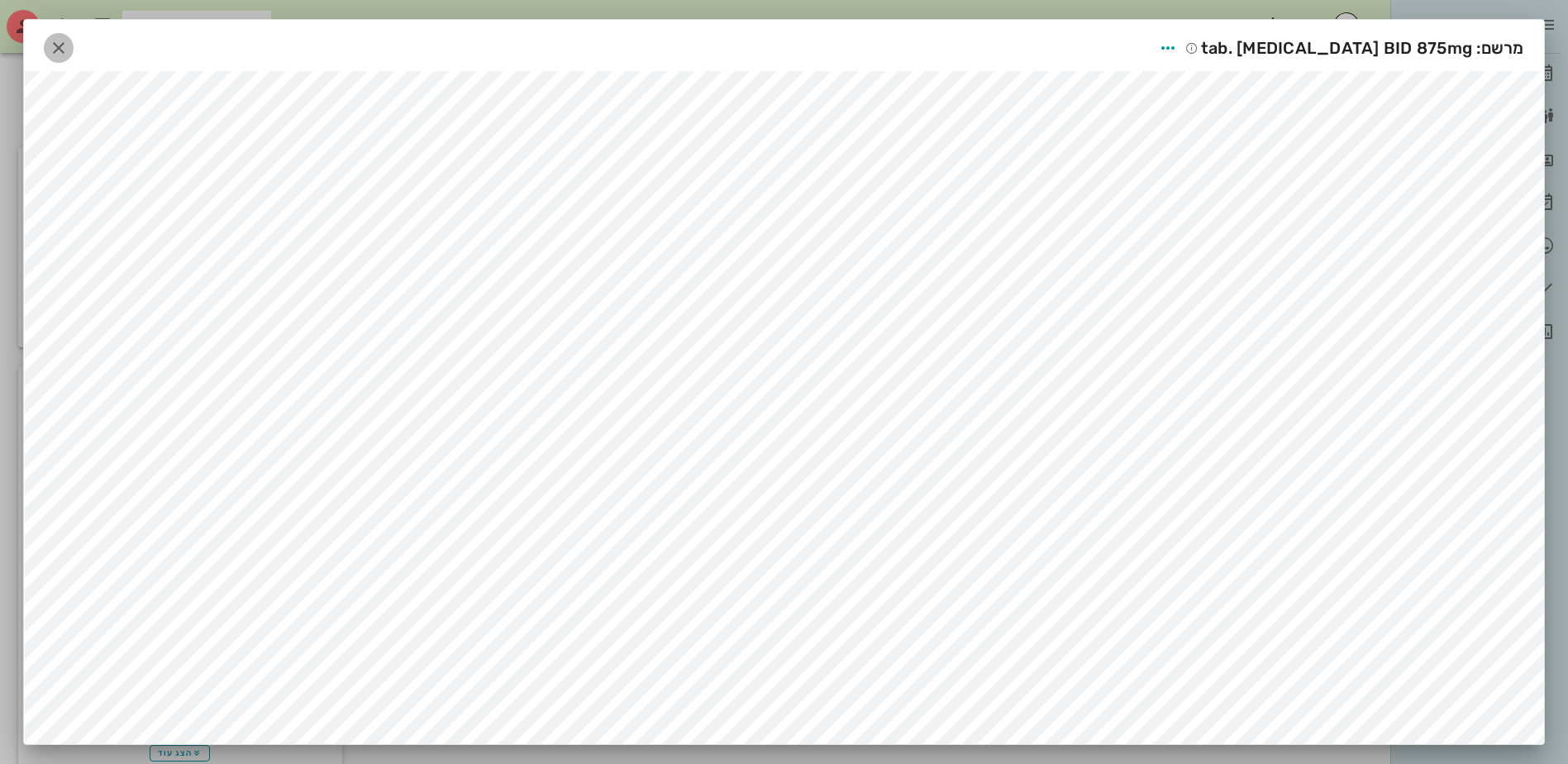
click at [57, 50] on icon "button" at bounding box center [58, 48] width 19 height 19
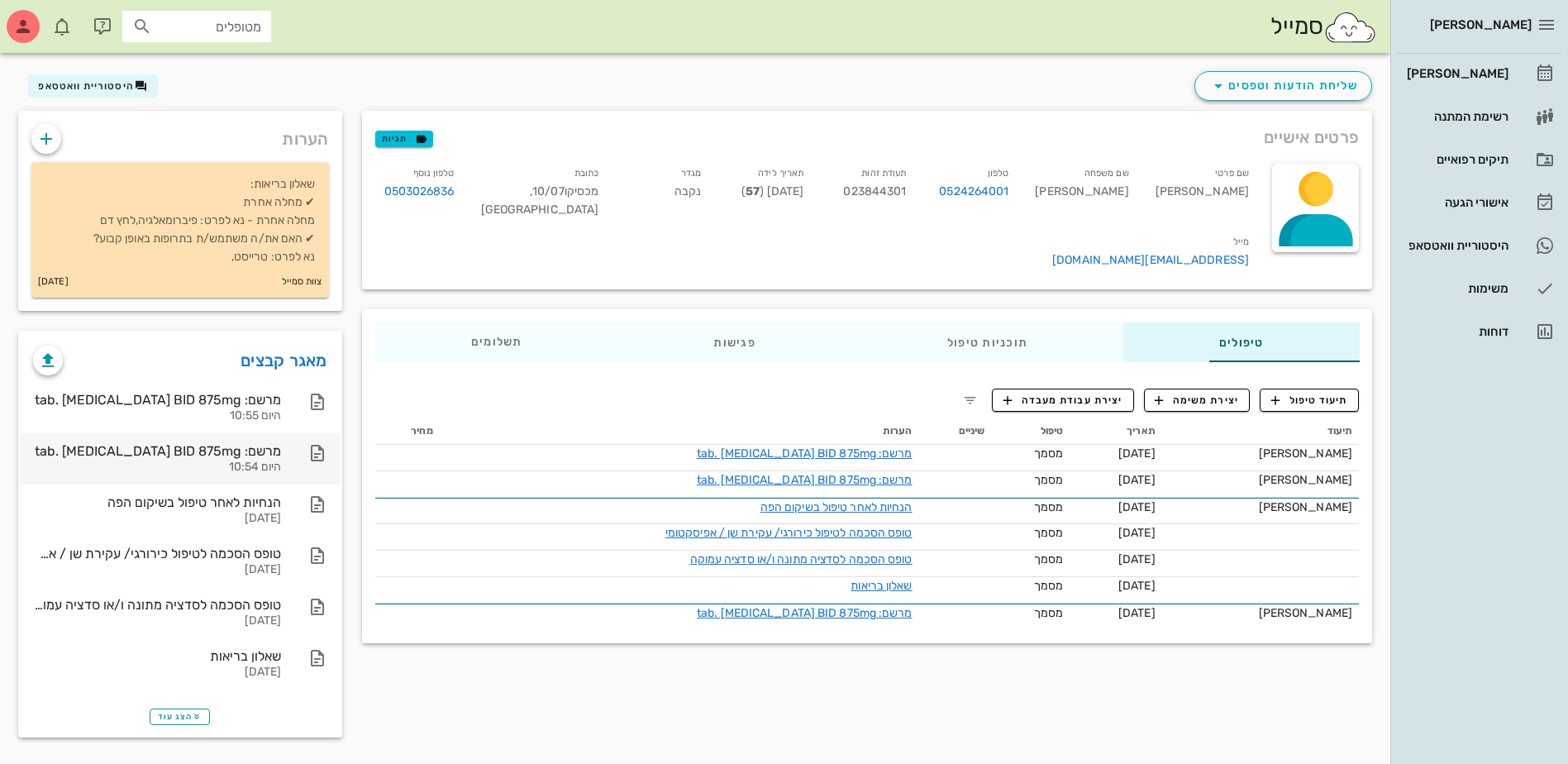
scroll to position [73, 0]
click at [158, 719] on span "הצג עוד" at bounding box center [180, 716] width 44 height 10
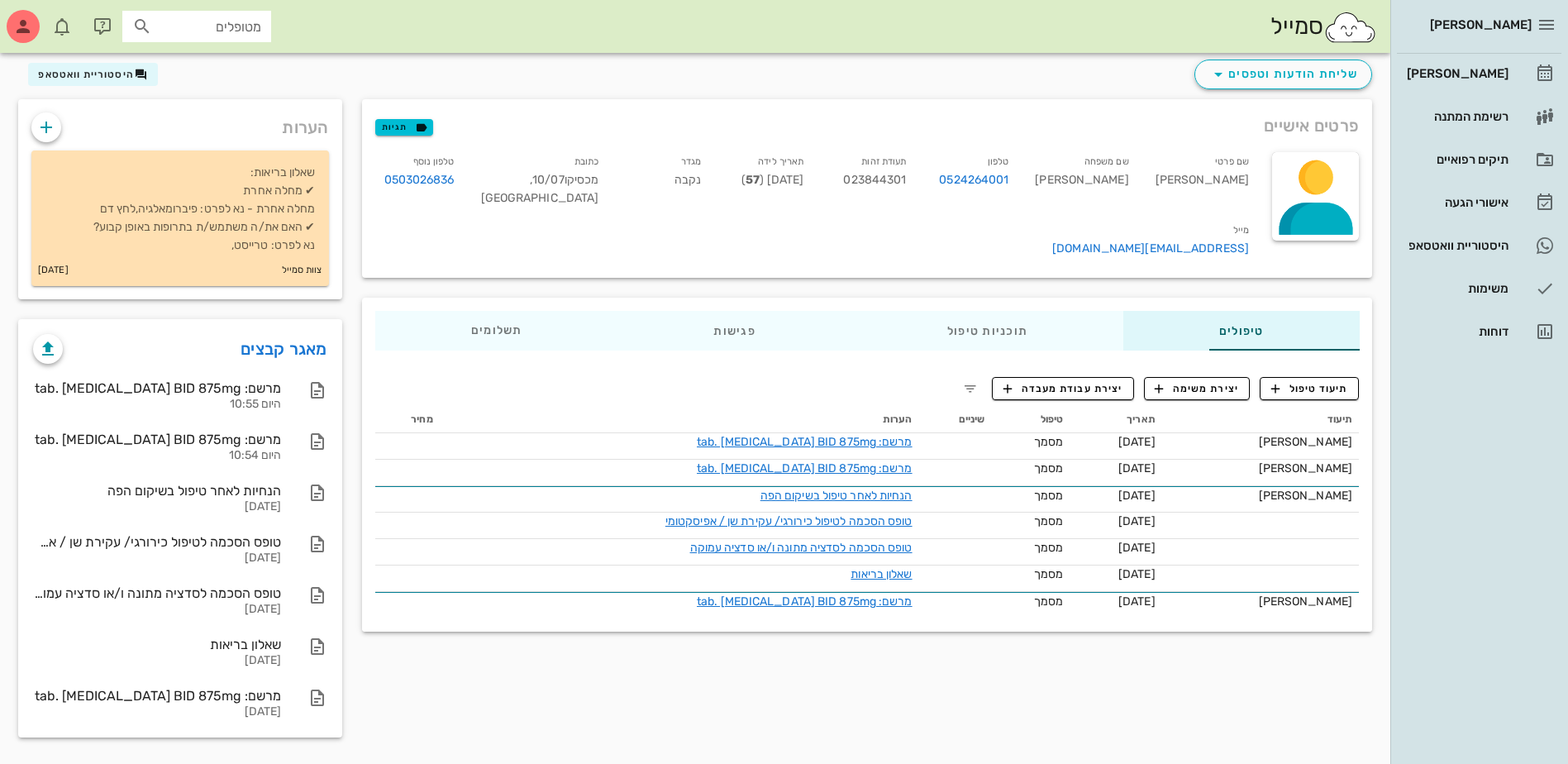
click at [1114, 99] on div "פרטים אישיים תגיות" at bounding box center [867, 126] width 1011 height 53
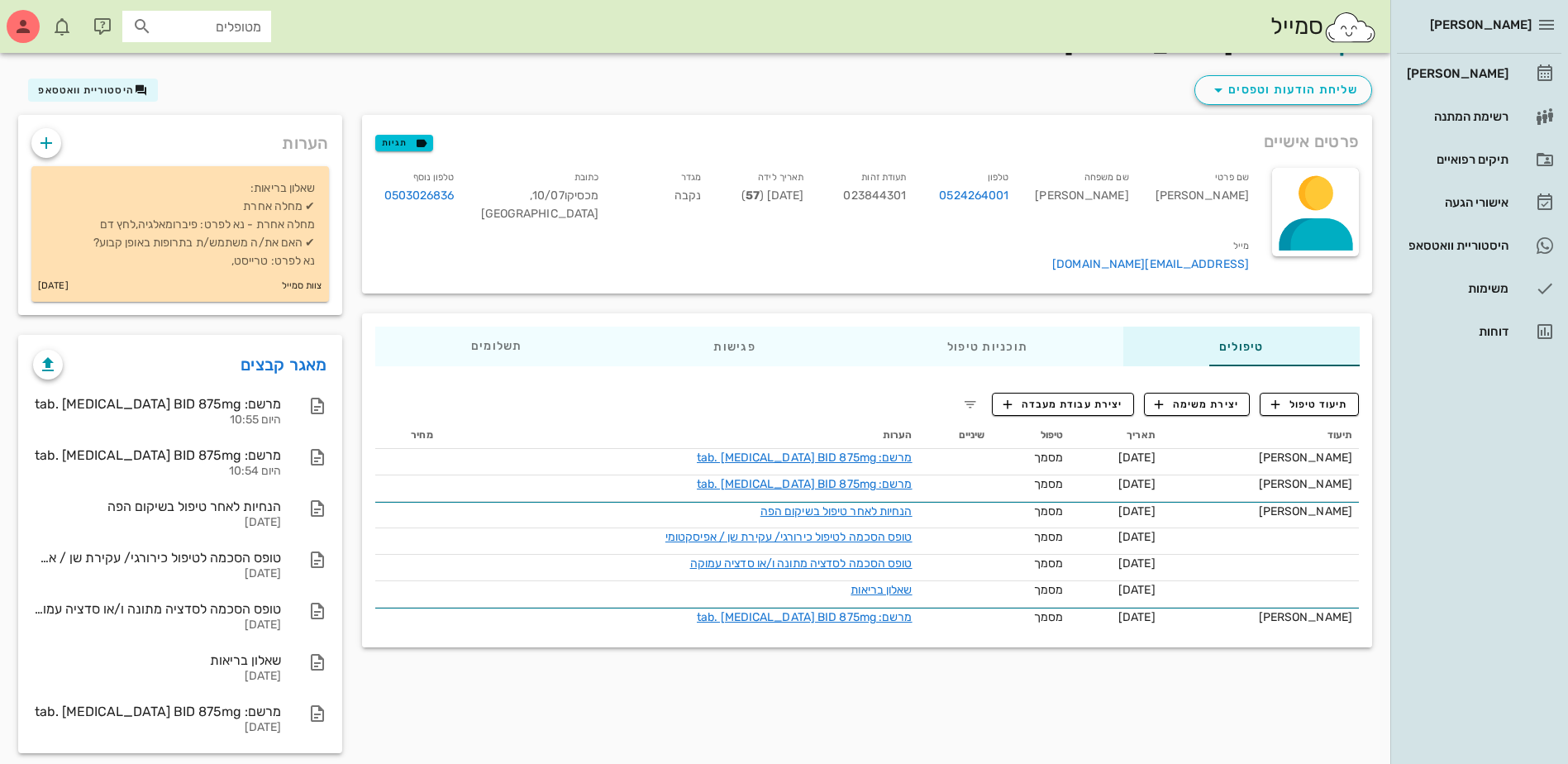
scroll to position [0, 0]
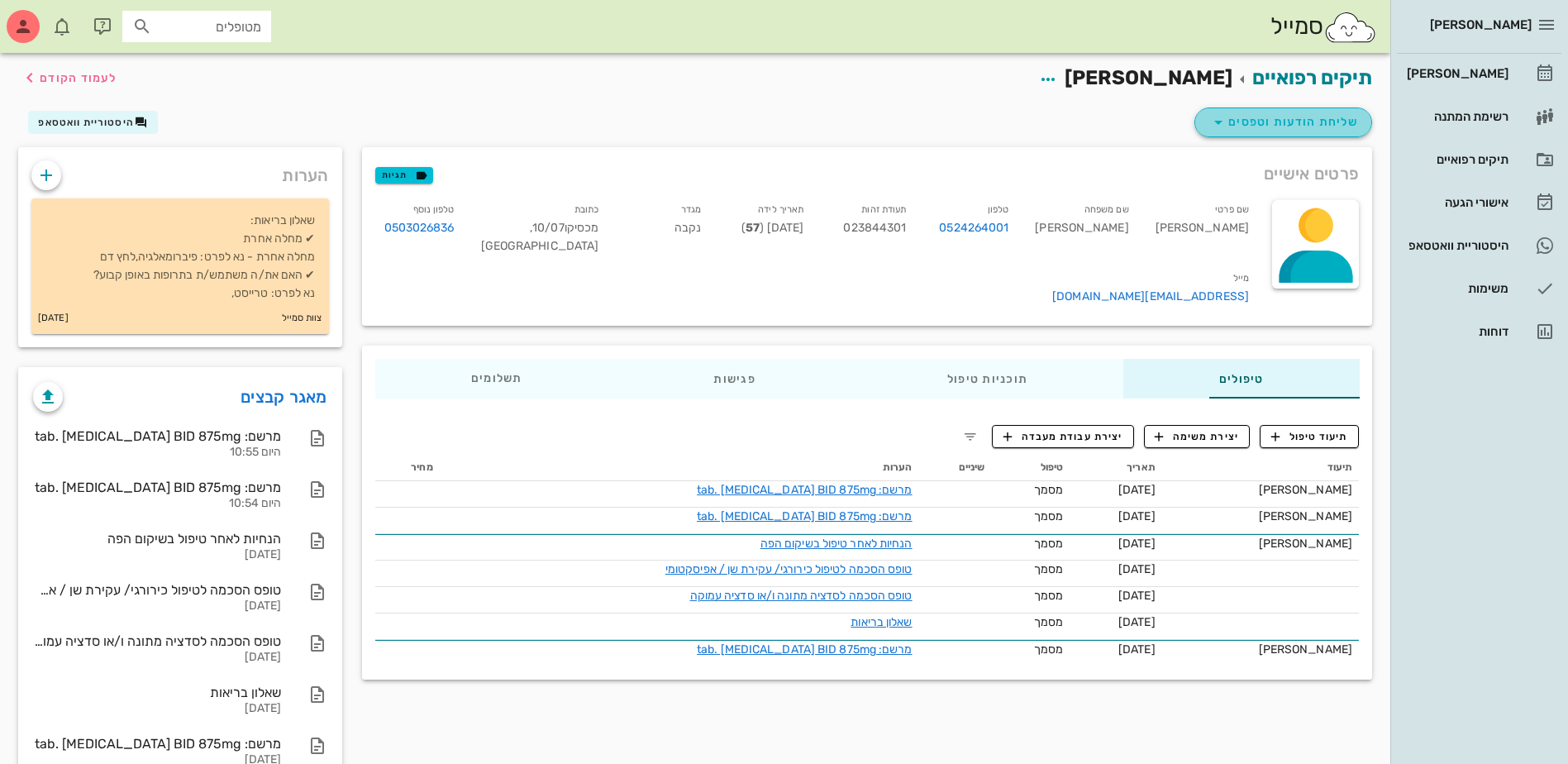
click at [1264, 121] on span "שליחת הודעות וטפסים" at bounding box center [1282, 122] width 149 height 19
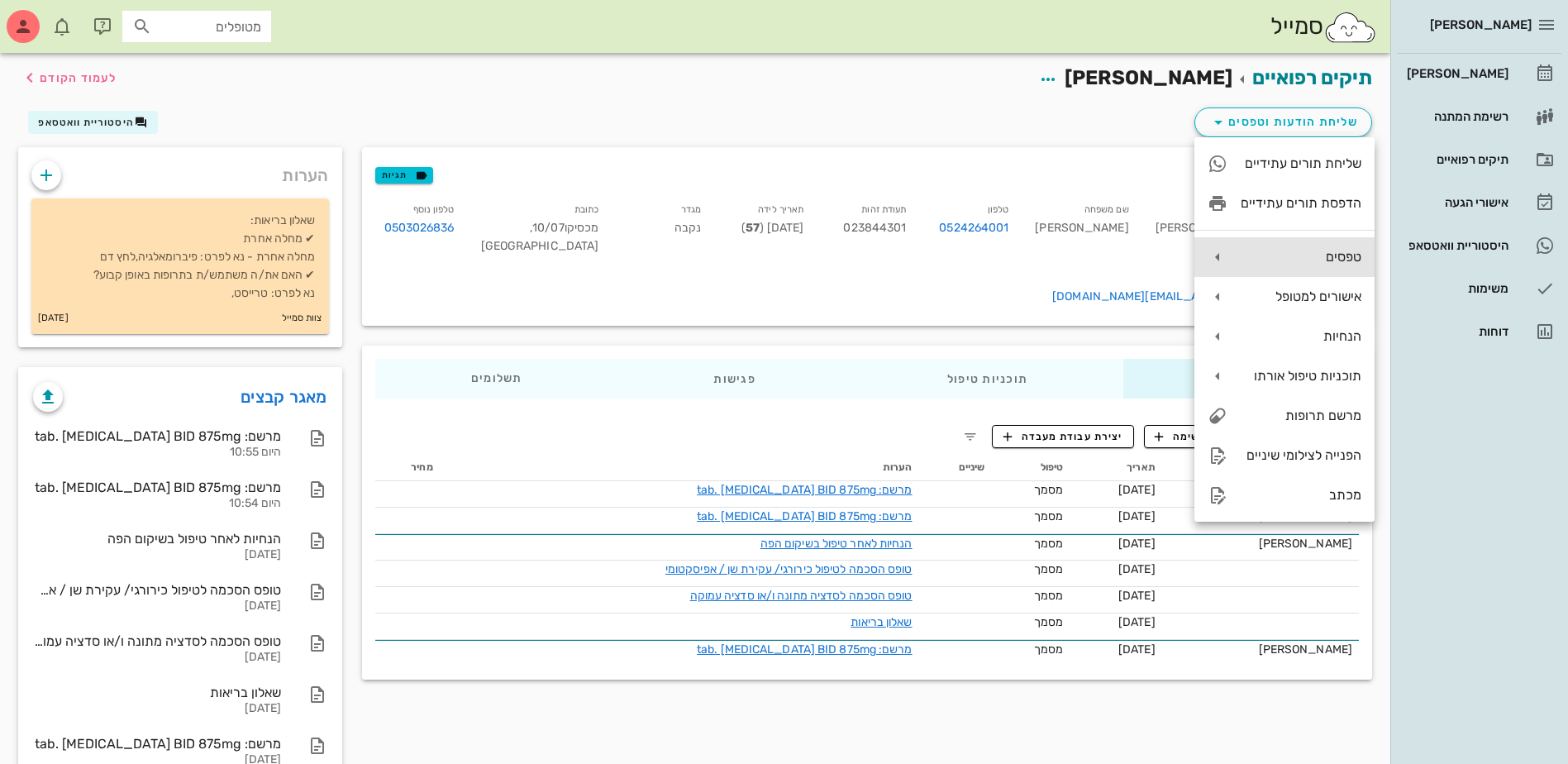
click at [1272, 247] on div "טפסים" at bounding box center [1285, 256] width 180 height 40
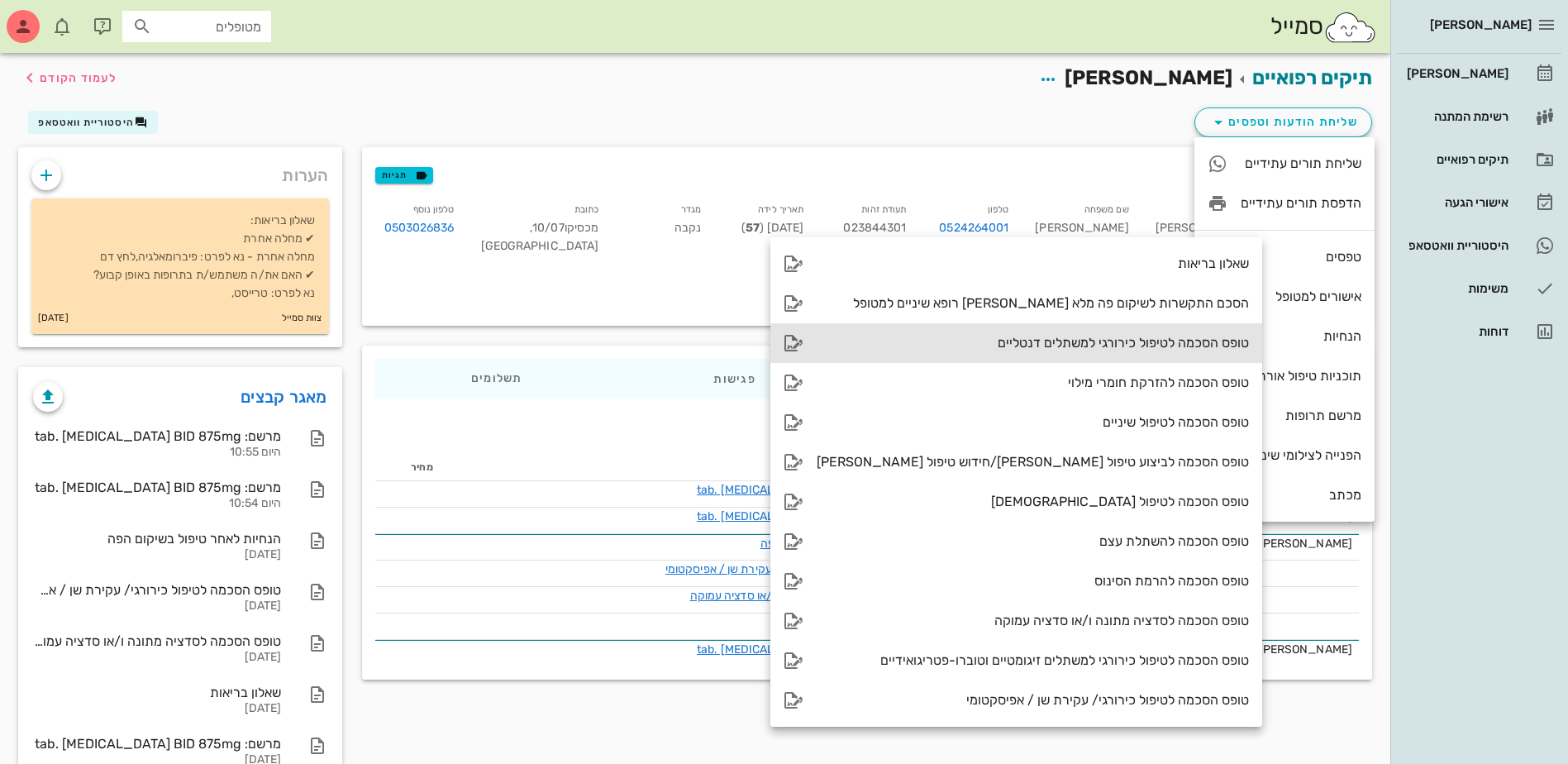
click at [998, 332] on div "טופס הסכמה לטיפול כירורגי למשתלים דנטליים" at bounding box center [1016, 342] width 492 height 40
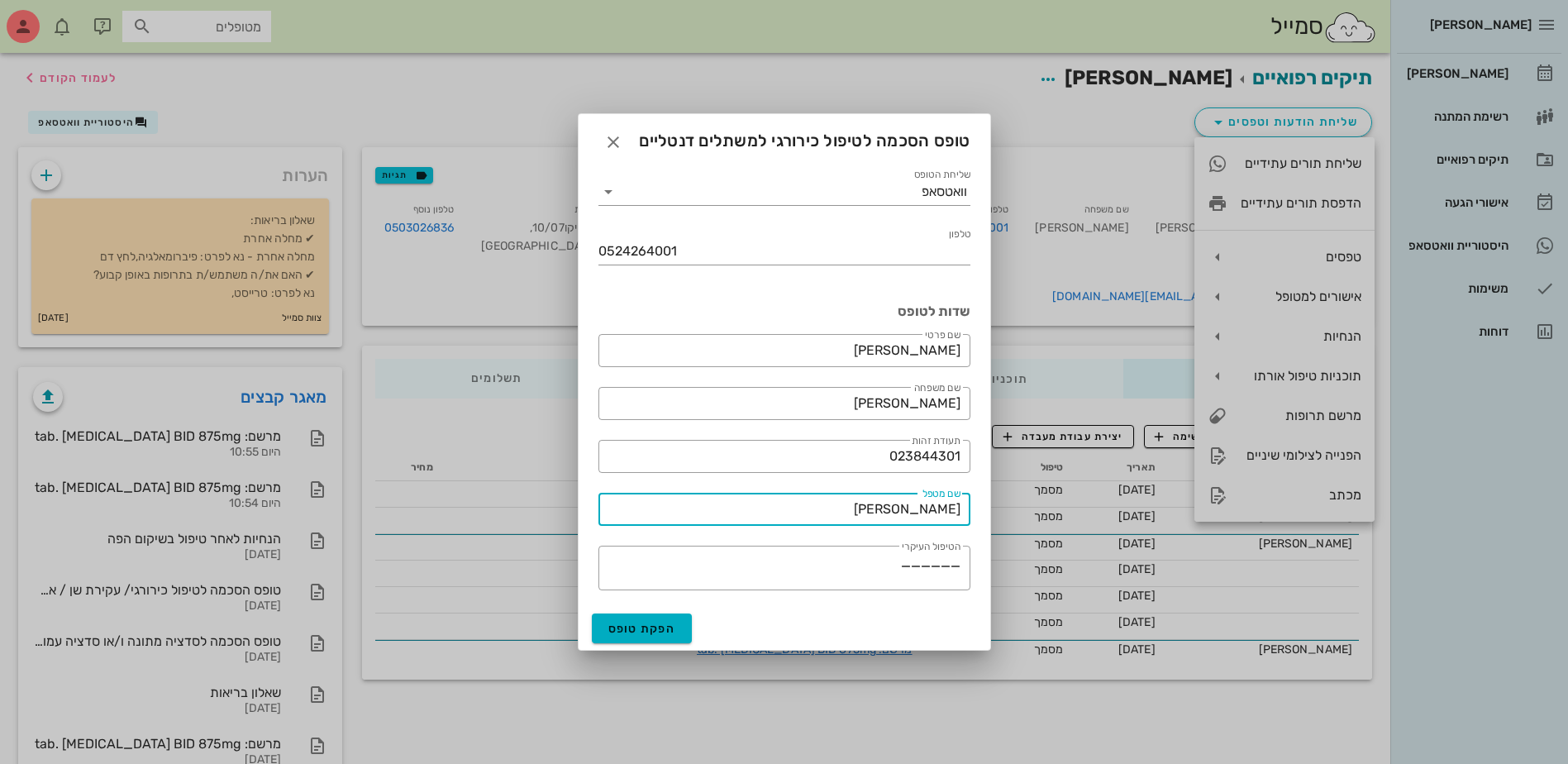
drag, startPoint x: 876, startPoint y: 503, endPoint x: 1239, endPoint y: 490, distance: 363.2
click at [1239, 490] on div "[PERSON_NAME] רשימת המתנה תיקים רפואיים אישורי הגעה היסטוריית וואטסאפ משימות דו…" at bounding box center [784, 406] width 1568 height 812
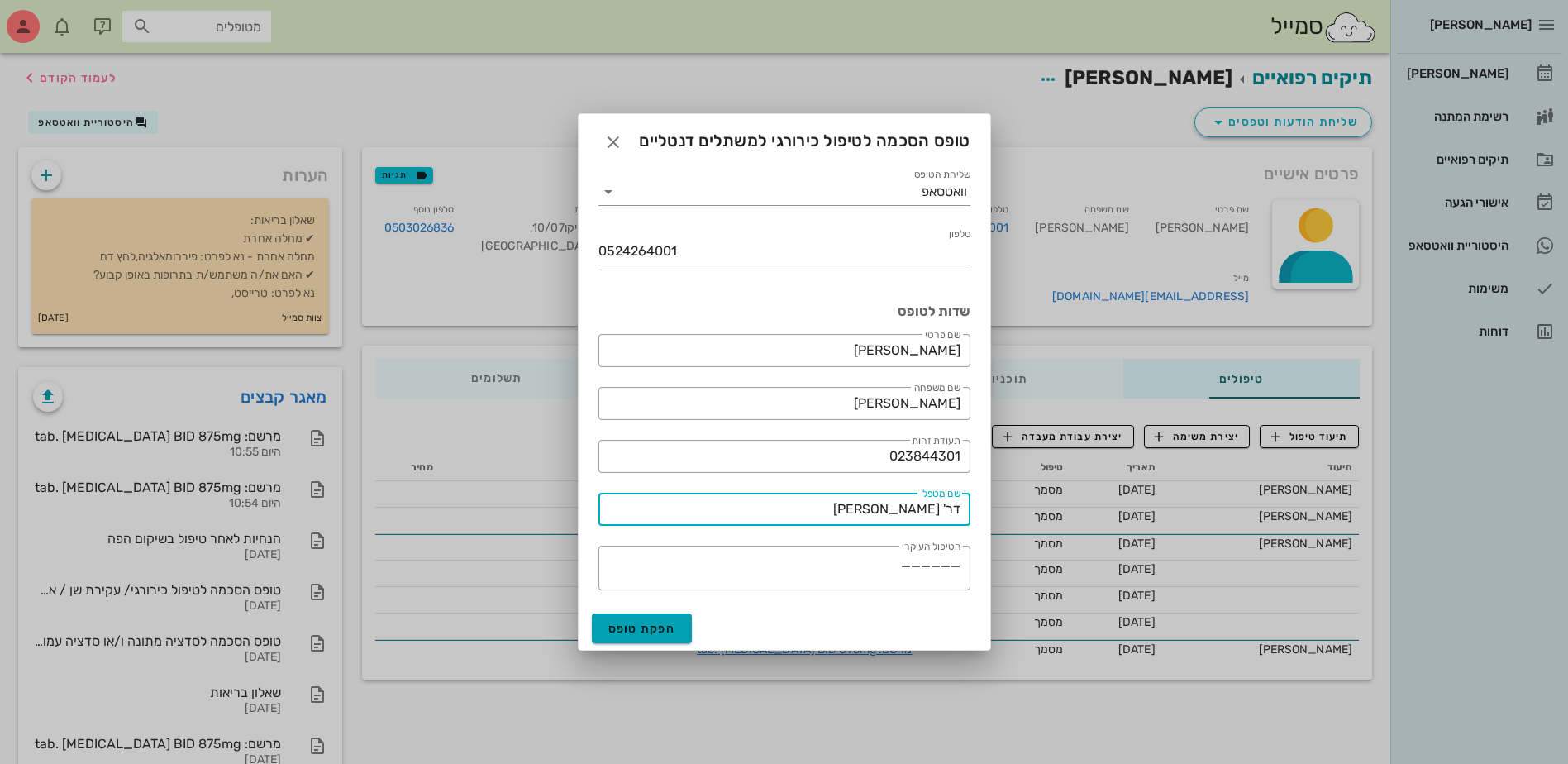
type input "דר' [PERSON_NAME]"
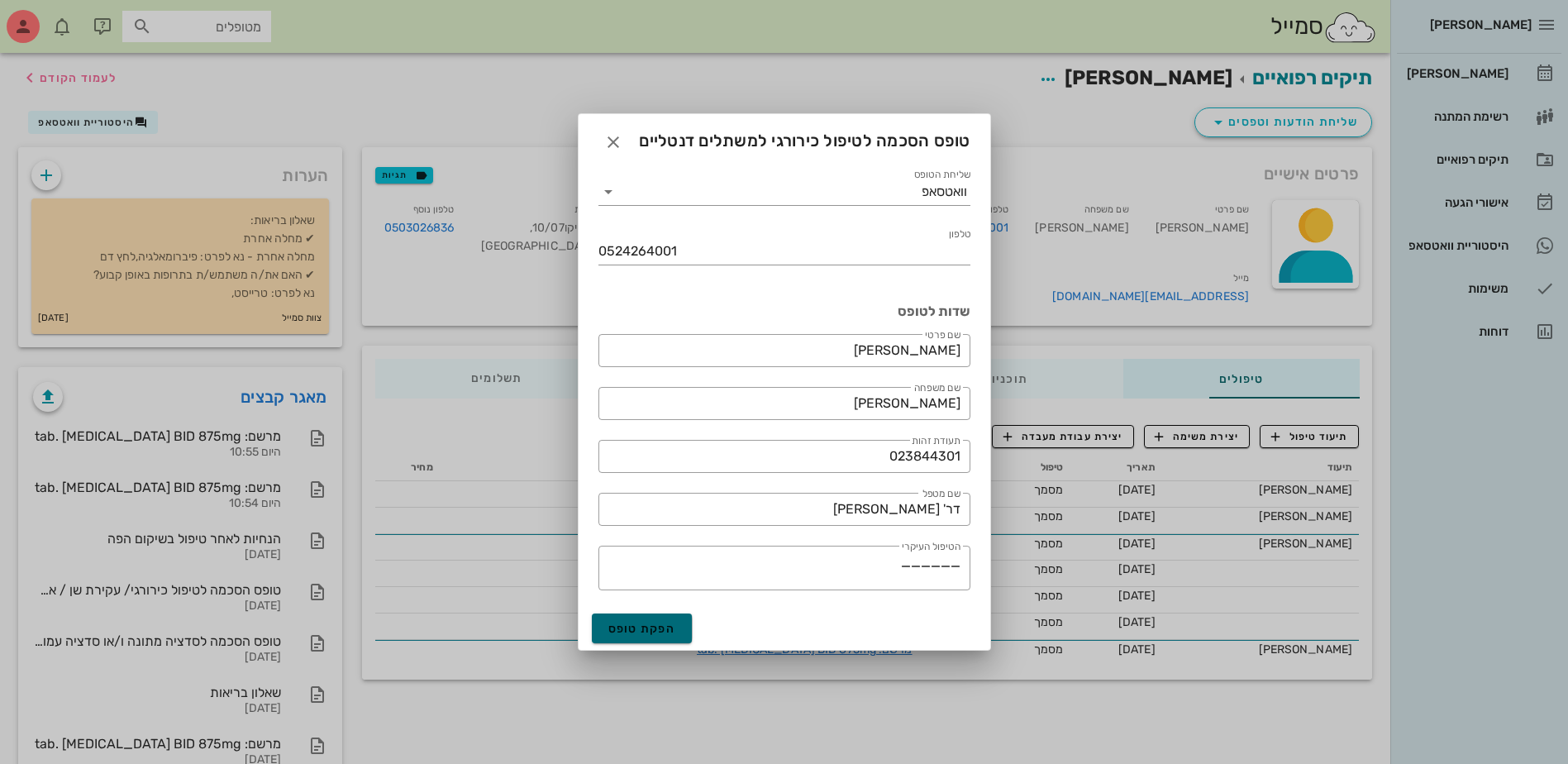
click at [632, 631] on span "הפקת טופס" at bounding box center [642, 629] width 68 height 14
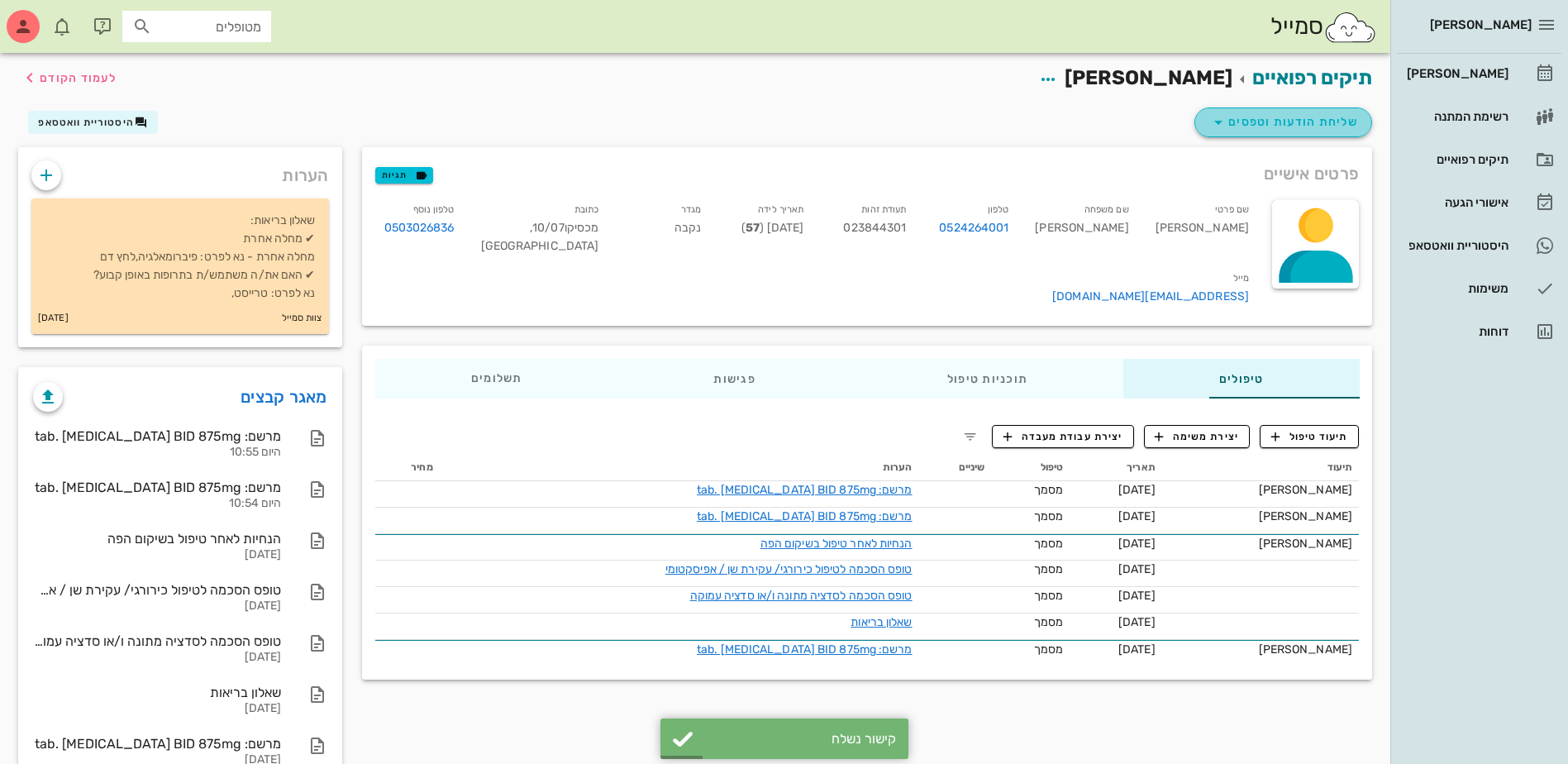
click at [1279, 126] on span "שליחת הודעות וטפסים" at bounding box center [1282, 122] width 149 height 19
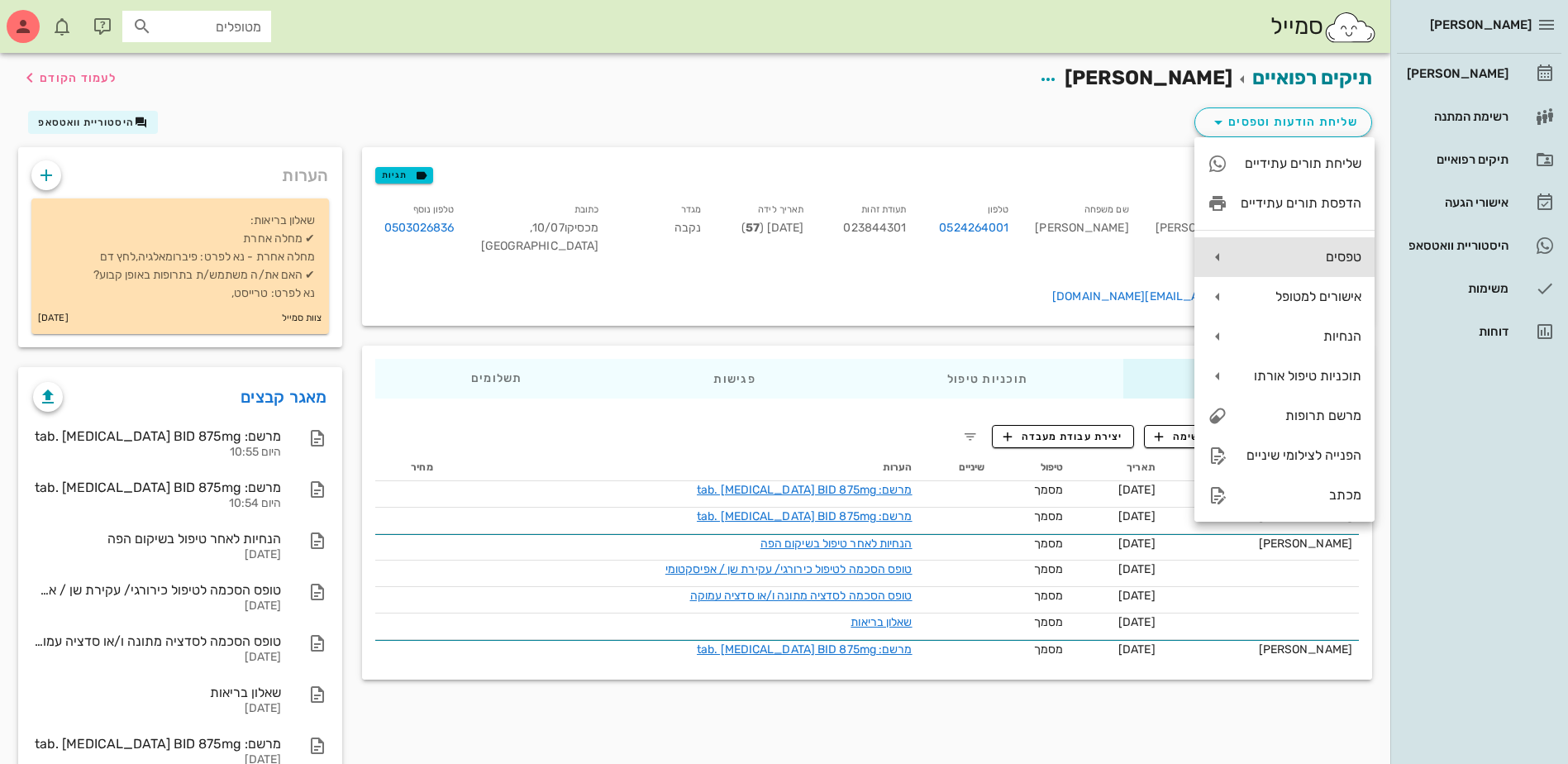
click at [1290, 249] on div "טפסים" at bounding box center [1301, 256] width 120 height 16
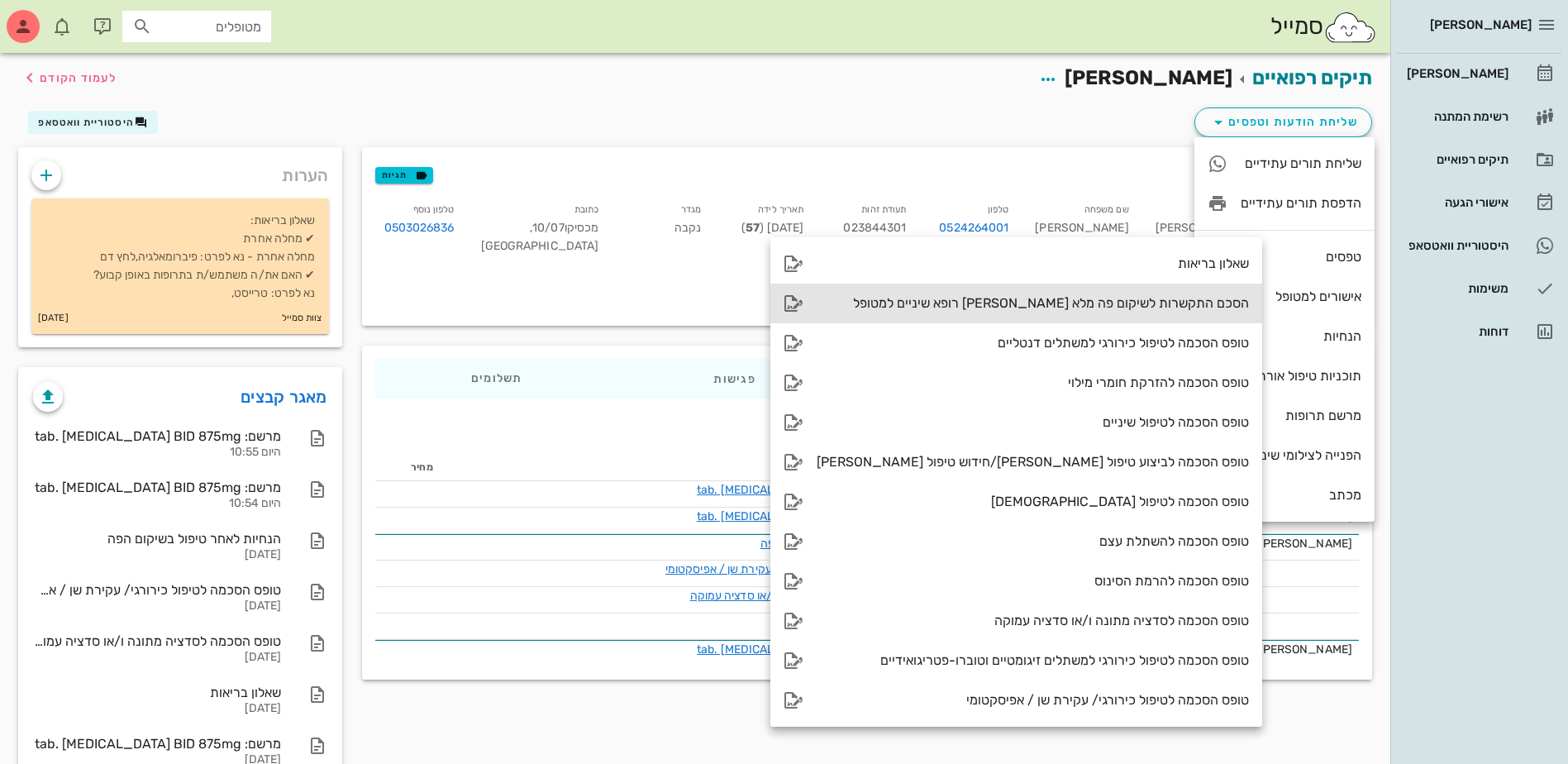
click at [1036, 305] on div "הסכם התקשרות לשיקום פה מלא [PERSON_NAME] רופא שיניים למטופל" at bounding box center [1032, 303] width 432 height 16
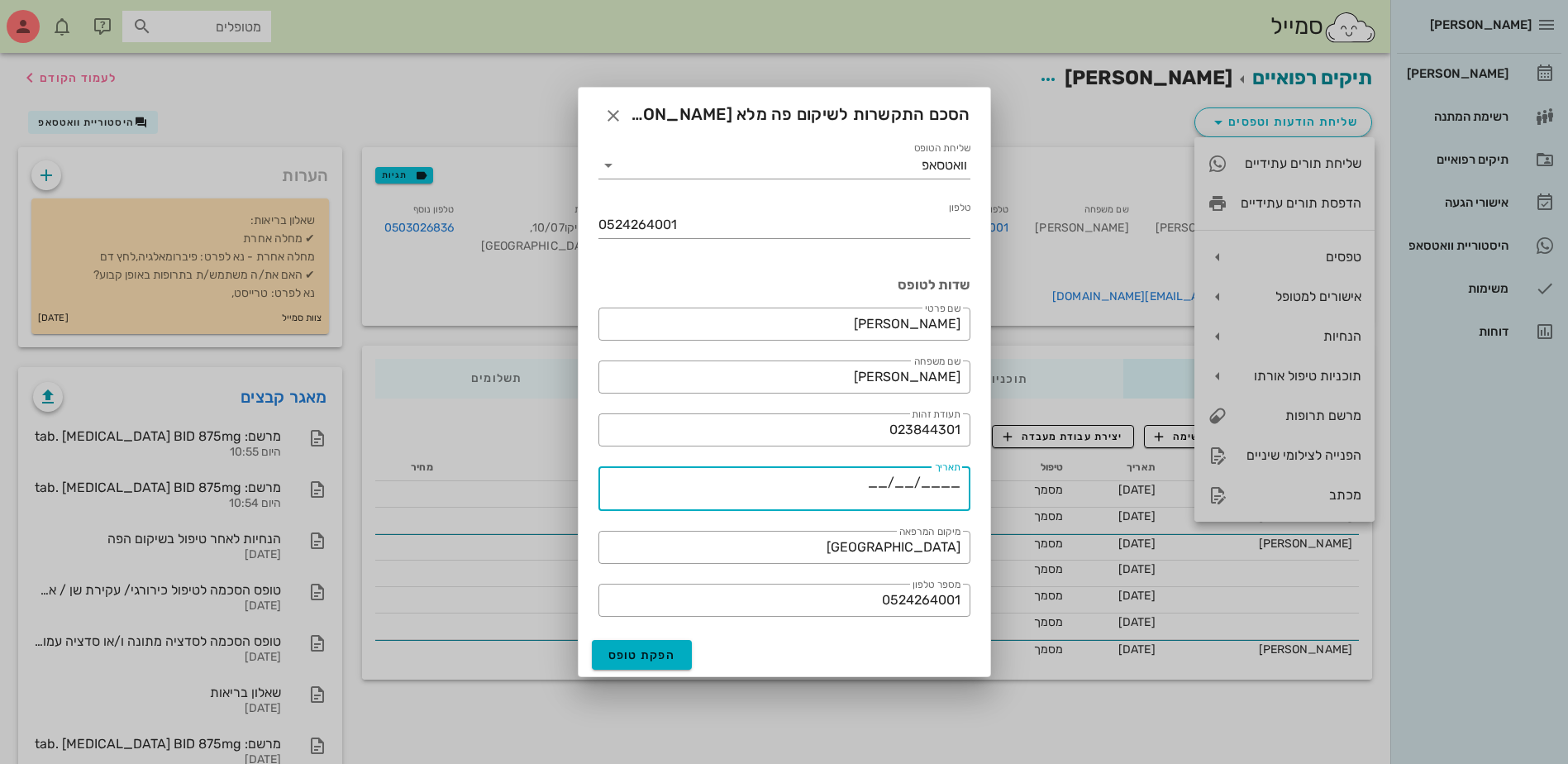
click at [879, 485] on textarea "____/__/__" at bounding box center [779, 491] width 362 height 40
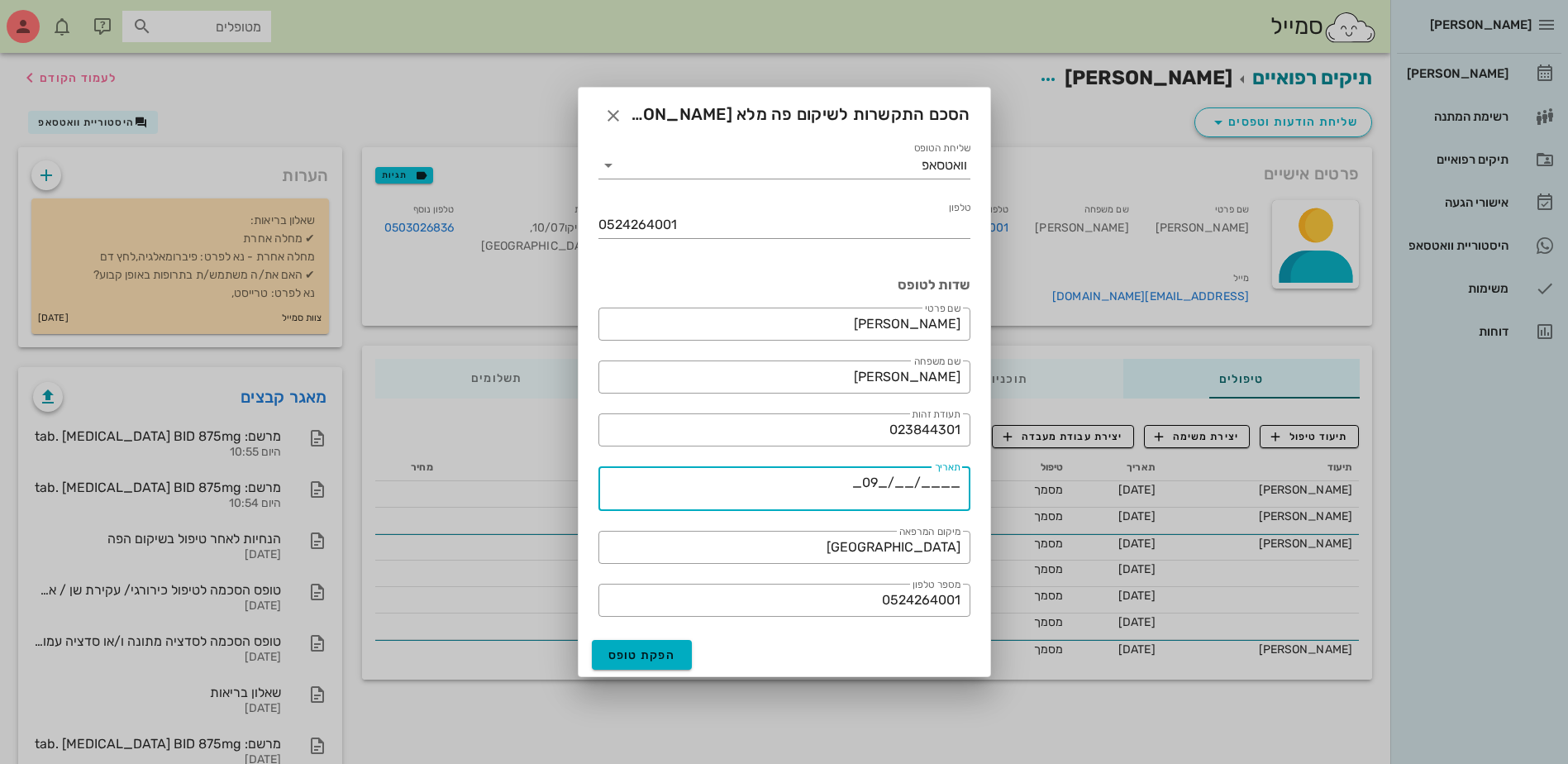
click at [901, 479] on textarea "____/__/_09_" at bounding box center [779, 491] width 362 height 40
click at [930, 483] on textarea "____/_10_/_09_" at bounding box center [779, 491] width 362 height 40
type textarea "___2025_/_10_/_09_"
click at [645, 655] on span "הפקת טופס" at bounding box center [642, 655] width 68 height 14
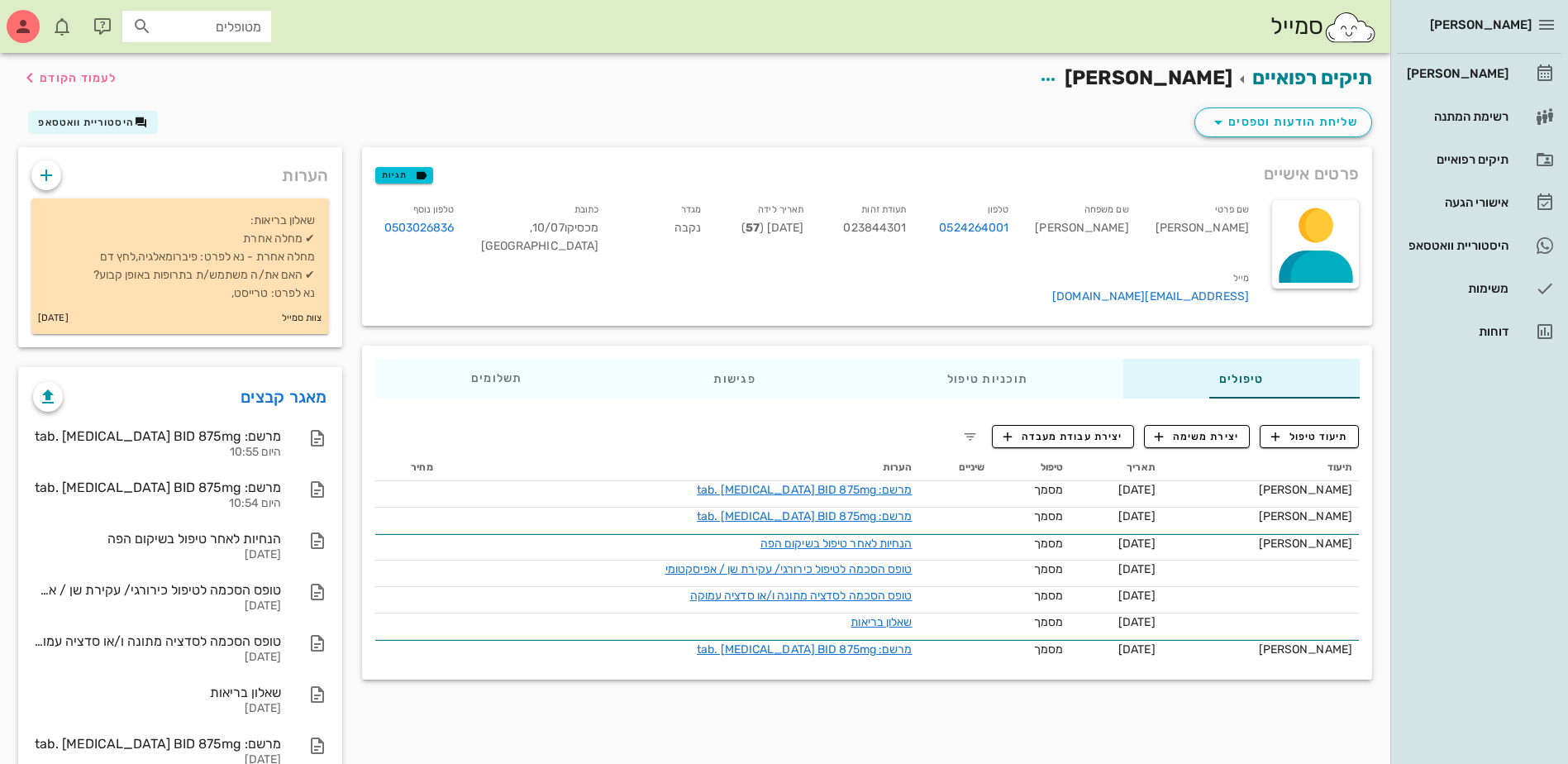
click at [695, 126] on div "שליחת הודעות וטפסים היסטוריית וואטסאפ" at bounding box center [694, 126] width 1373 height 43
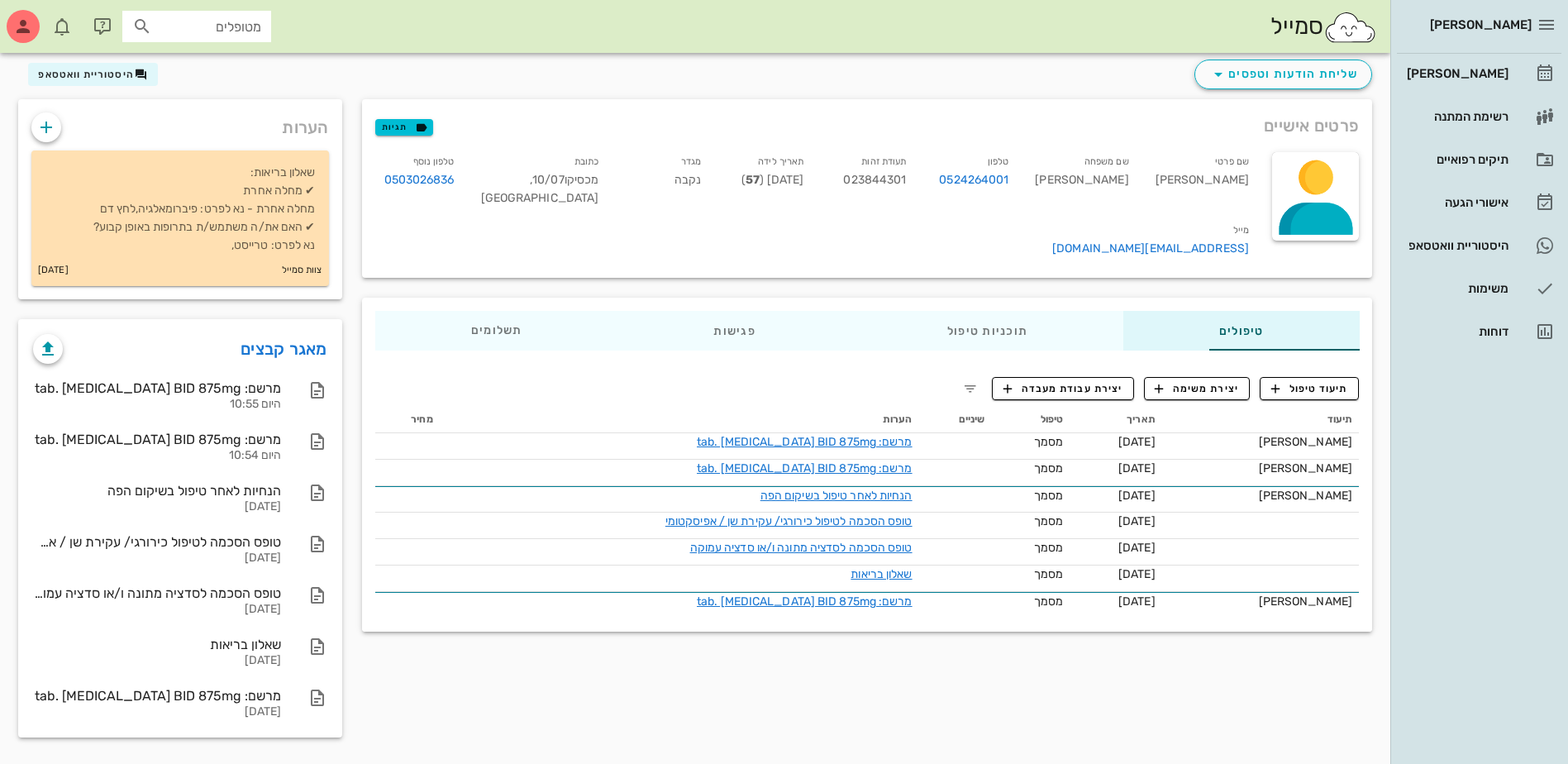
scroll to position [84, 0]
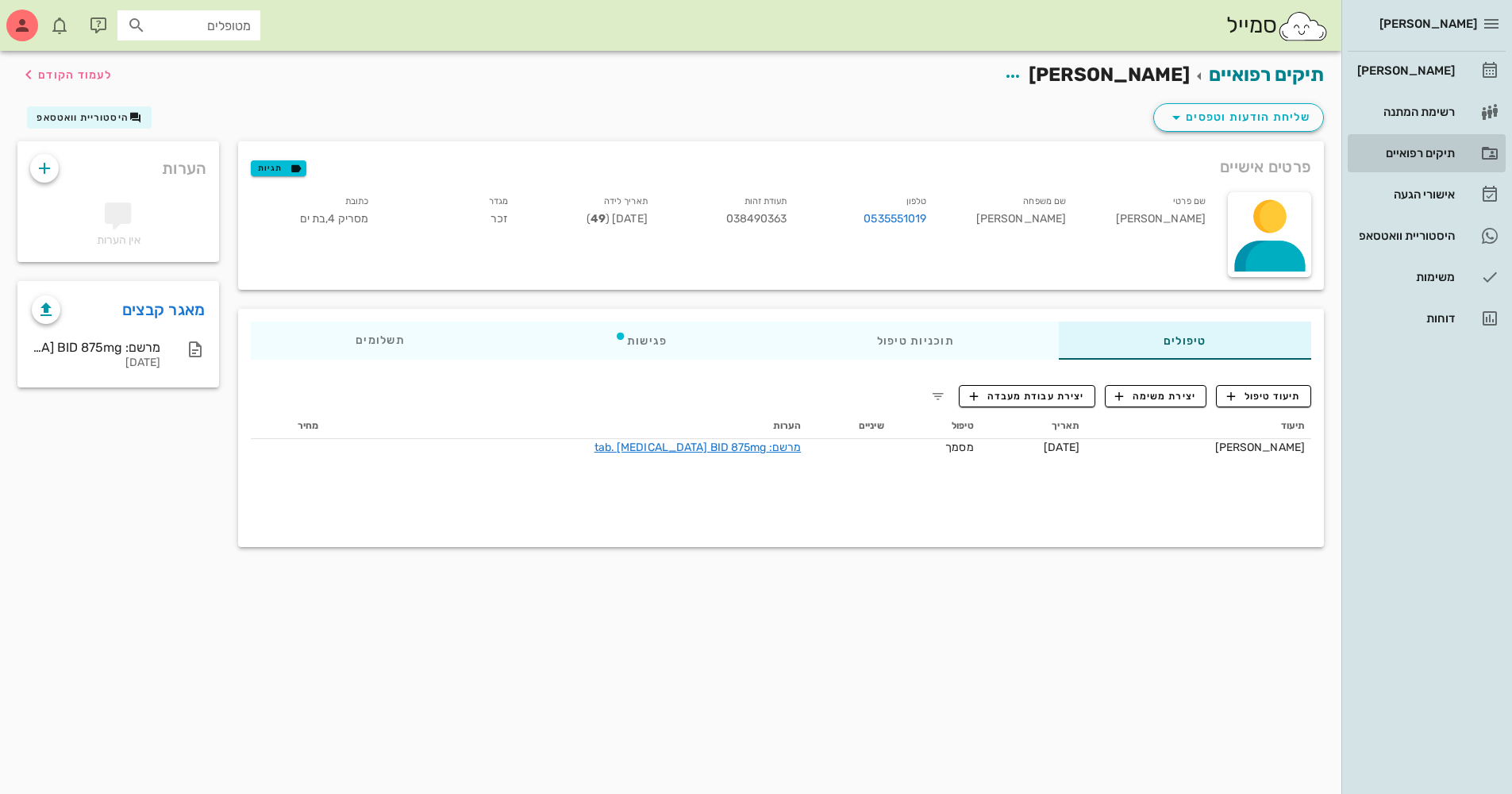
drag, startPoint x: 1402, startPoint y: 155, endPoint x: 1379, endPoint y: 161, distance: 23.8
click at [1402, 154] on div "תיקים רפואיים" at bounding box center [1404, 153] width 101 height 13
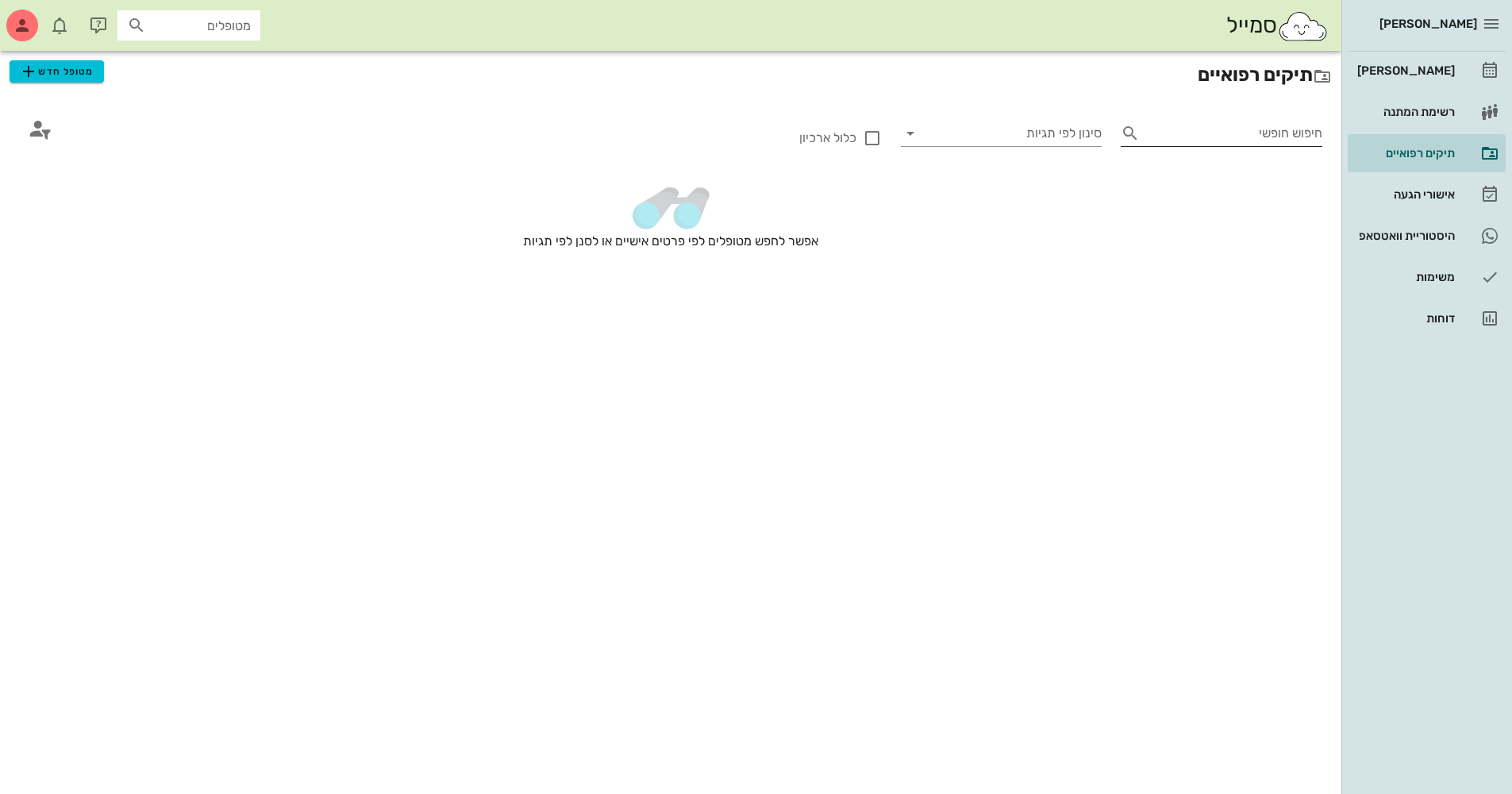
drag, startPoint x: 1181, startPoint y: 137, endPoint x: 1239, endPoint y: 125, distance: 59.2
click at [1179, 135] on input "חיפוש חופשי" at bounding box center [1234, 133] width 176 height 25
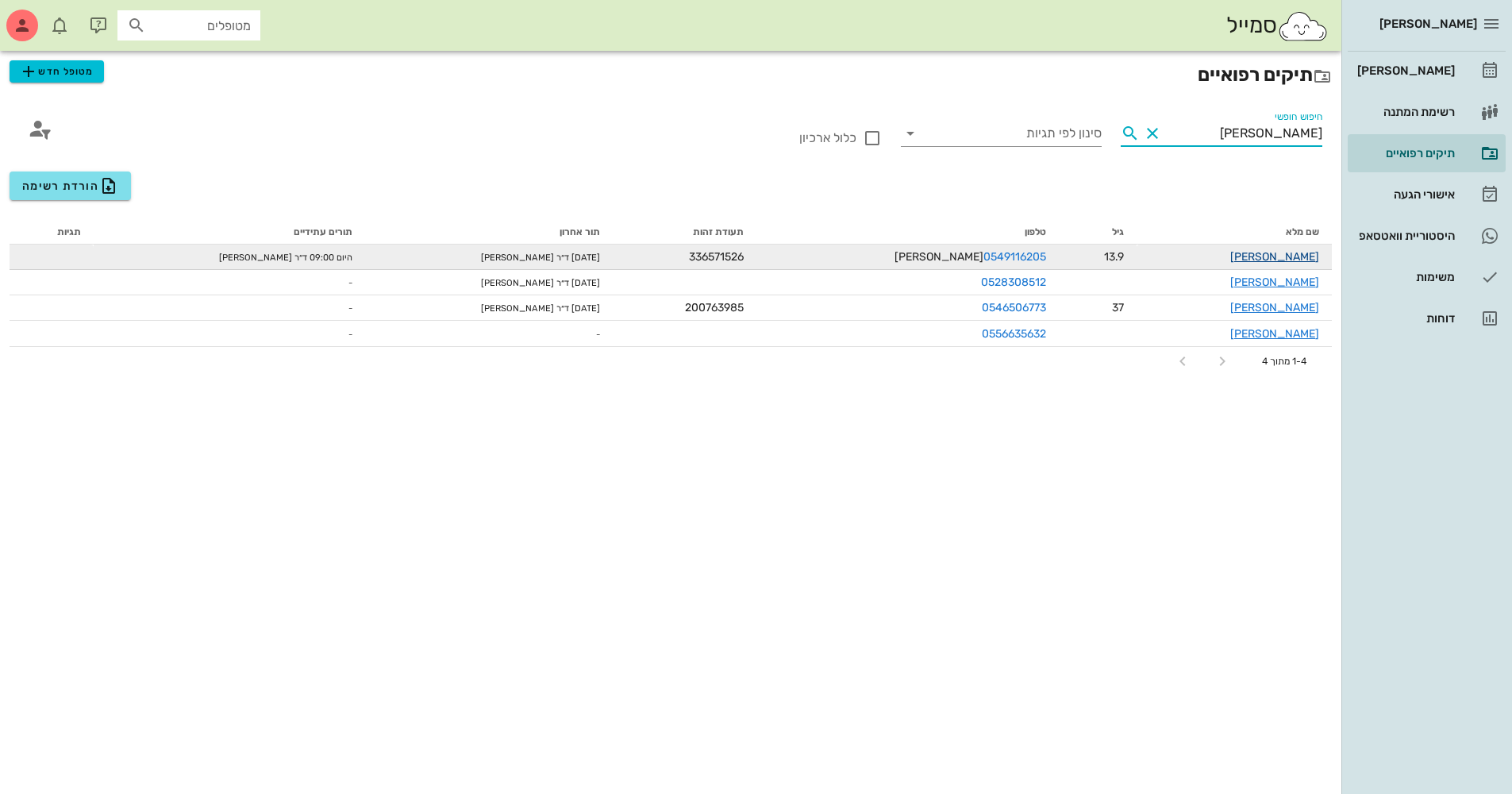
type input "אורי"
click at [1278, 258] on link "אורי אהרוני" at bounding box center [1274, 256] width 89 height 14
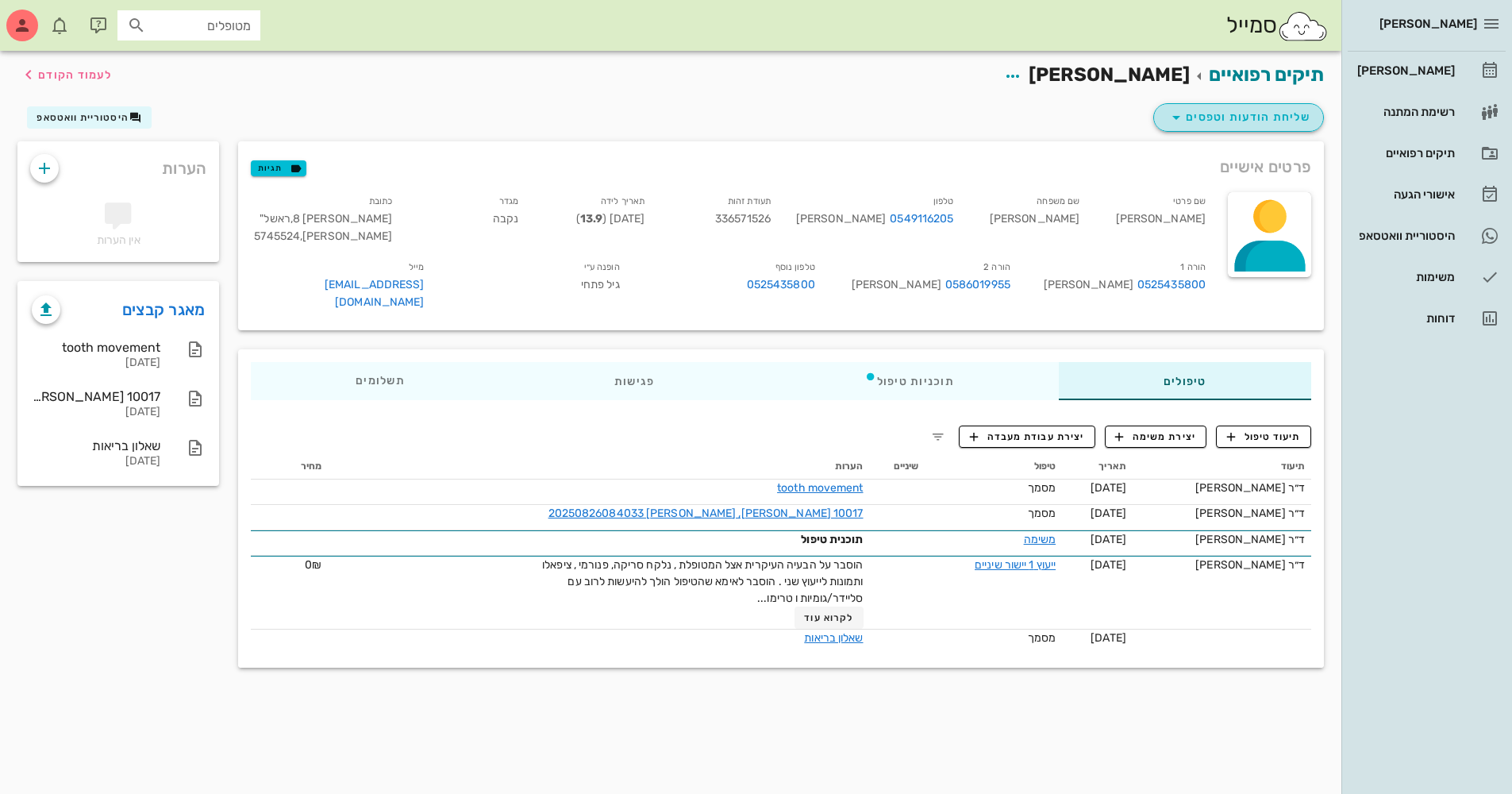
click at [1173, 116] on icon "button" at bounding box center [1176, 117] width 19 height 19
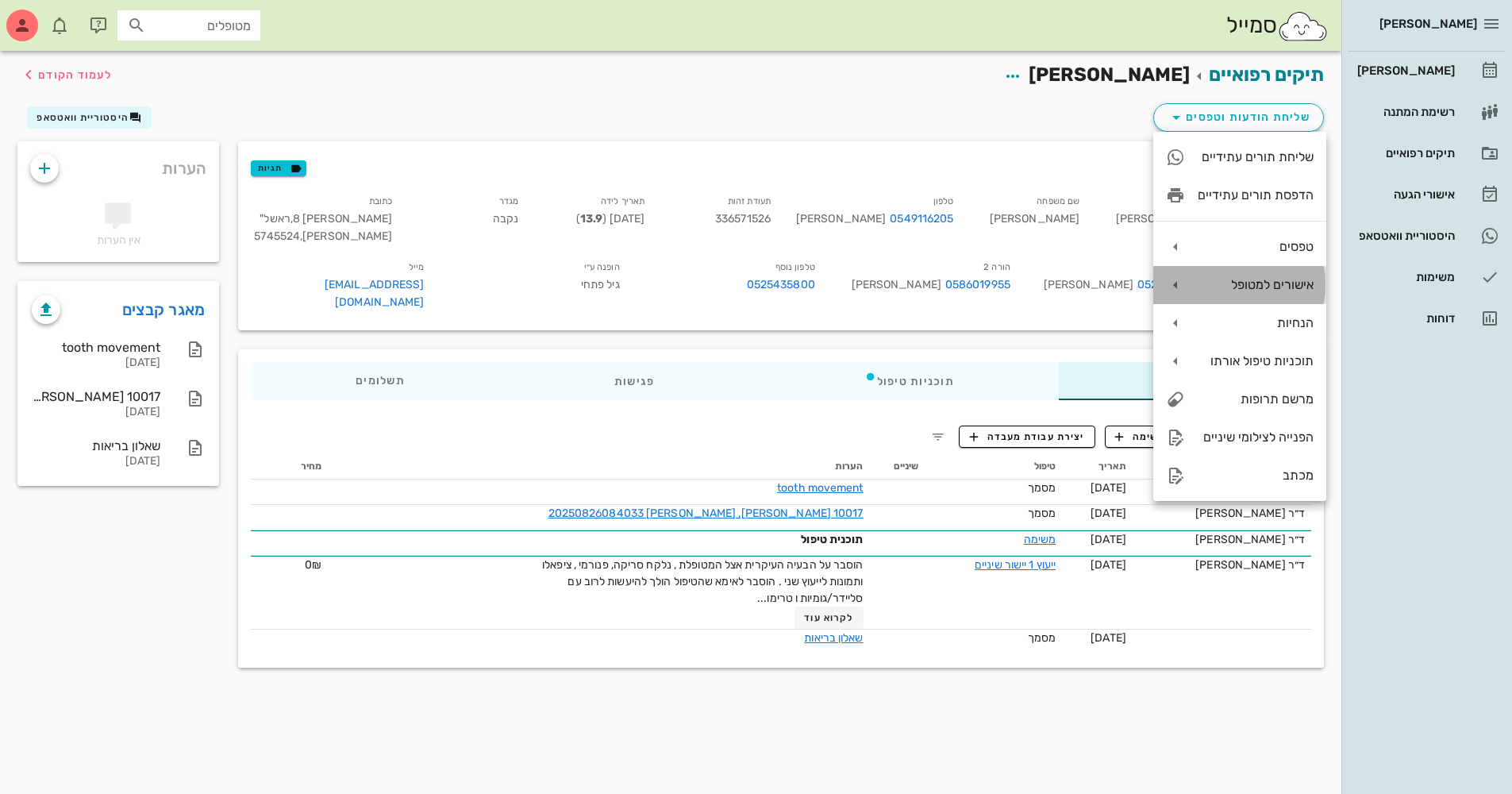
click at [1257, 272] on div "אישורים למטופל" at bounding box center [1239, 284] width 173 height 38
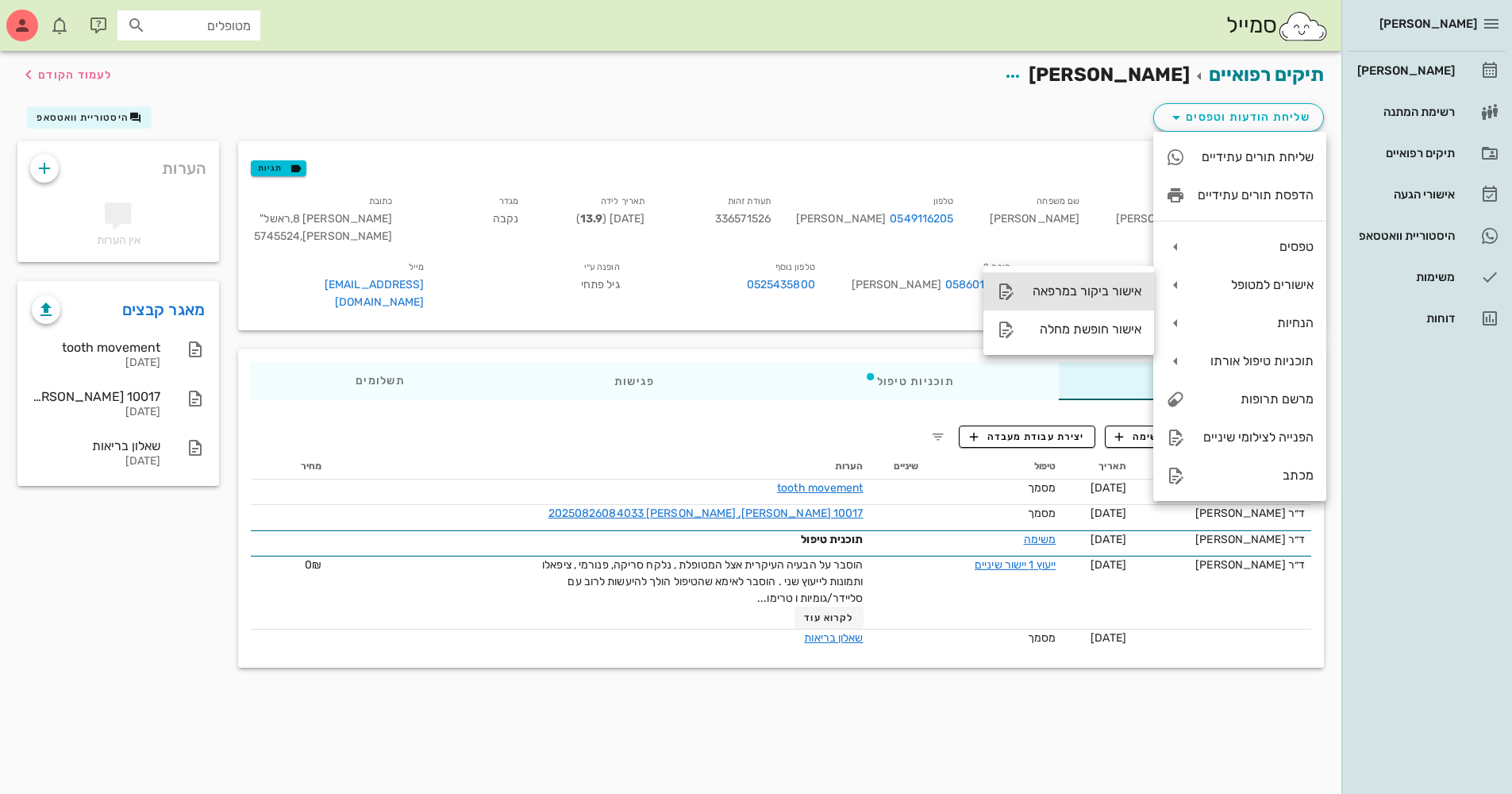
click at [1106, 292] on div "אישור ביקור במרפאה" at bounding box center [1084, 291] width 114 height 15
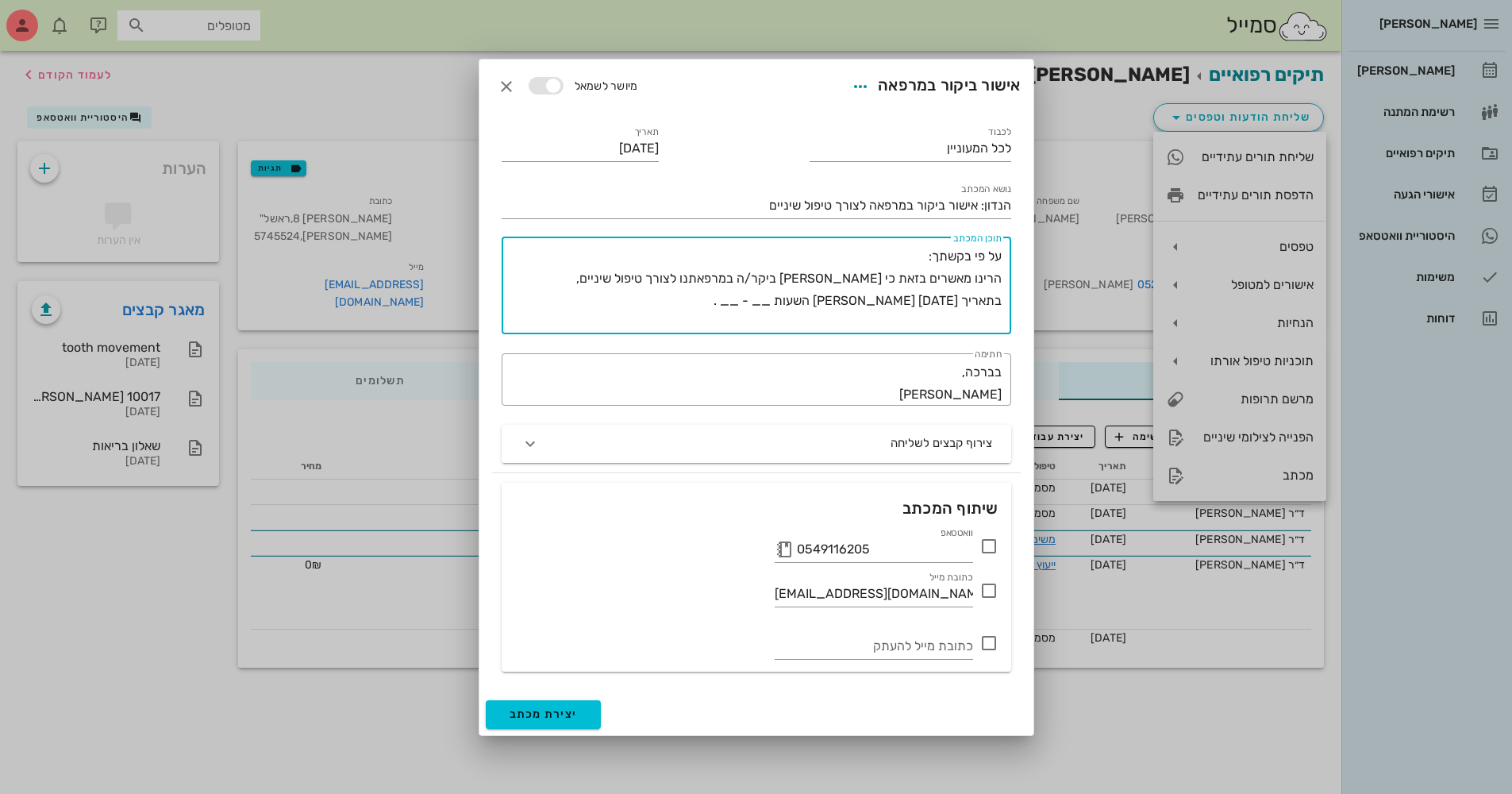
drag, startPoint x: 997, startPoint y: 277, endPoint x: 537, endPoint y: 327, distance: 462.7
click at [537, 327] on textarea "על פי בקשתך: הרינו מאשרים בזאת כי אורי אהרוני ביקר/ה במרפאתנו לצורך טיפול שיניי…" at bounding box center [752, 290] width 497 height 89
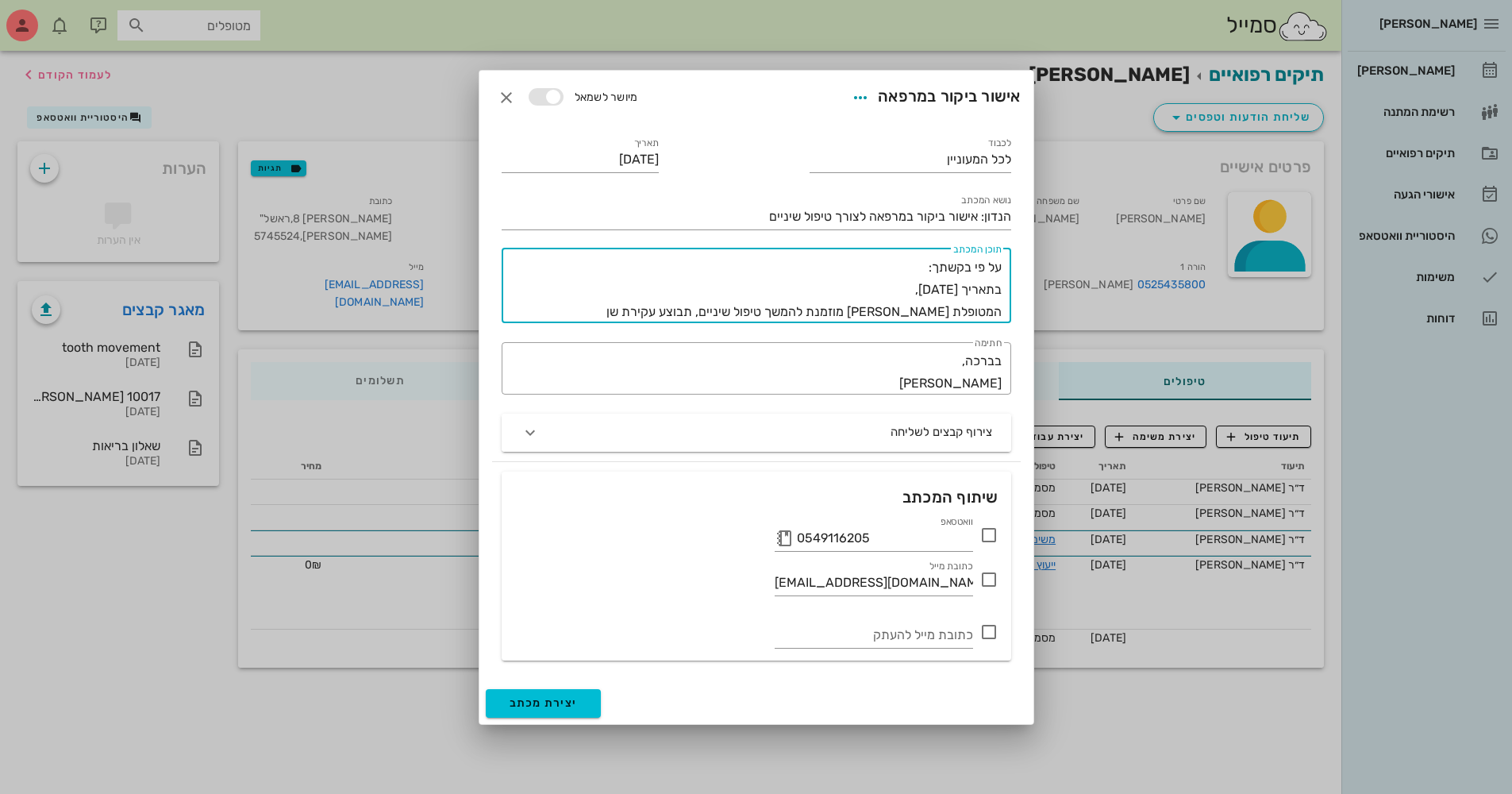
click at [841, 289] on textarea "על פי בקשתך: בתאריך 23/10 יום חמישי, המטופלת אורי אהרוני מוזמנת להמשך טיפול שינ…" at bounding box center [752, 290] width 497 height 67
type textarea "על פי בקשתך: בתאריך 23/10 יום חמישי בשעה 13:00 המטופלת אורי אהרוני מוזמנת להמשך…"
click at [987, 535] on icon at bounding box center [988, 535] width 19 height 19
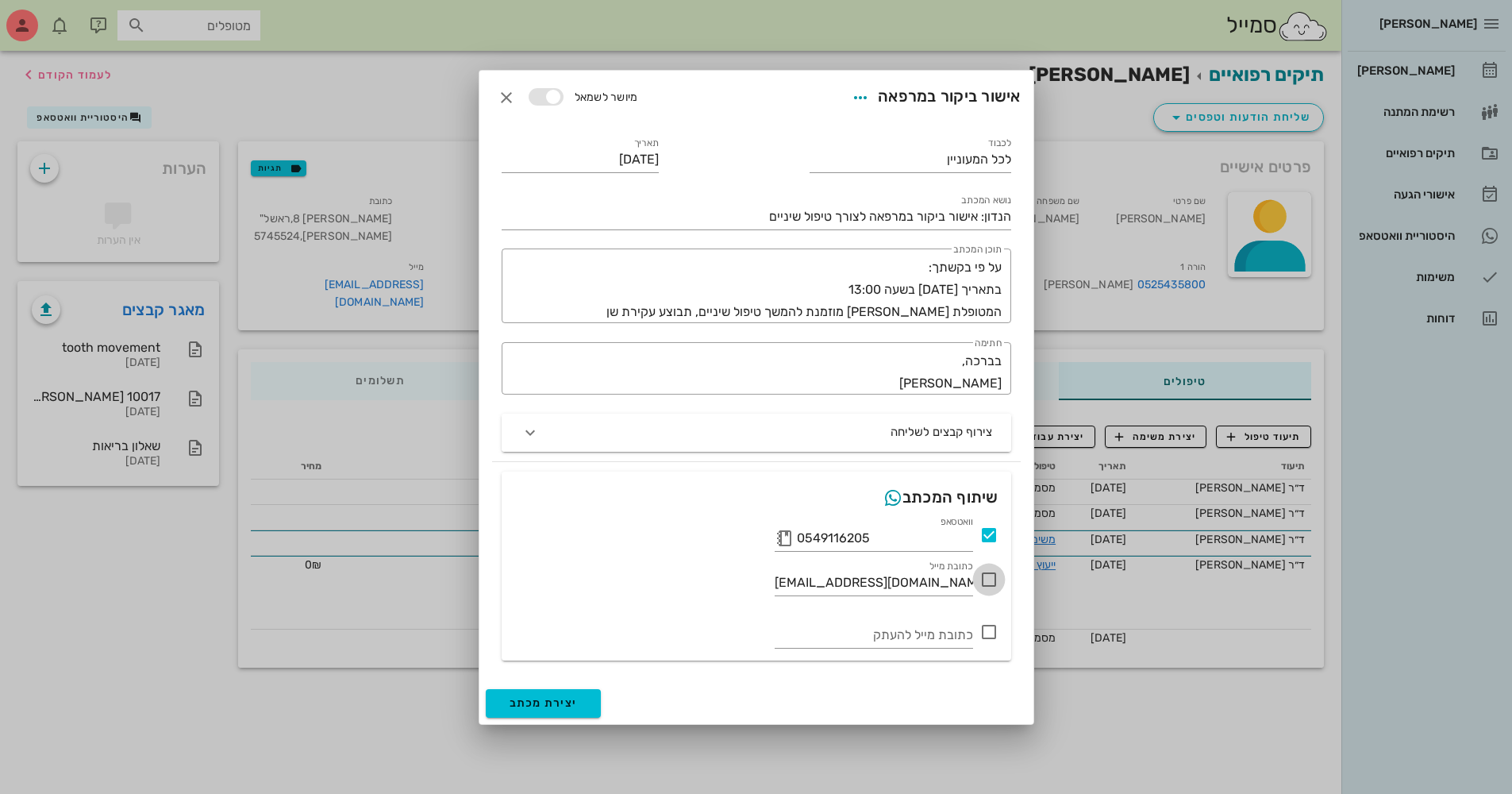
click at [988, 579] on div at bounding box center [989, 579] width 27 height 27
checkbox input "true"
click at [712, 211] on input "הנדון: אישור ביקור במרפאה לצורך טיפול שיניים" at bounding box center [756, 217] width 509 height 25
type input "הנדון: אישור ביקור במרפאה לצורך טיפול שיניים"
click at [887, 316] on textarea "על פי בקשתך: בתאריך 23/10 יום חמישי בשעה 13:00 המטופלת אורי אהרוני מוזמנת להמשך…" at bounding box center [752, 290] width 497 height 67
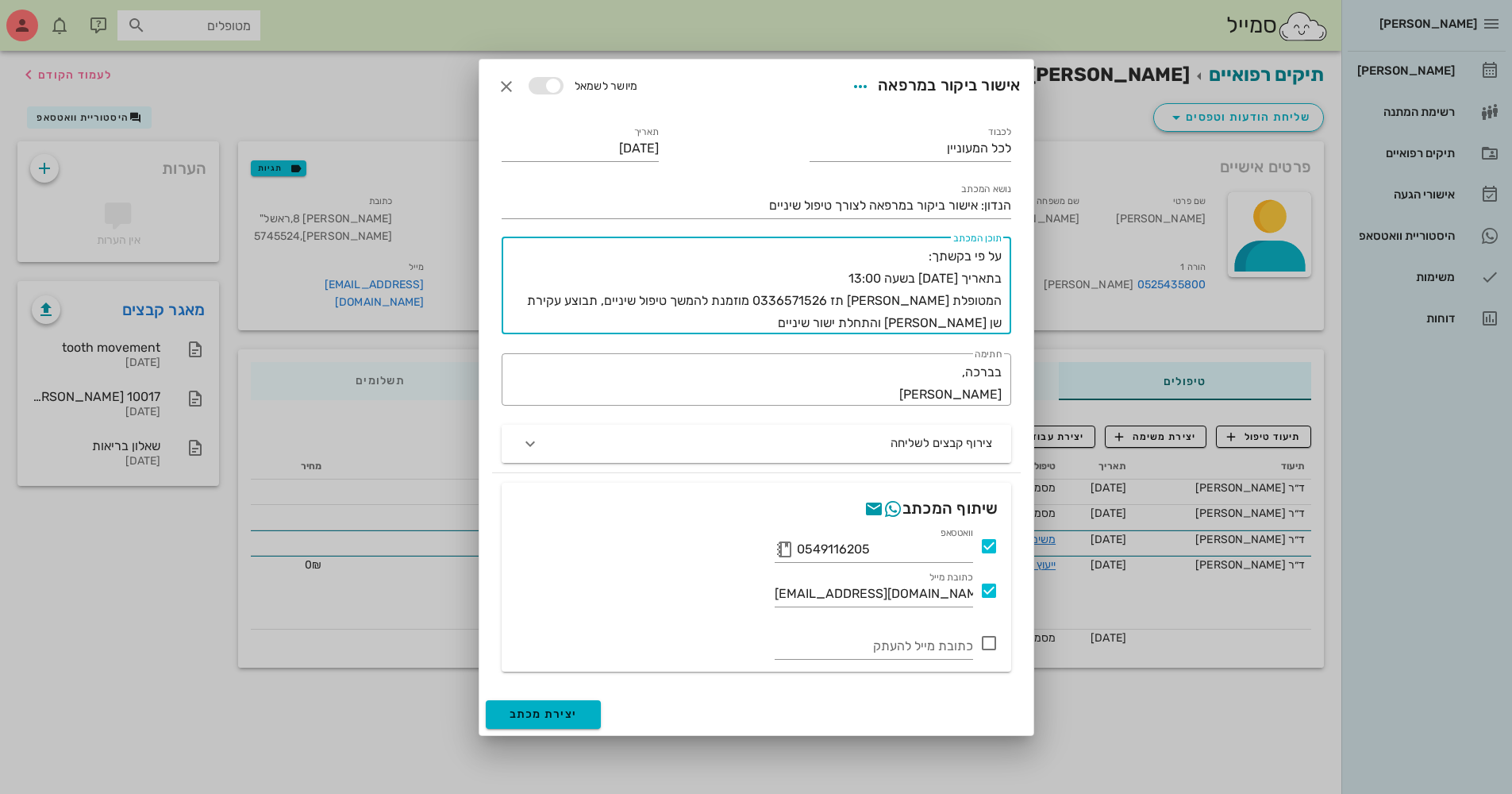
type textarea "על פי בקשתך: בתאריך 23/10 יום חמישי בשעה 13:00 המטופלת אורי אהרוני מס תז 033657…"
click at [548, 711] on span "יצירת מכתב" at bounding box center [543, 714] width 68 height 14
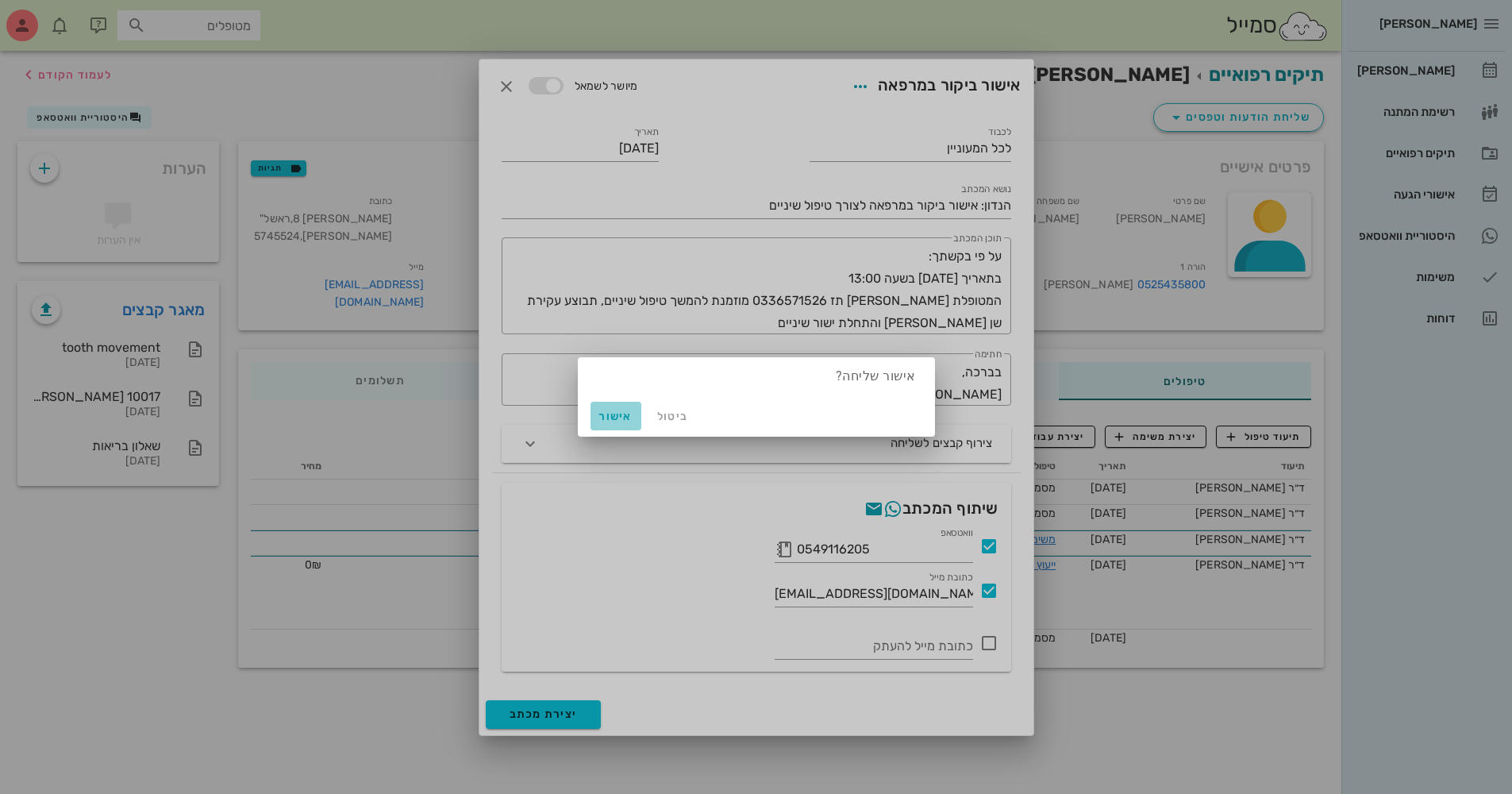
click at [620, 409] on span "אישור" at bounding box center [615, 416] width 38 height 14
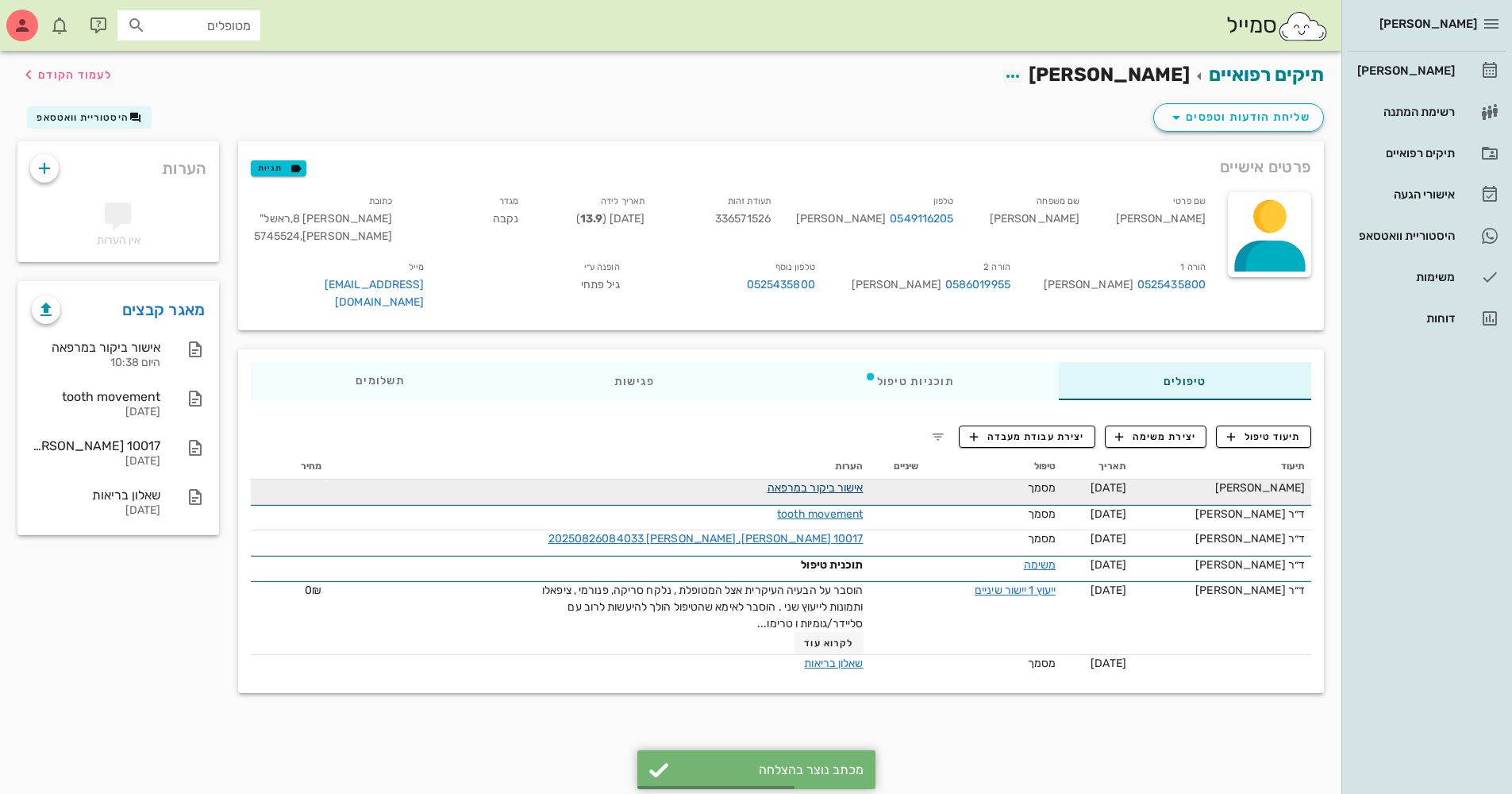
click at [807, 488] on link "אישור ביקור במרפאה" at bounding box center [815, 487] width 96 height 14
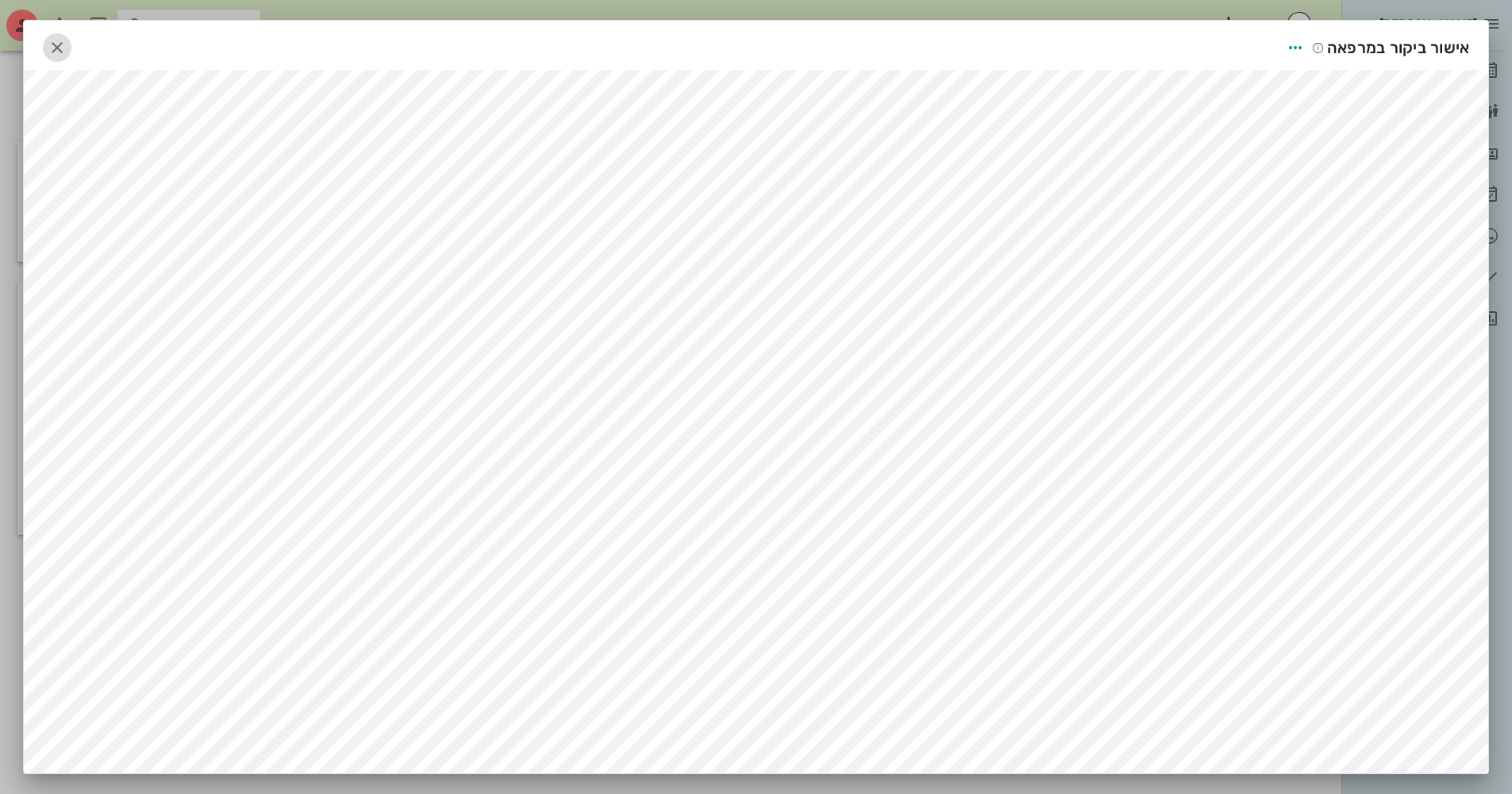
click at [61, 50] on icon "button" at bounding box center [57, 48] width 19 height 19
